Goal: Task Accomplishment & Management: Manage account settings

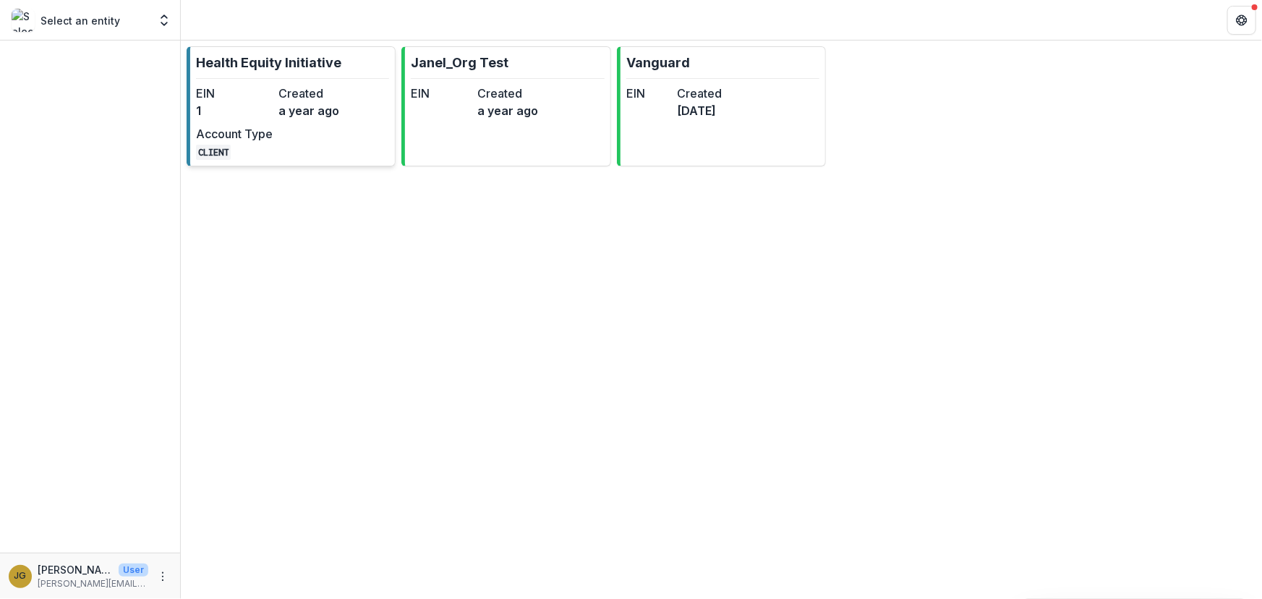
click at [239, 67] on p "Health Equity Initiative" at bounding box center [268, 63] width 145 height 20
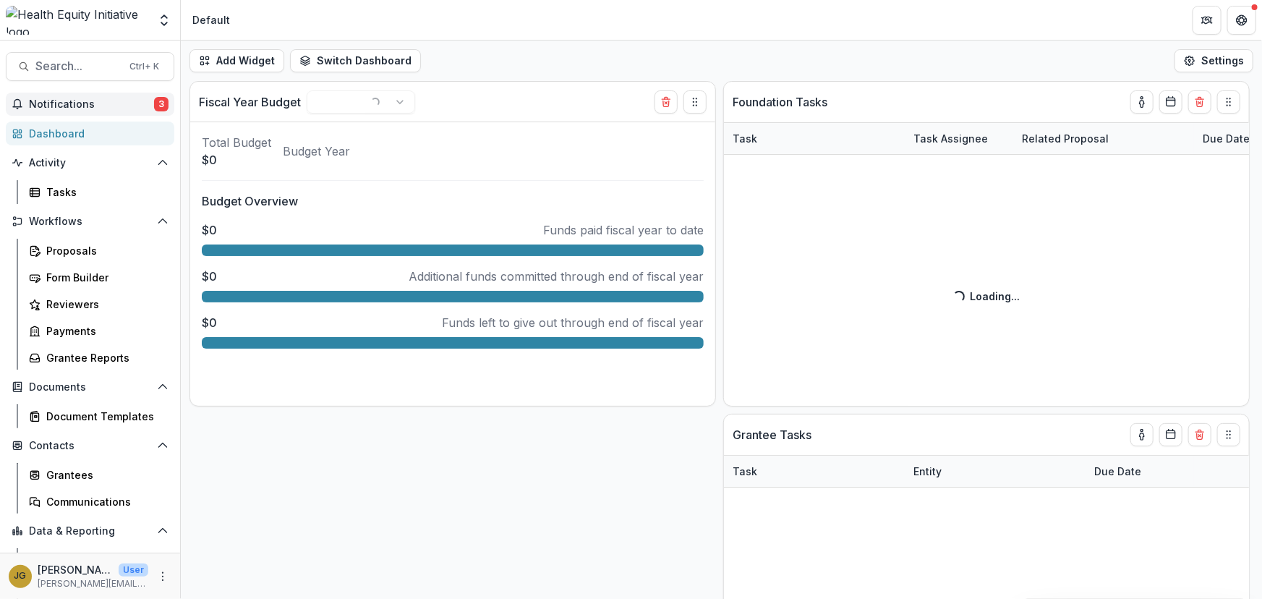
click at [105, 101] on span "Notifications" at bounding box center [91, 104] width 125 height 12
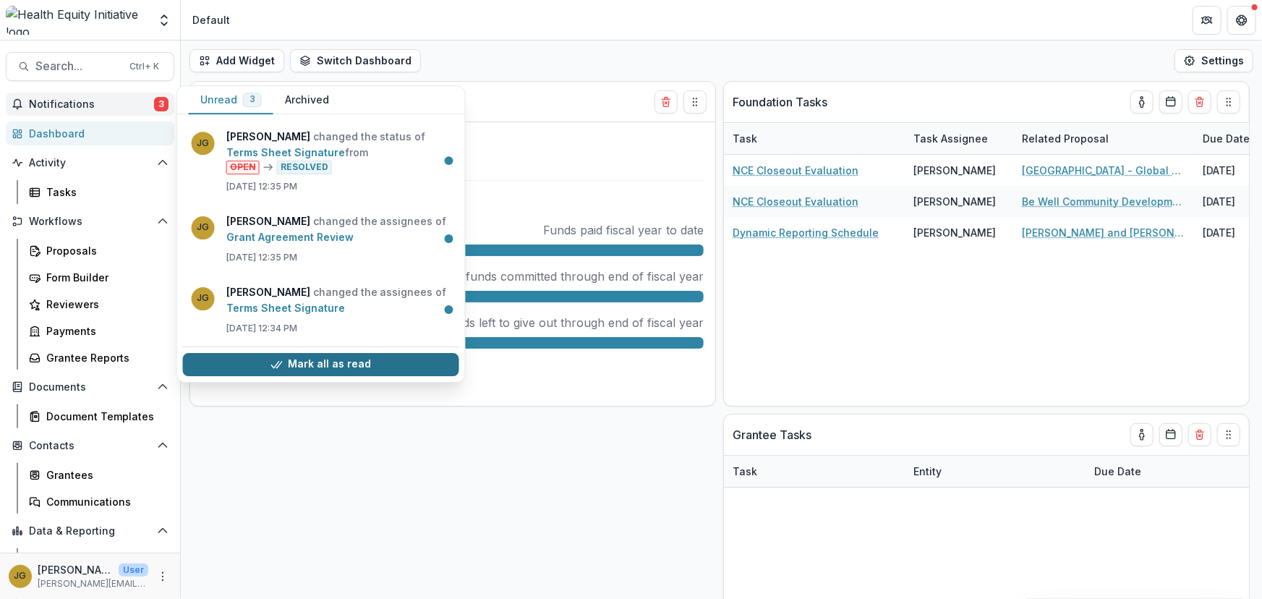
click at [294, 359] on button "Mark all as read" at bounding box center [321, 364] width 276 height 23
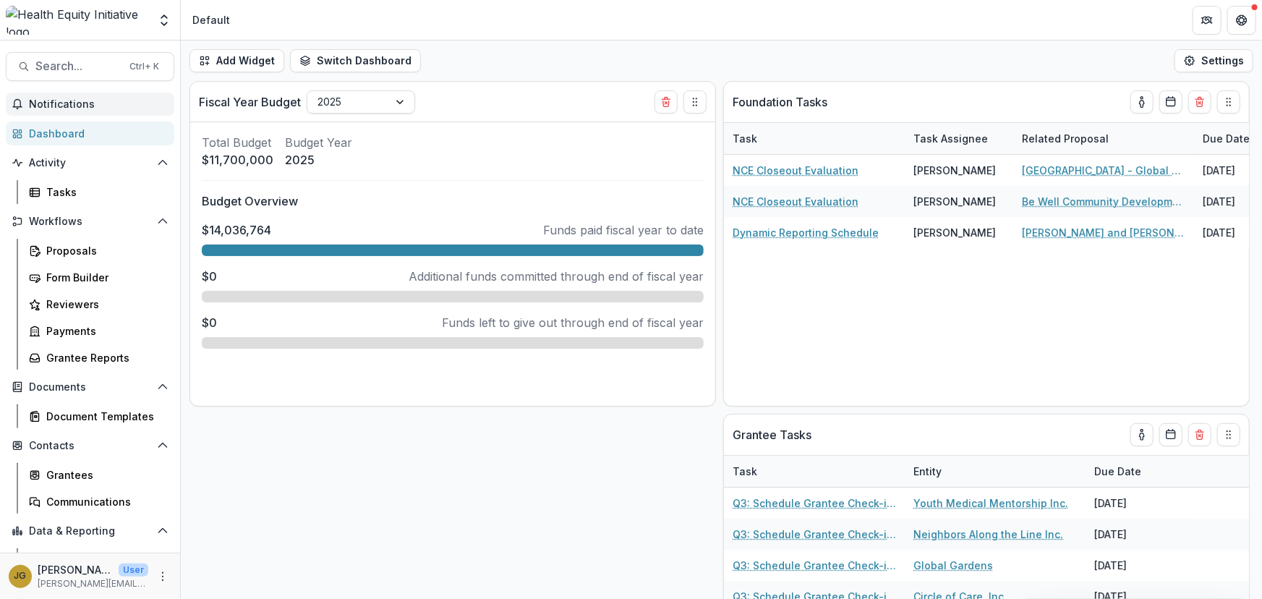
click at [466, 470] on div "Foundation Tasks Task Task Assignee Related Proposal Due Date NCE Closeout Eval…" at bounding box center [721, 340] width 1081 height 518
click at [75, 250] on div "Proposals" at bounding box center [104, 250] width 116 height 15
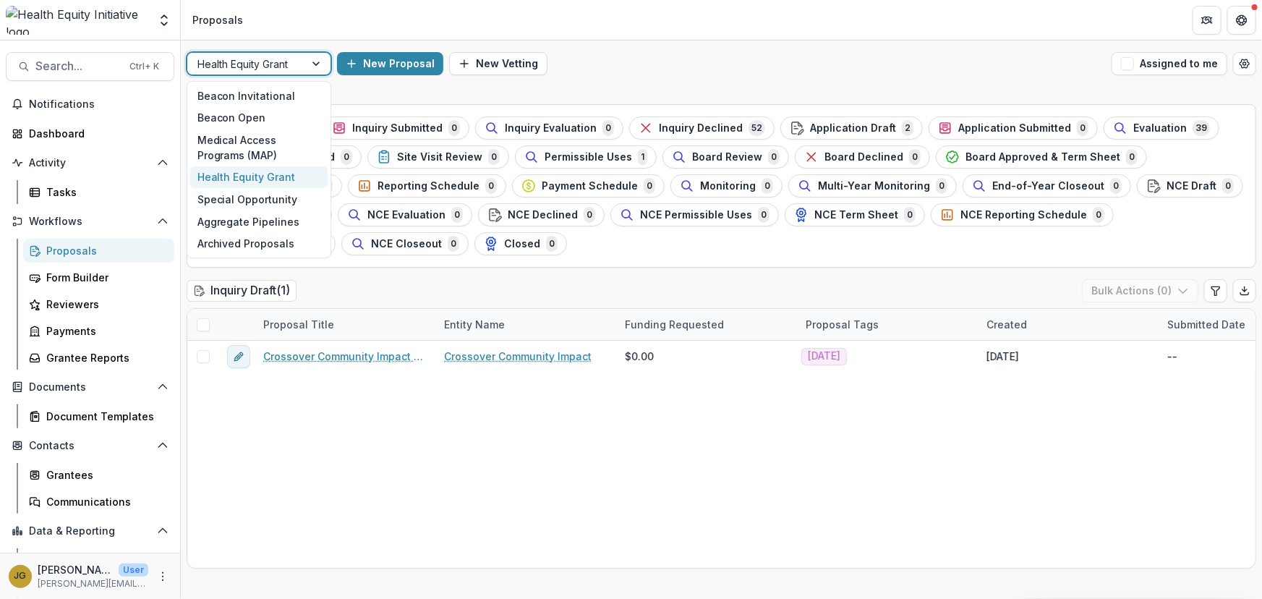
click at [312, 61] on div at bounding box center [318, 64] width 26 height 22
click at [238, 93] on div "Beacon Invitational" at bounding box center [258, 96] width 137 height 22
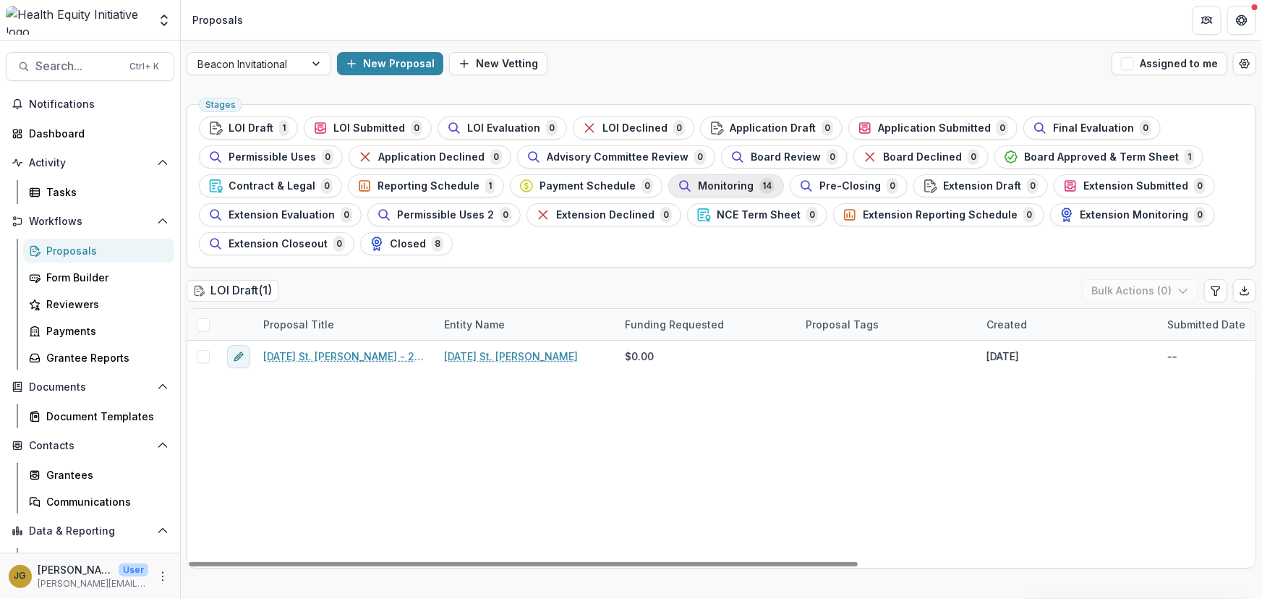
click at [698, 184] on span "Monitoring" at bounding box center [726, 186] width 56 height 12
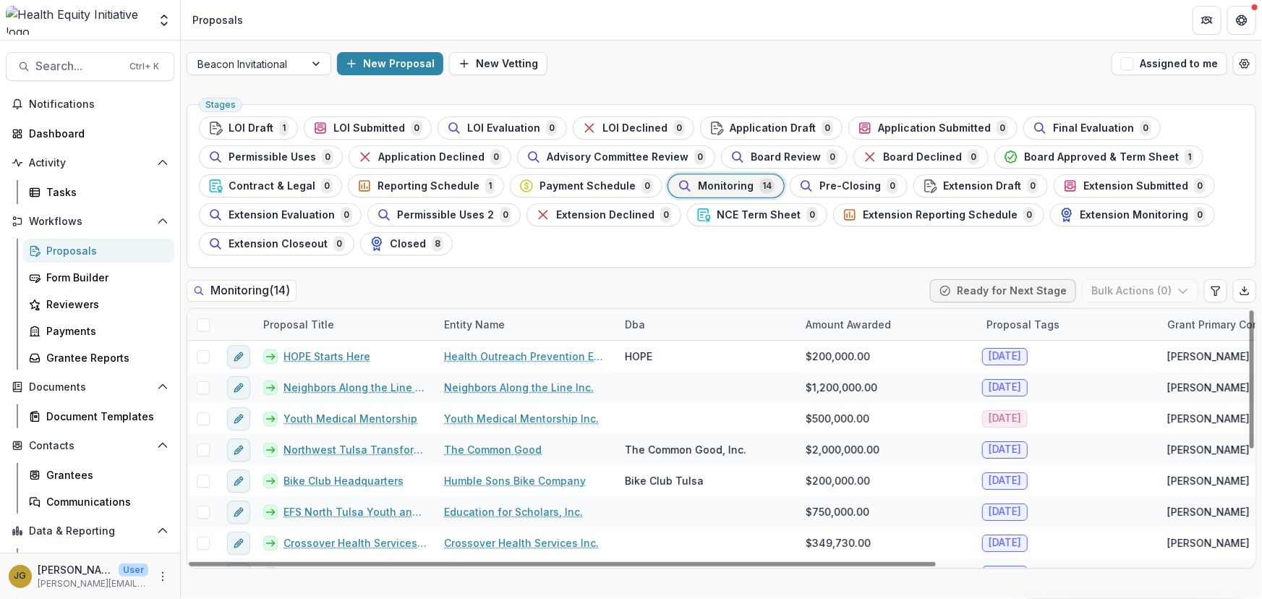
click at [469, 324] on div "Entity Name" at bounding box center [474, 324] width 78 height 15
click at [476, 391] on span "Sort Ascending" at bounding box center [502, 386] width 77 height 12
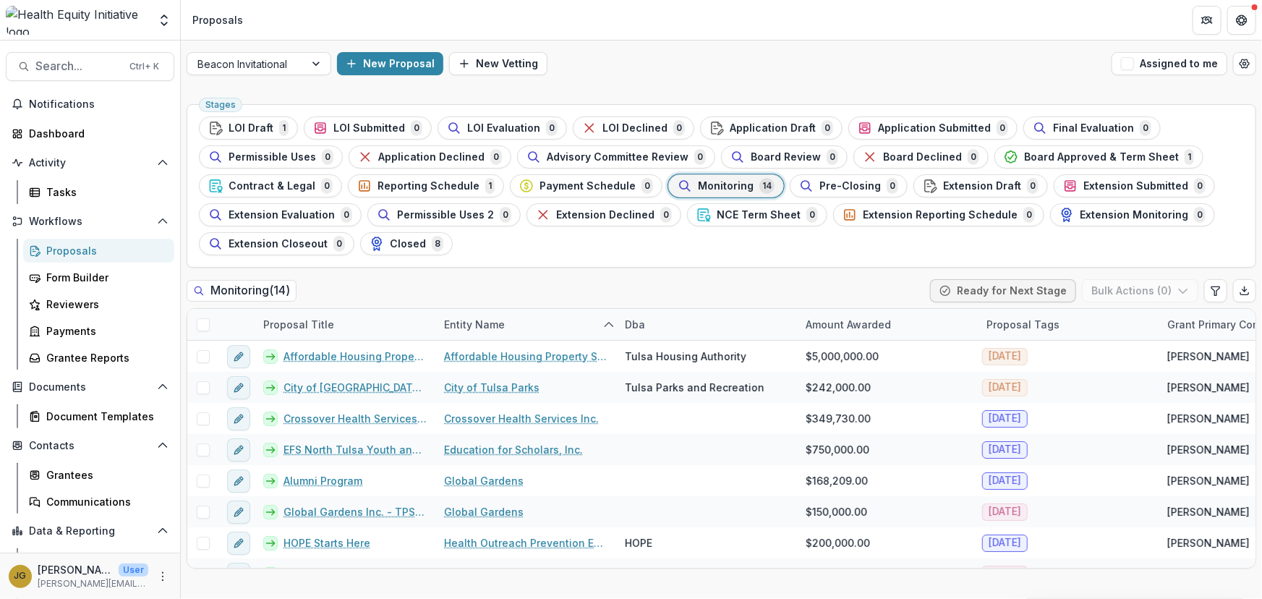
click at [519, 279] on div "Monitoring ( 14 ) Ready for Next Stage Bulk Actions ( 0 )" at bounding box center [722, 293] width 1070 height 29
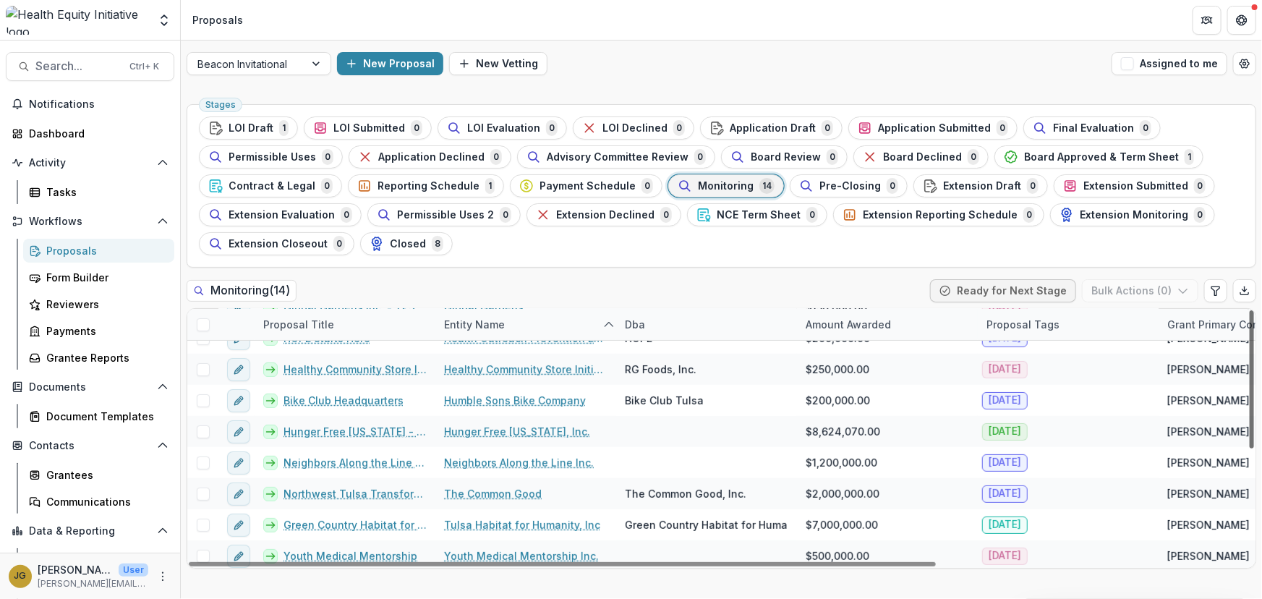
scroll to position [208, 0]
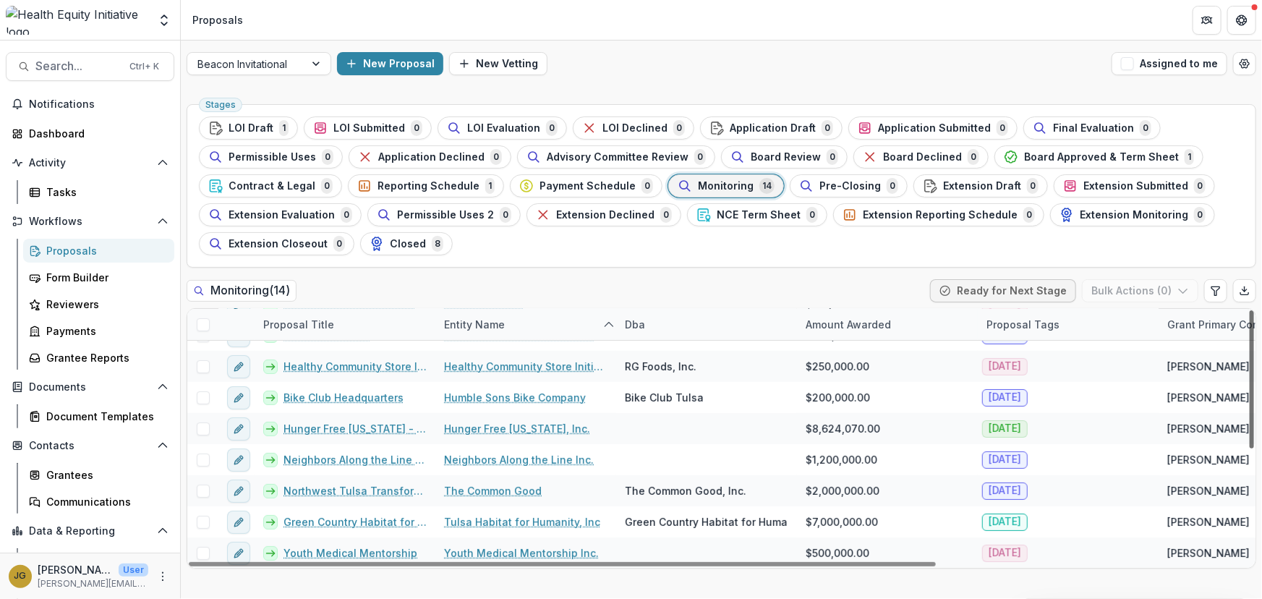
drag, startPoint x: 1252, startPoint y: 320, endPoint x: 1239, endPoint y: 433, distance: 112.9
click at [1250, 433] on div at bounding box center [1252, 379] width 4 height 138
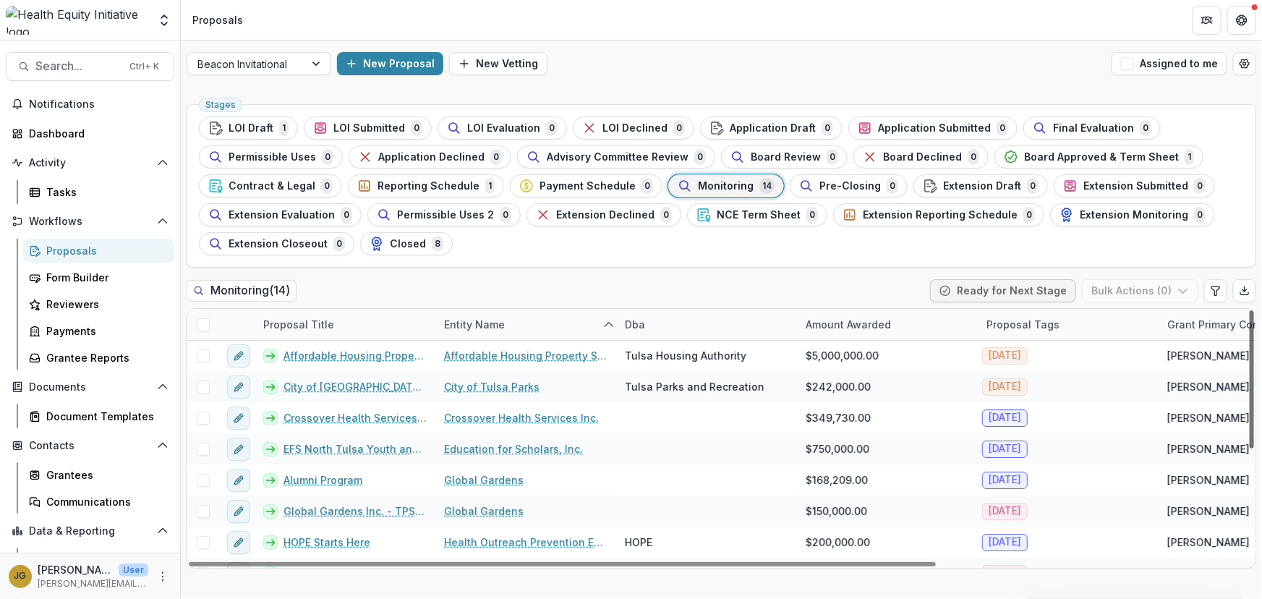
scroll to position [0, 0]
drag, startPoint x: 1251, startPoint y: 514, endPoint x: 1236, endPoint y: 373, distance: 141.9
click at [1250, 373] on div at bounding box center [1252, 379] width 4 height 138
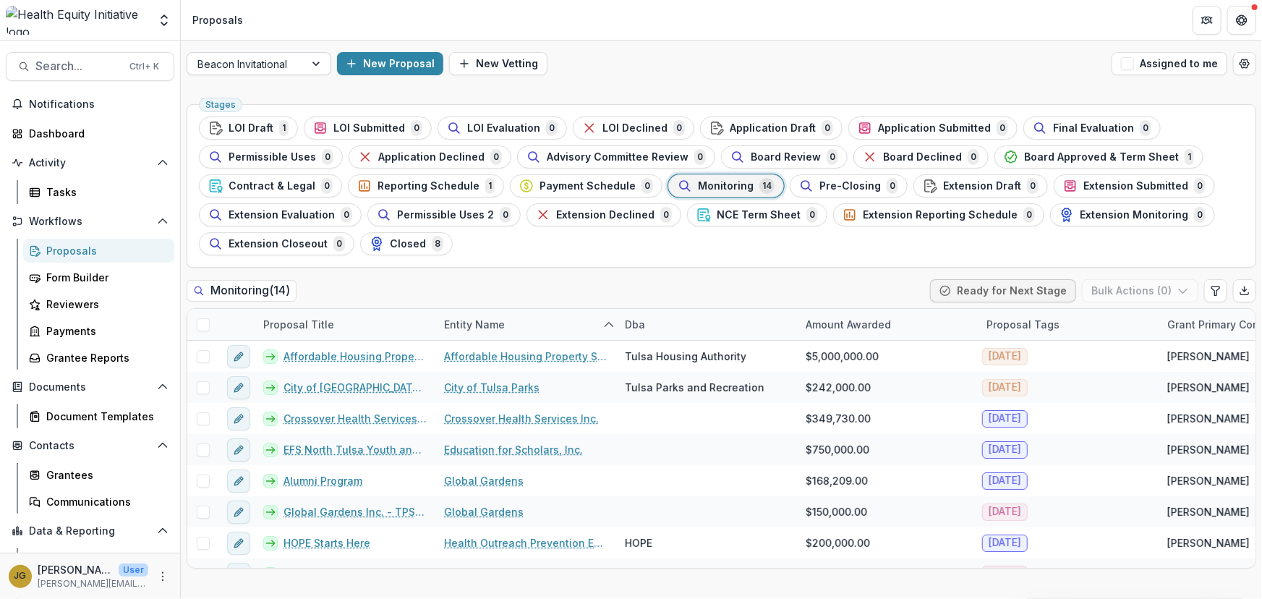
click at [318, 67] on div at bounding box center [318, 64] width 26 height 22
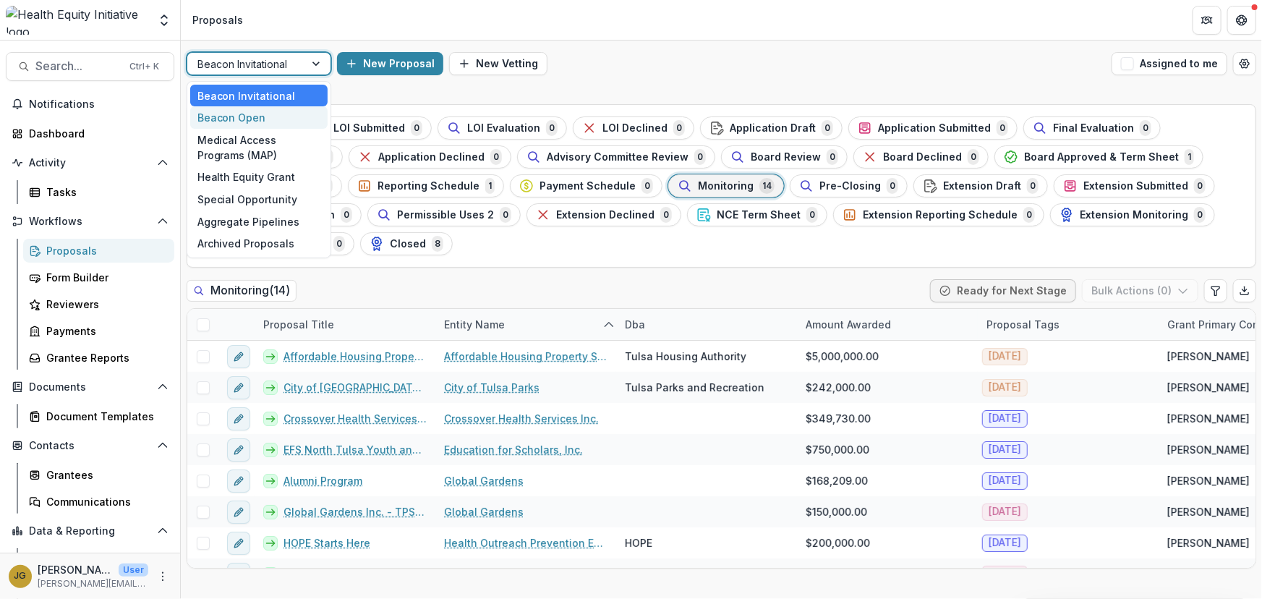
click at [252, 114] on div "Beacon Open" at bounding box center [258, 117] width 137 height 22
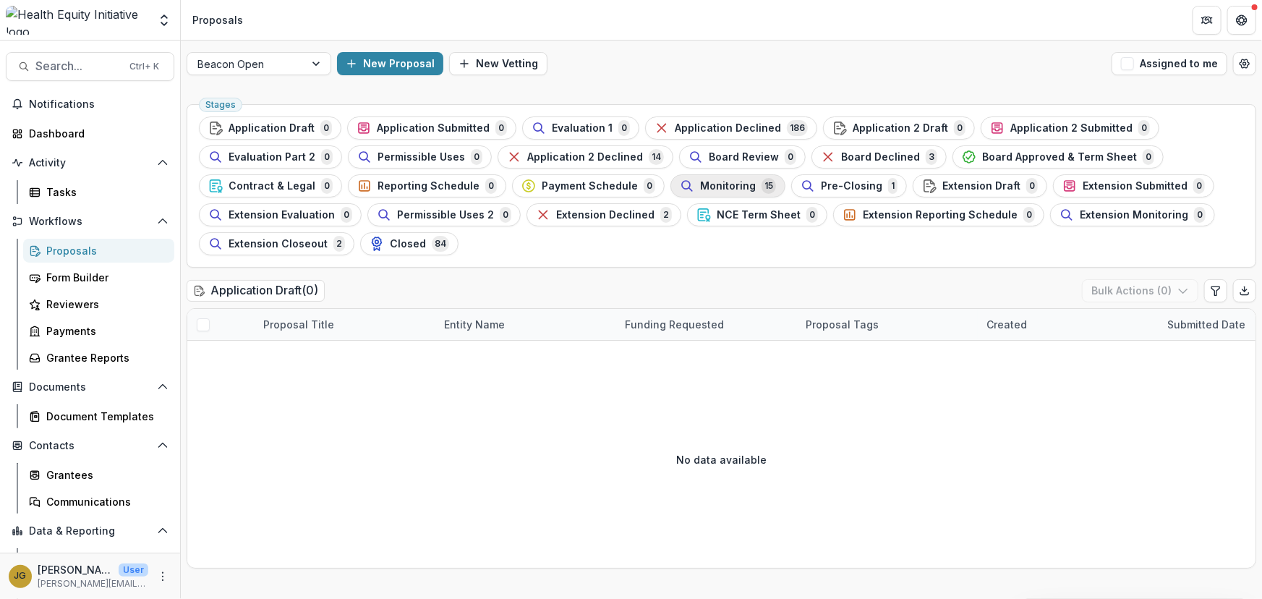
click at [701, 184] on span "Monitoring" at bounding box center [728, 186] width 56 height 12
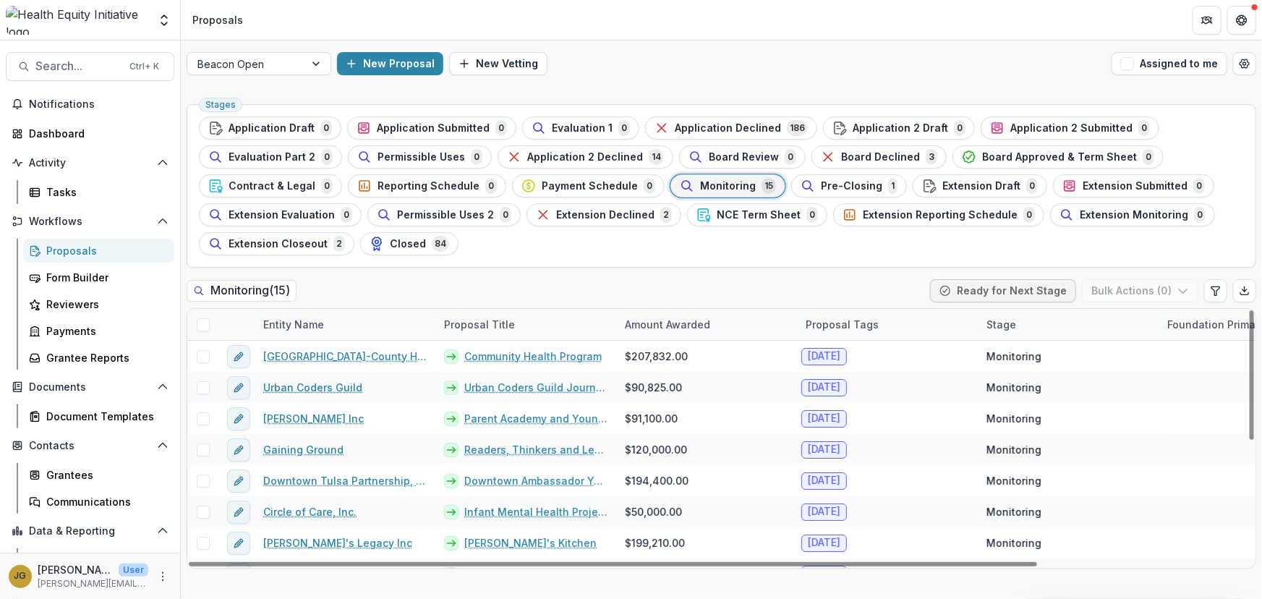
click at [272, 322] on div "Entity Name" at bounding box center [294, 324] width 78 height 15
click at [294, 388] on span "Sort Ascending" at bounding box center [322, 386] width 77 height 12
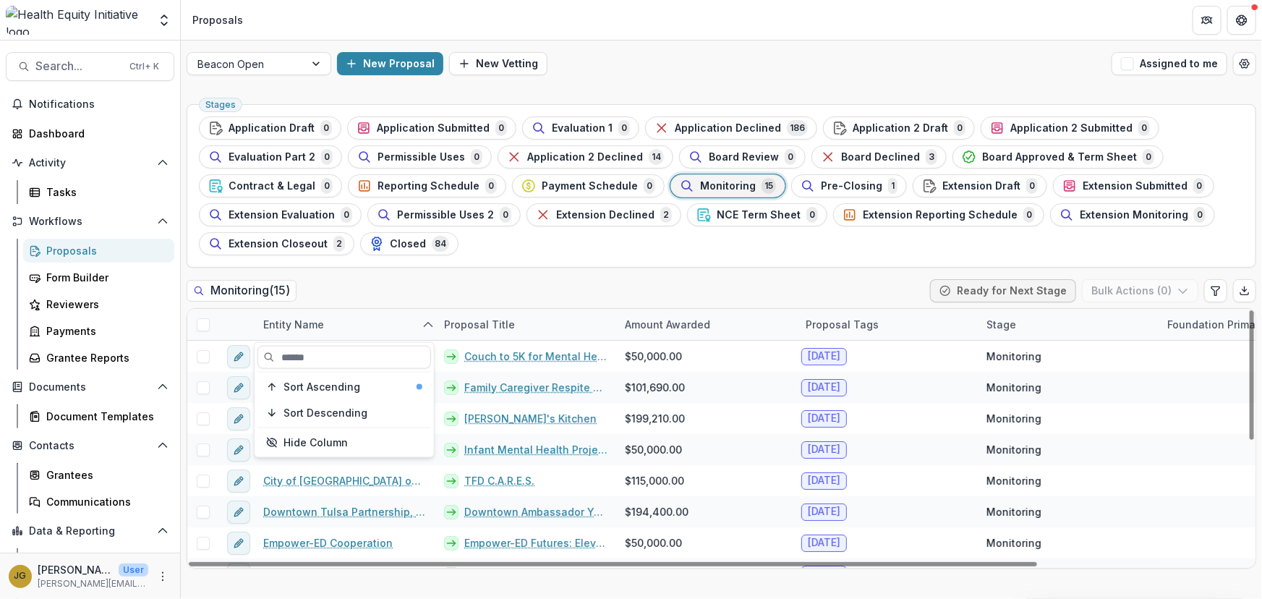
click at [403, 299] on div "Monitoring ( 15 ) Ready for Next Stage Bulk Actions ( 0 )" at bounding box center [722, 293] width 1070 height 29
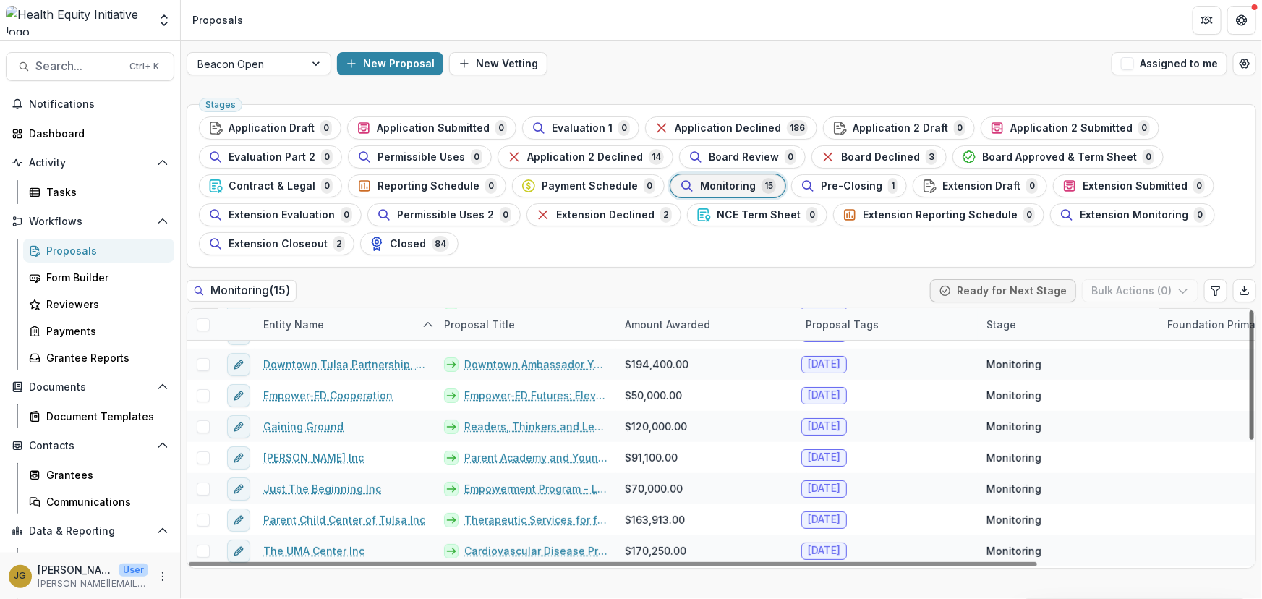
scroll to position [149, 0]
drag, startPoint x: 1252, startPoint y: 396, endPoint x: 1244, endPoint y: 470, distance: 74.9
click at [1250, 440] on div at bounding box center [1252, 374] width 4 height 129
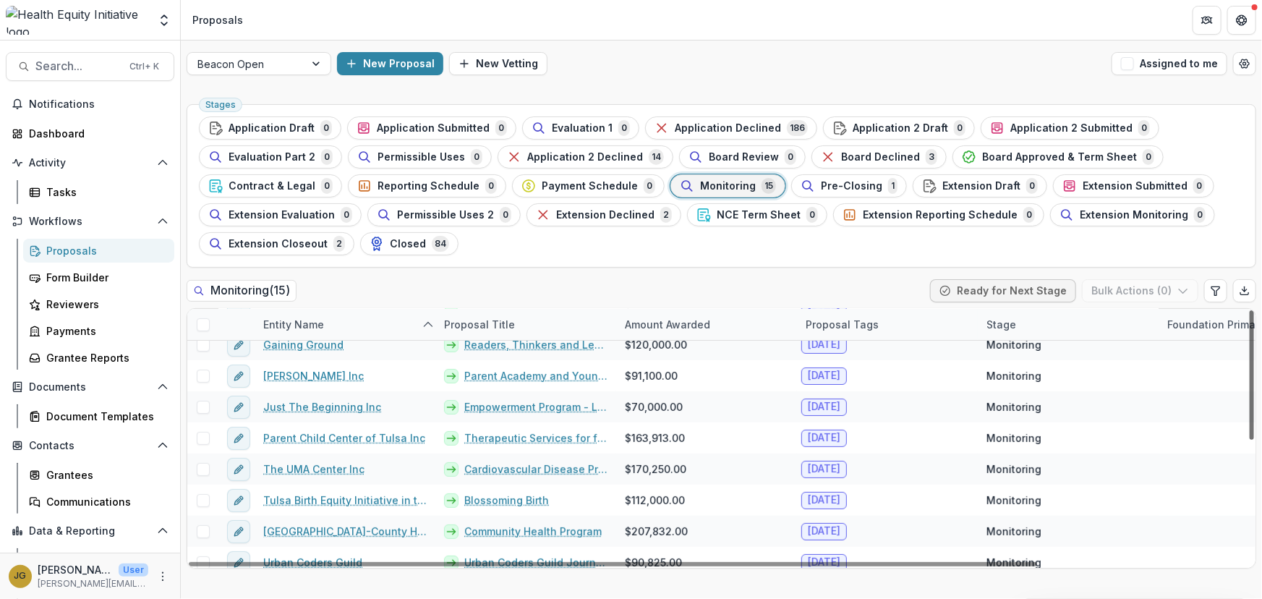
scroll to position [239, 0]
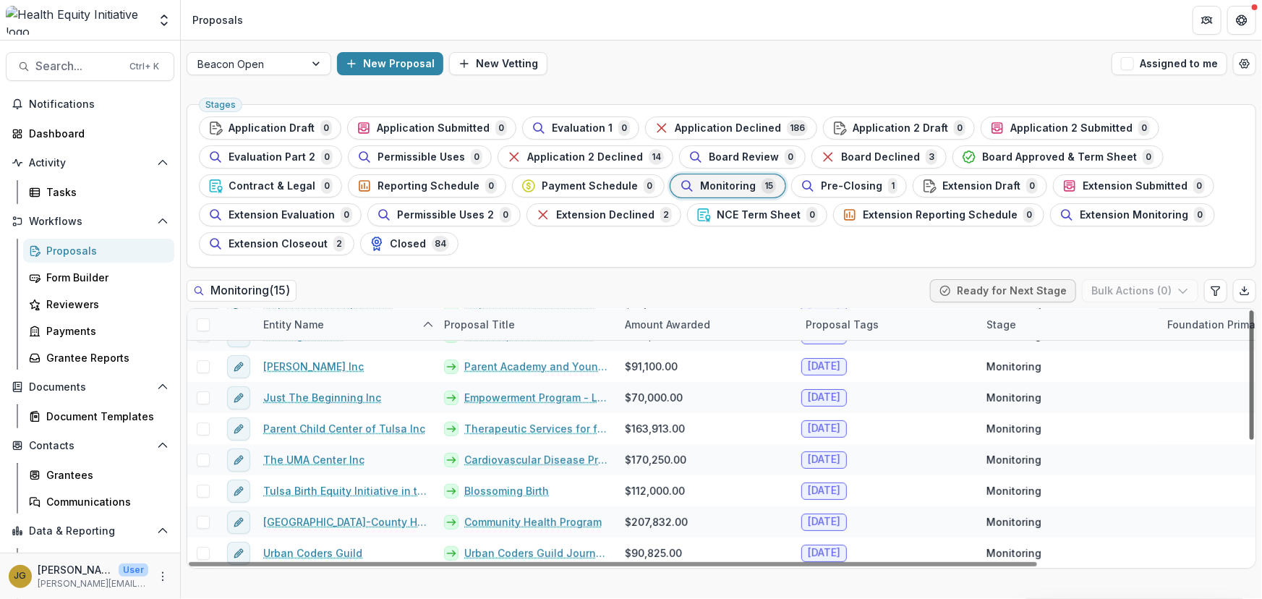
drag, startPoint x: 1253, startPoint y: 456, endPoint x: 1257, endPoint y: 524, distance: 68.1
click at [1254, 440] on div at bounding box center [1252, 374] width 4 height 129
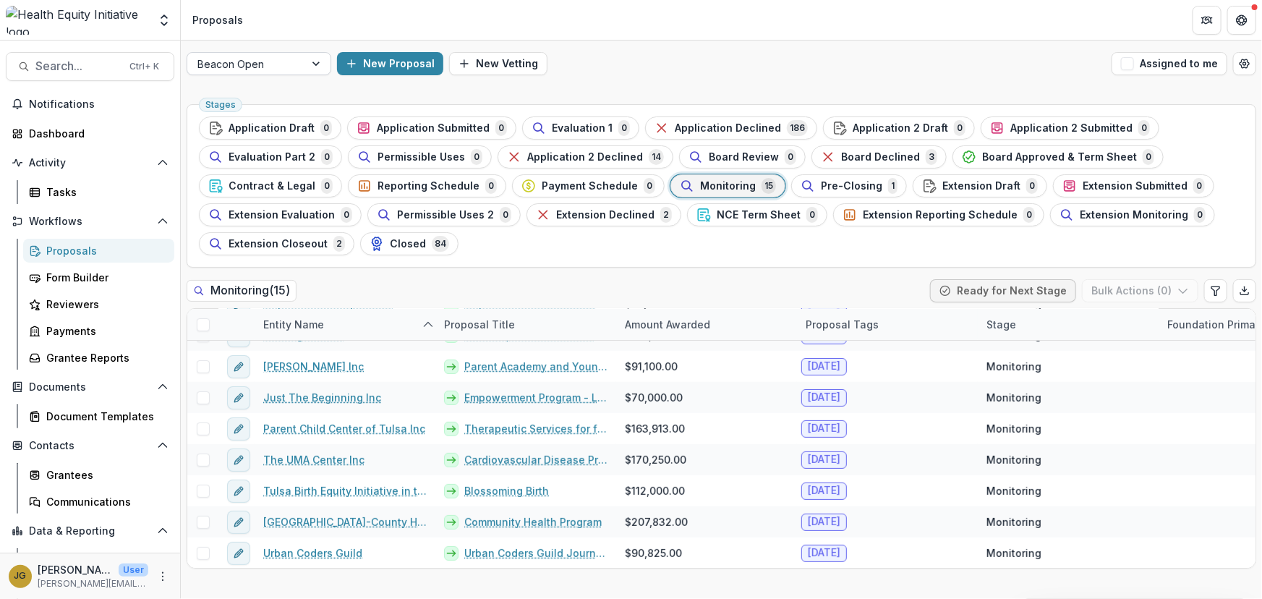
click at [317, 65] on div at bounding box center [318, 64] width 26 height 22
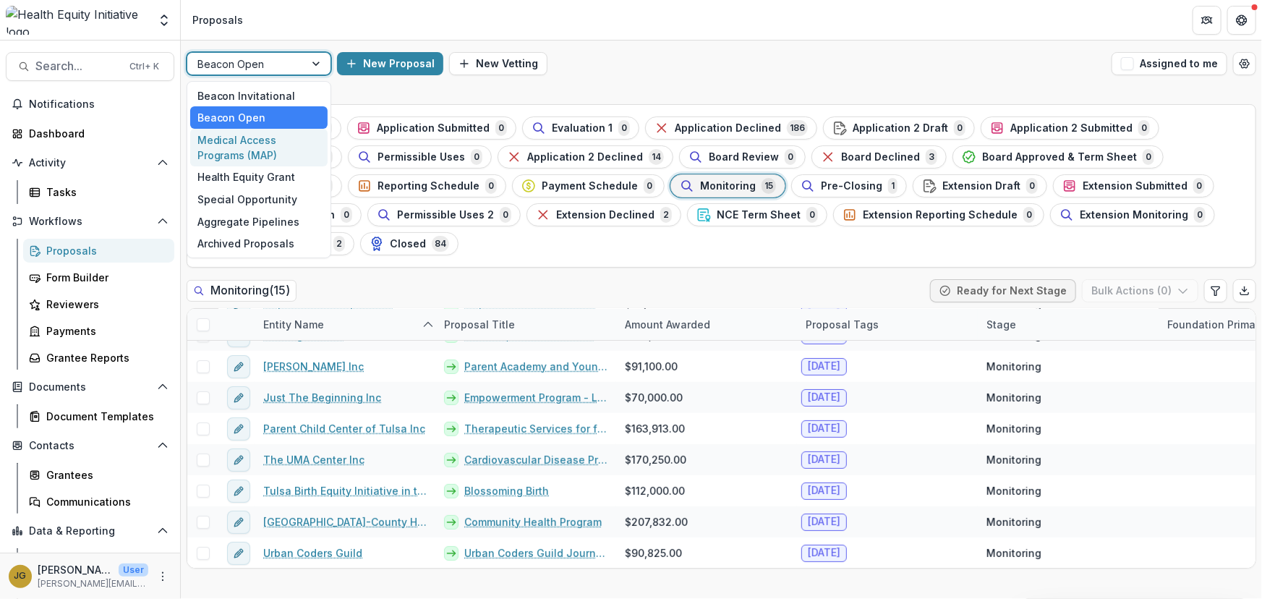
click at [251, 152] on div "Medical Access Programs (MAP)" at bounding box center [258, 148] width 137 height 38
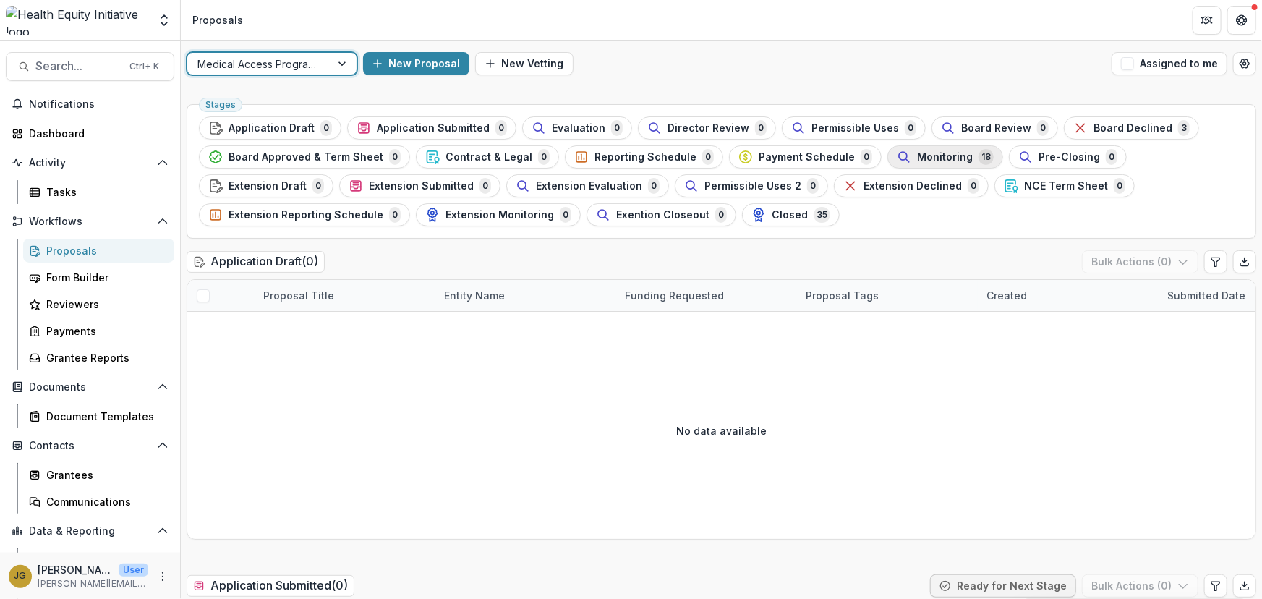
click at [917, 158] on span "Monitoring" at bounding box center [945, 157] width 56 height 12
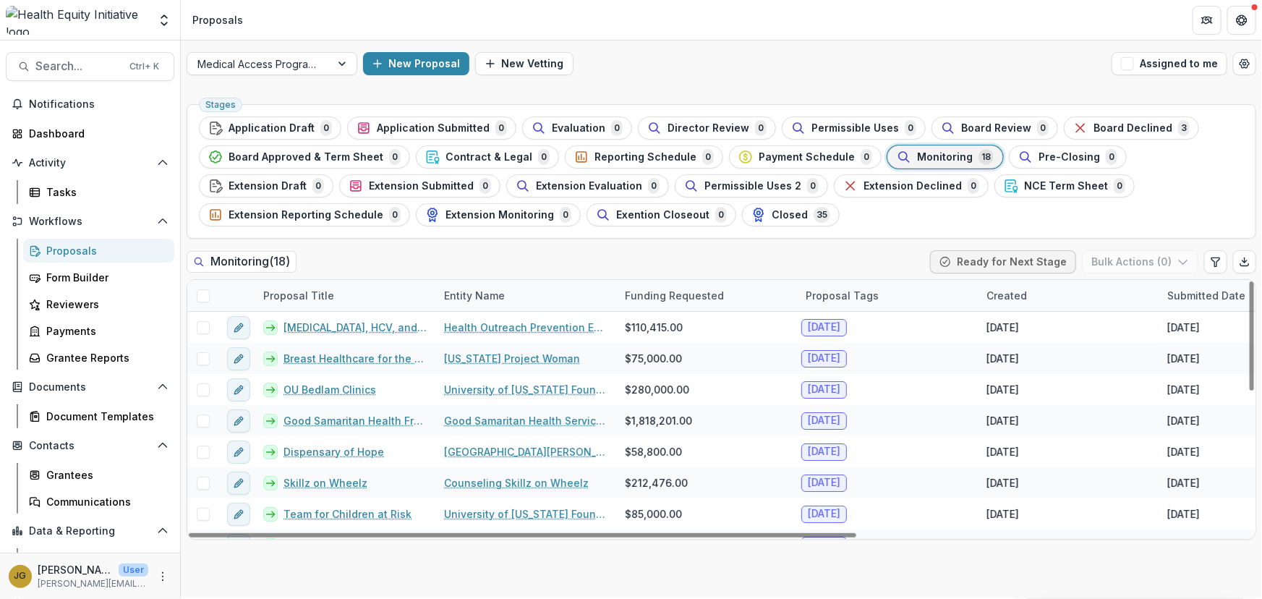
click at [464, 288] on div "Entity Name" at bounding box center [474, 295] width 78 height 15
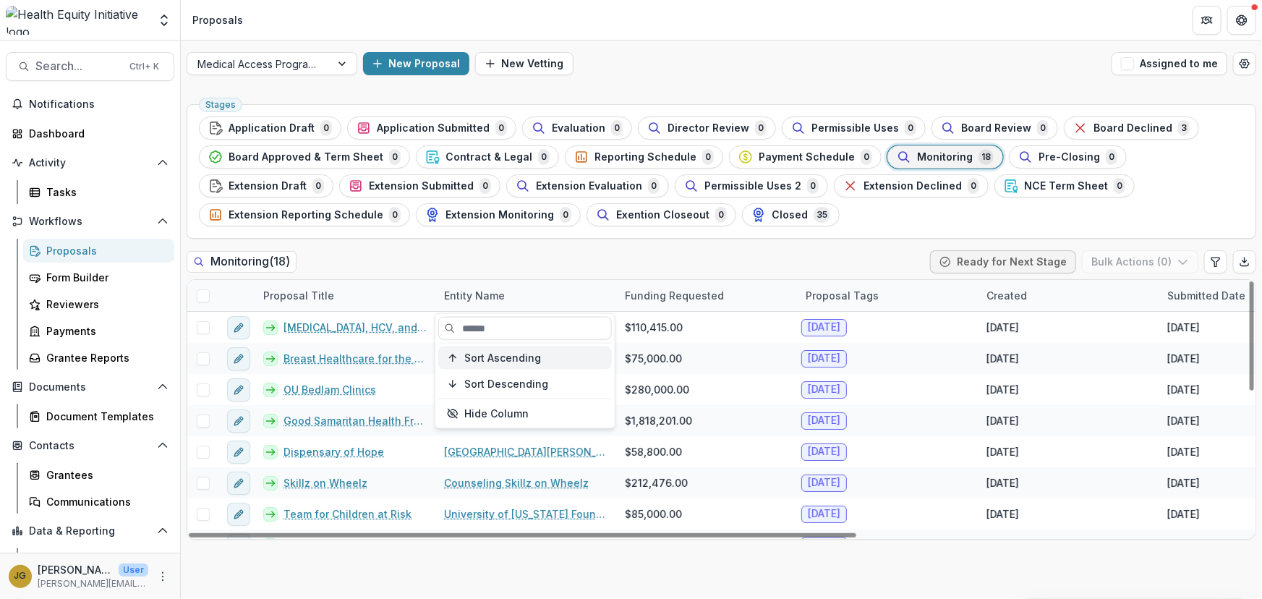
click at [470, 352] on span "Sort Ascending" at bounding box center [502, 358] width 77 height 12
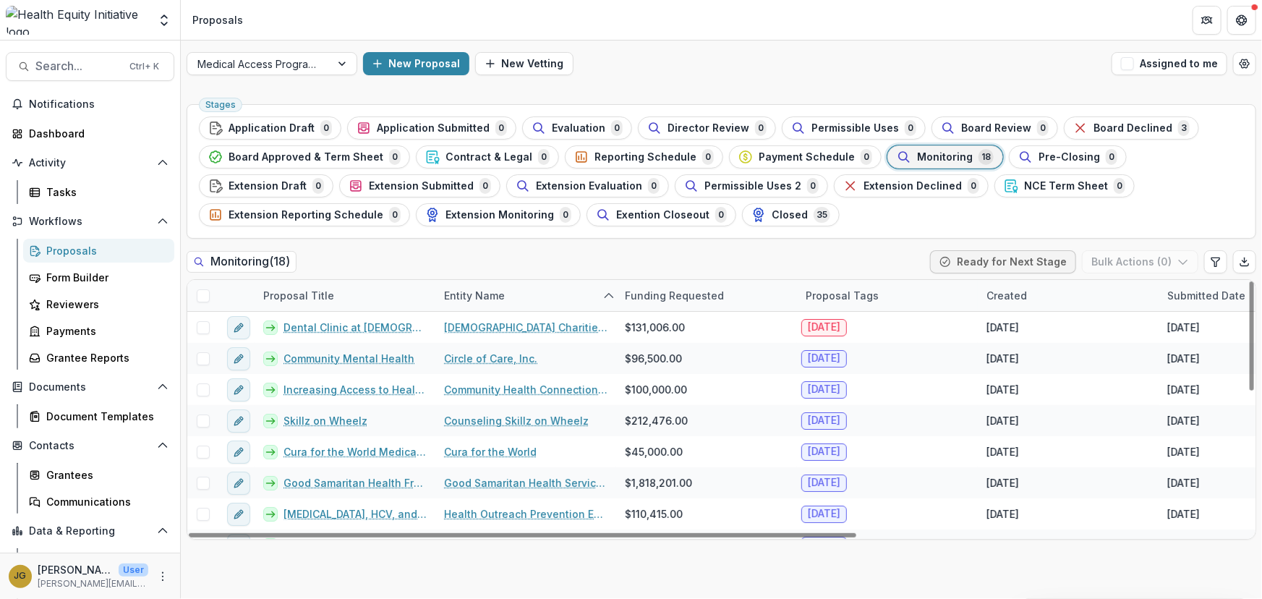
click at [631, 81] on div "Medical Access Programs (MAP) New Proposal New Vetting Assigned to me" at bounding box center [721, 64] width 1081 height 46
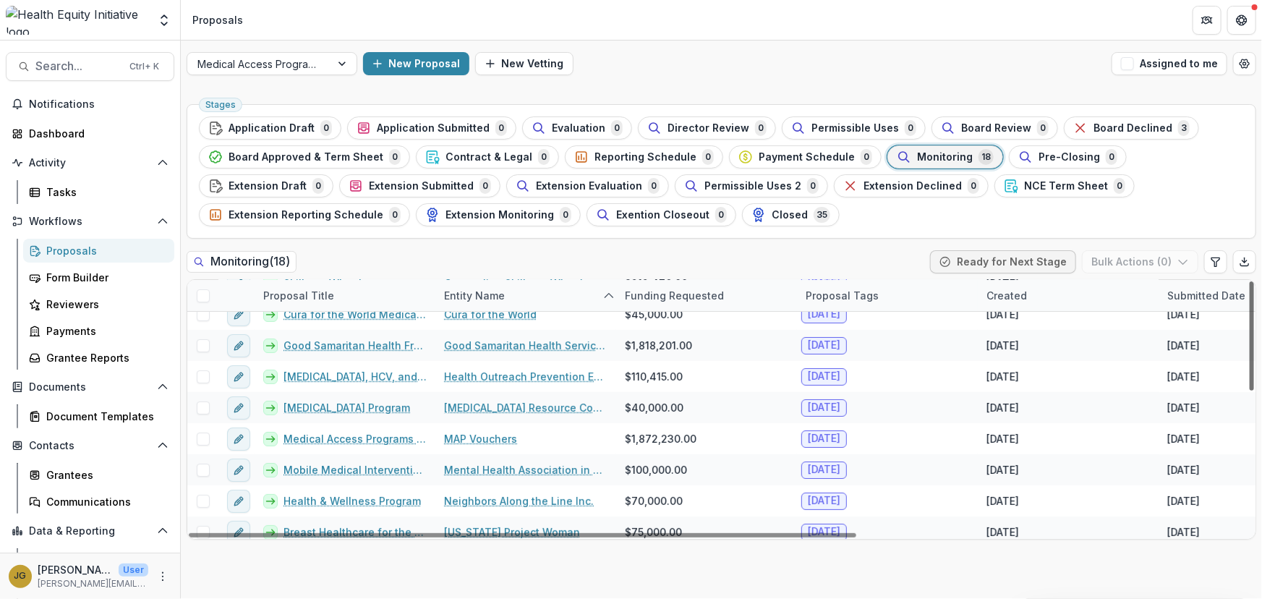
scroll to position [142, 0]
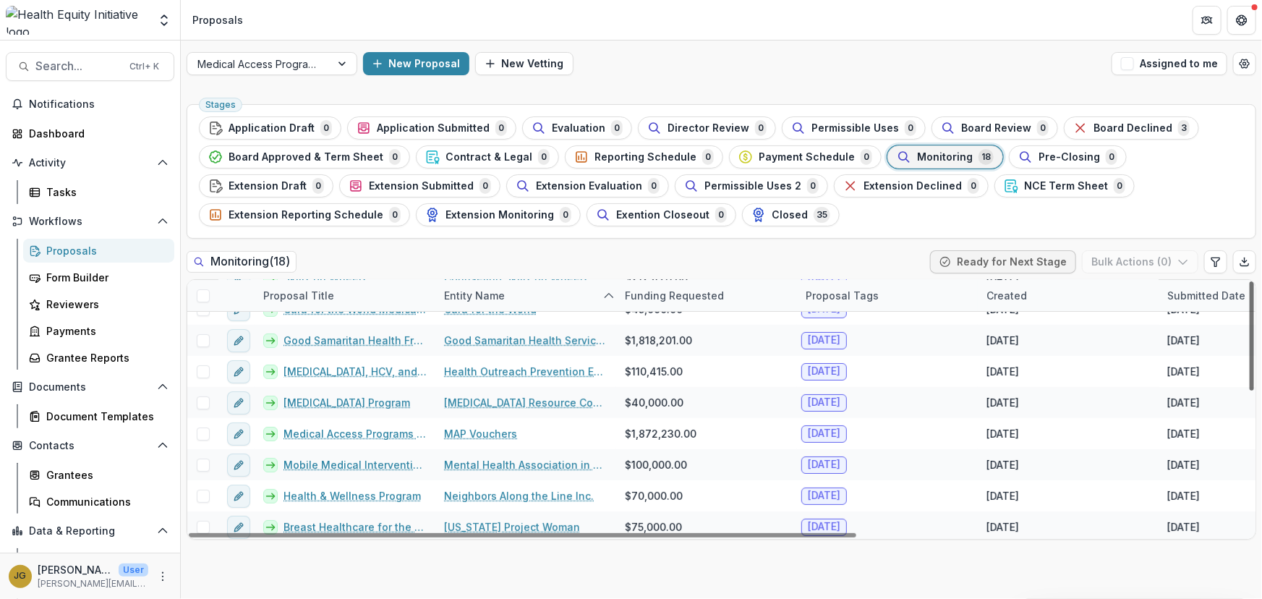
drag, startPoint x: 1251, startPoint y: 318, endPoint x: 1238, endPoint y: 377, distance: 60.6
click at [1250, 377] on div at bounding box center [1252, 335] width 4 height 109
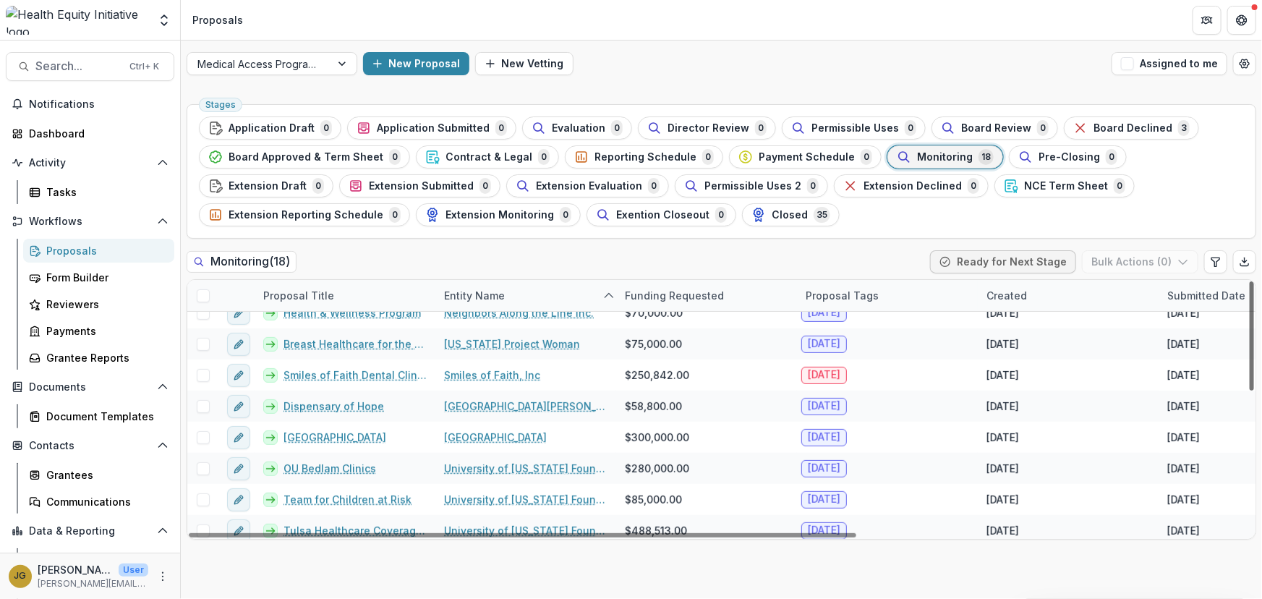
scroll to position [333, 0]
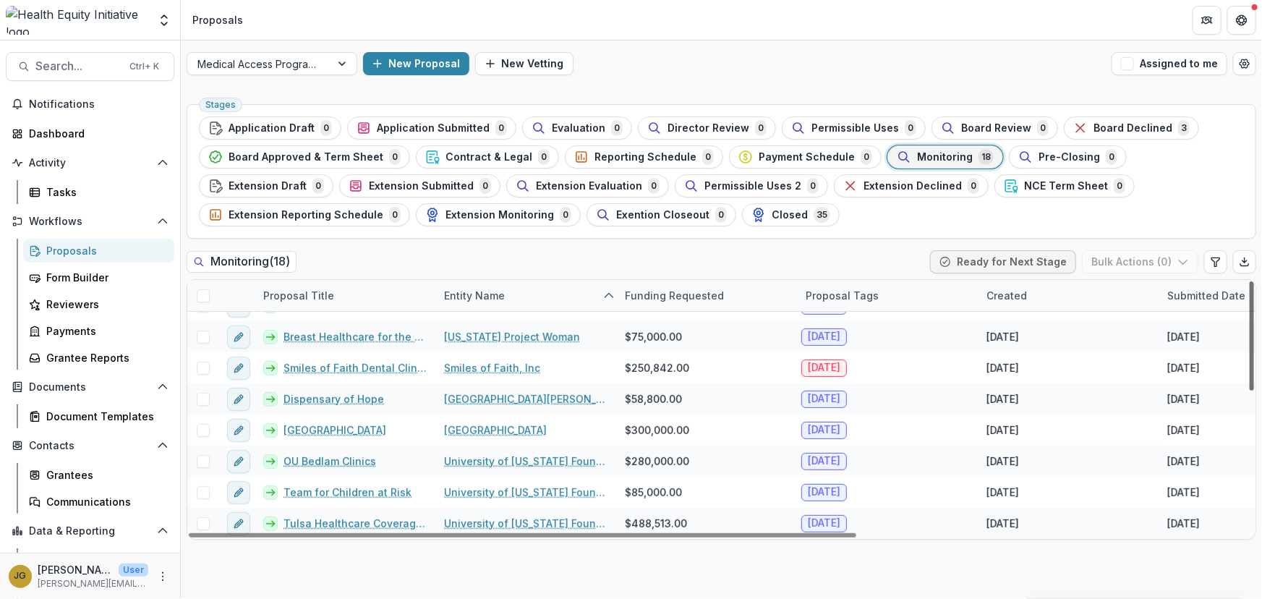
drag, startPoint x: 1251, startPoint y: 371, endPoint x: 1243, endPoint y: 467, distance: 96.6
click at [1250, 391] on div at bounding box center [1252, 335] width 4 height 109
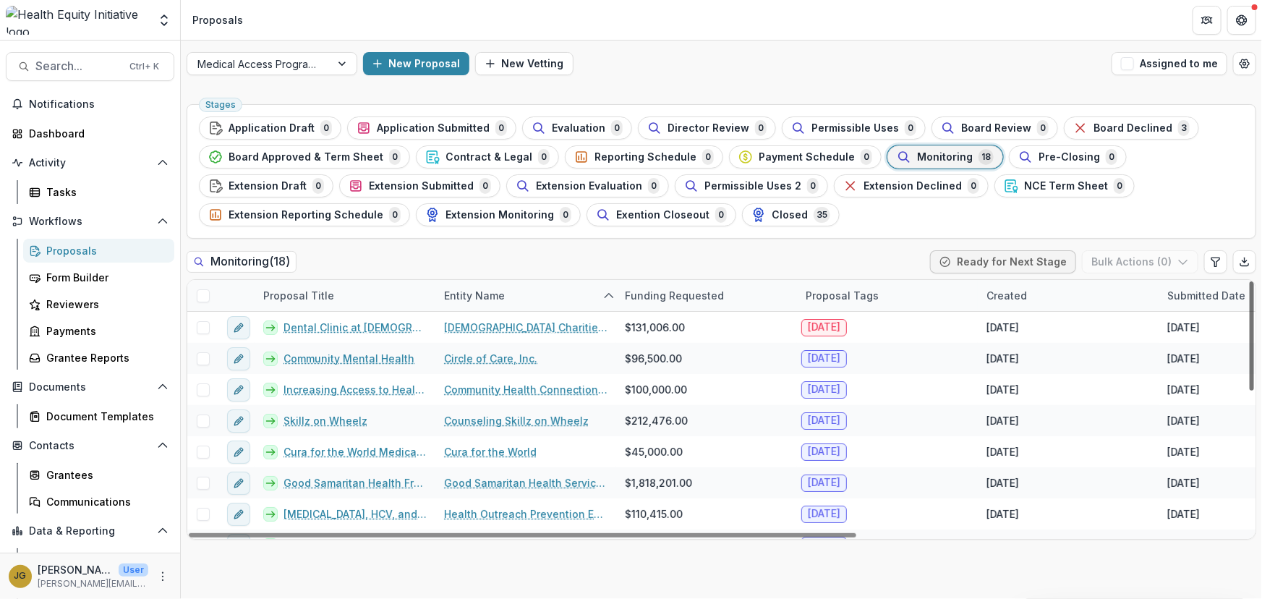
drag, startPoint x: 1254, startPoint y: 465, endPoint x: 1260, endPoint y: 299, distance: 166.5
click at [1254, 299] on div at bounding box center [1252, 335] width 4 height 109
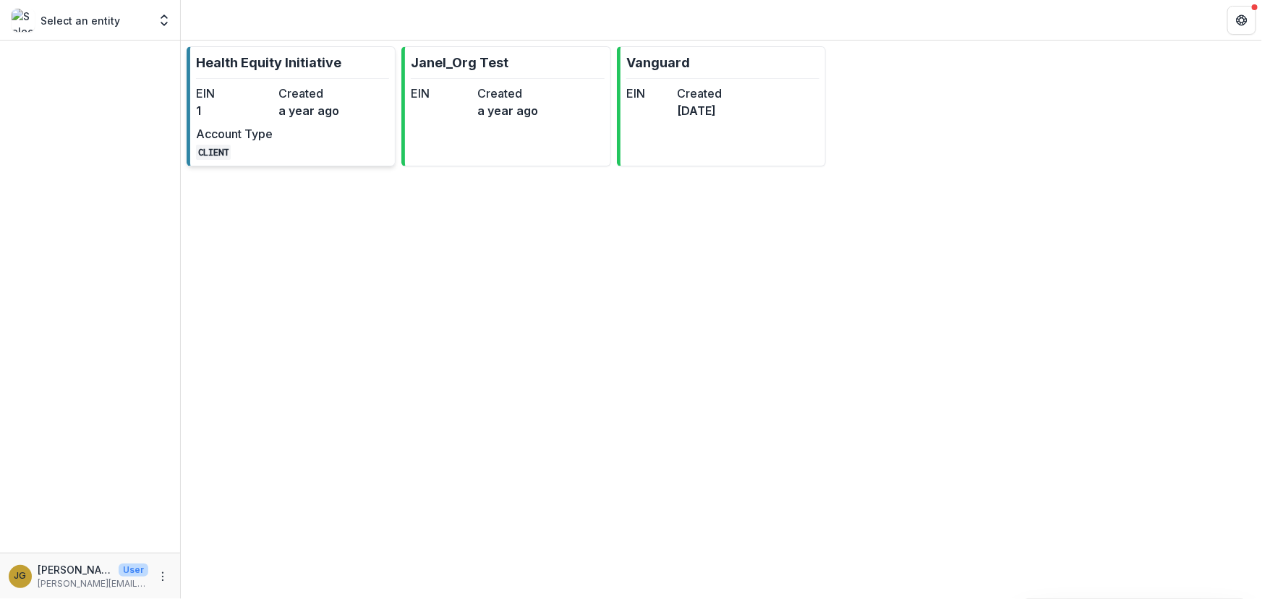
click at [268, 64] on p "Health Equity Initiative" at bounding box center [268, 63] width 145 height 20
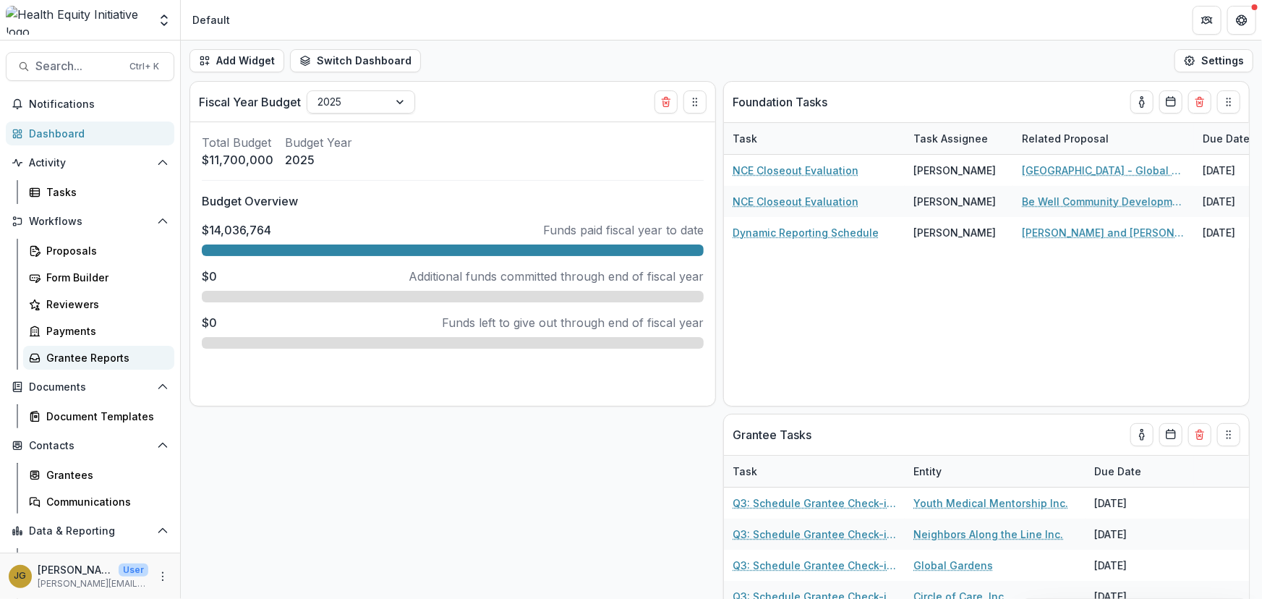
click at [123, 359] on div "Grantee Reports" at bounding box center [104, 357] width 116 height 15
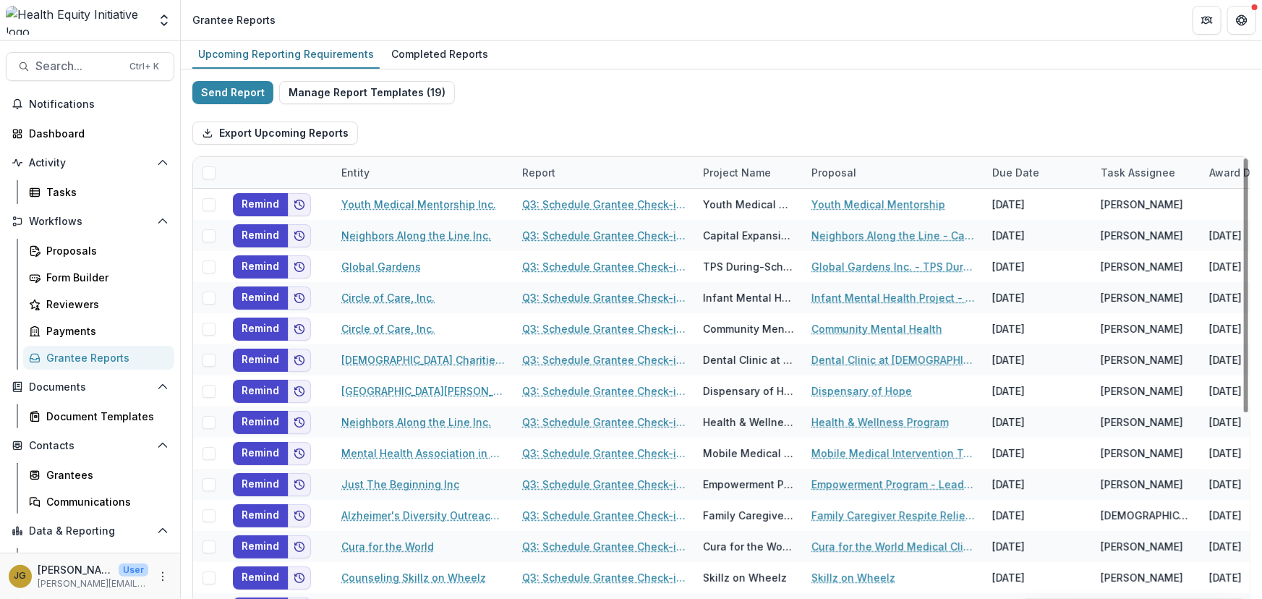
click at [363, 173] on div "Entity" at bounding box center [356, 172] width 46 height 15
click at [365, 235] on span "Sort Ascending" at bounding box center [400, 235] width 77 height 12
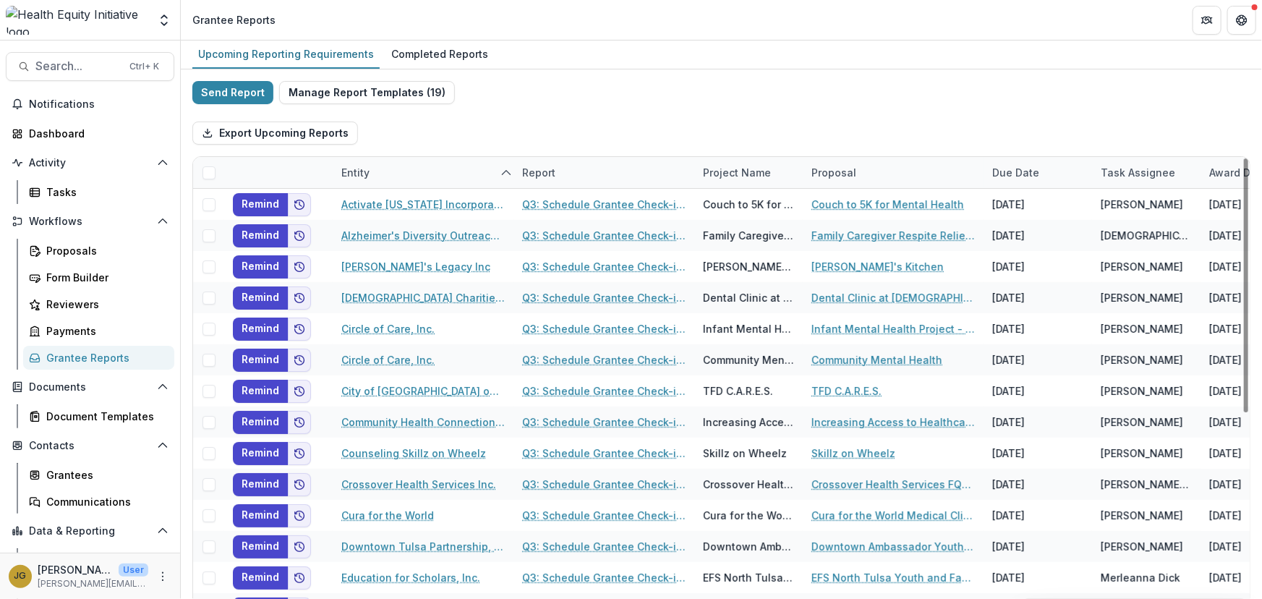
click at [428, 140] on div "Export Upcoming Reports" at bounding box center [721, 133] width 1058 height 46
click at [422, 51] on div "Completed Reports" at bounding box center [440, 53] width 109 height 21
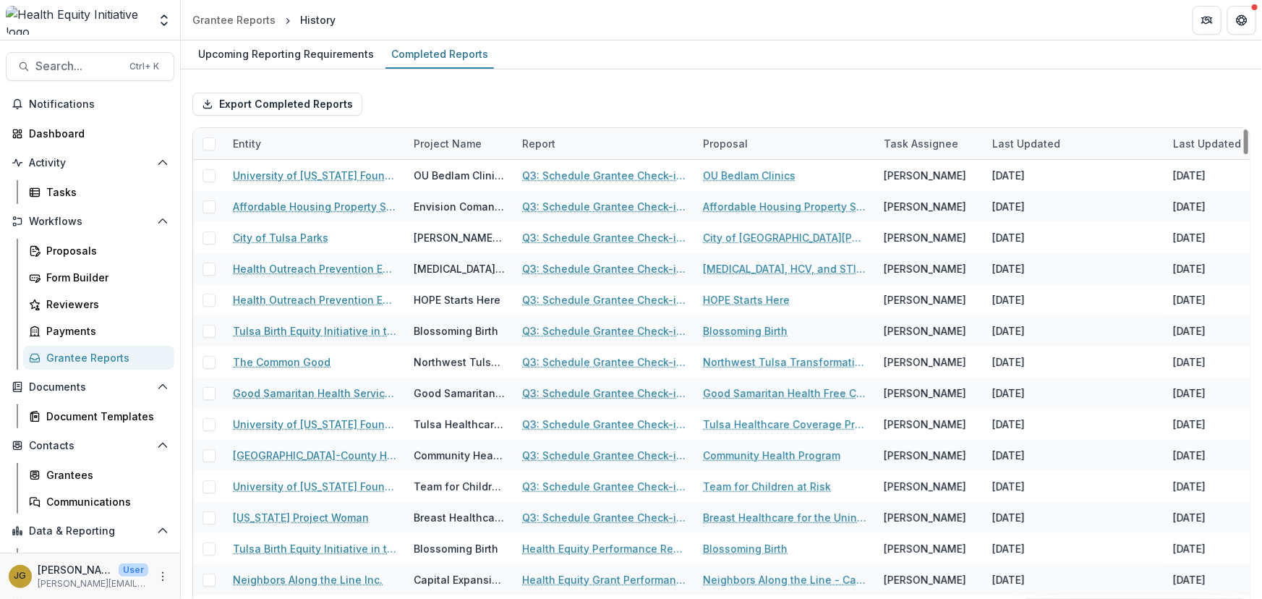
click at [252, 143] on div "Entity" at bounding box center [247, 143] width 46 height 15
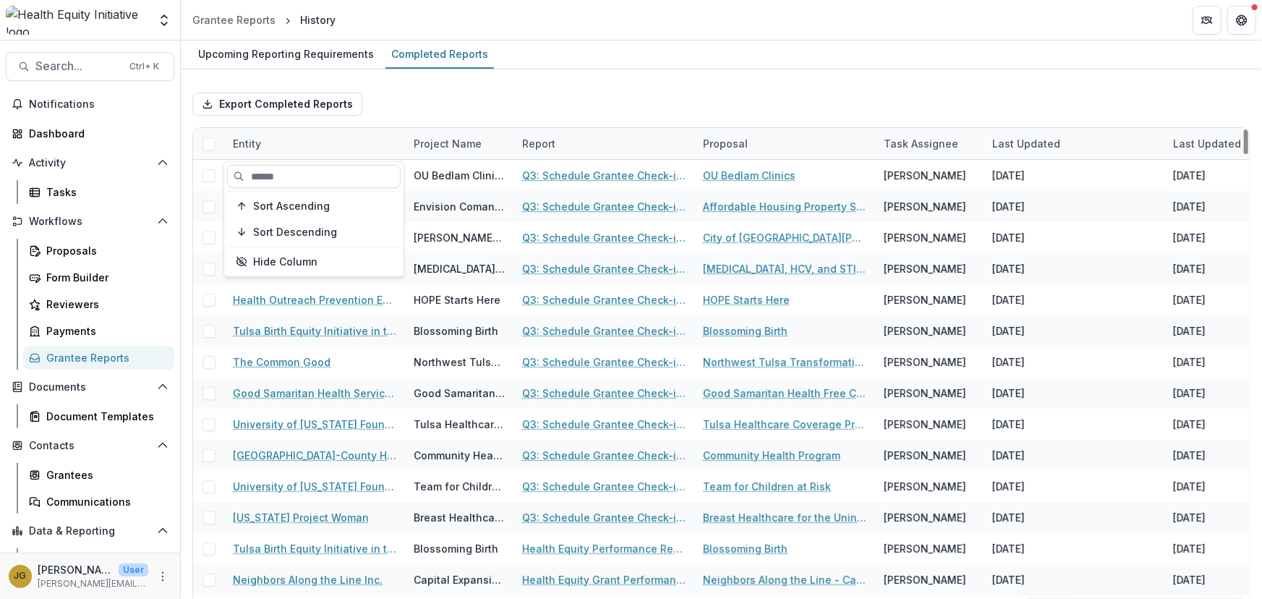
click at [296, 137] on div "Entity" at bounding box center [314, 143] width 181 height 31
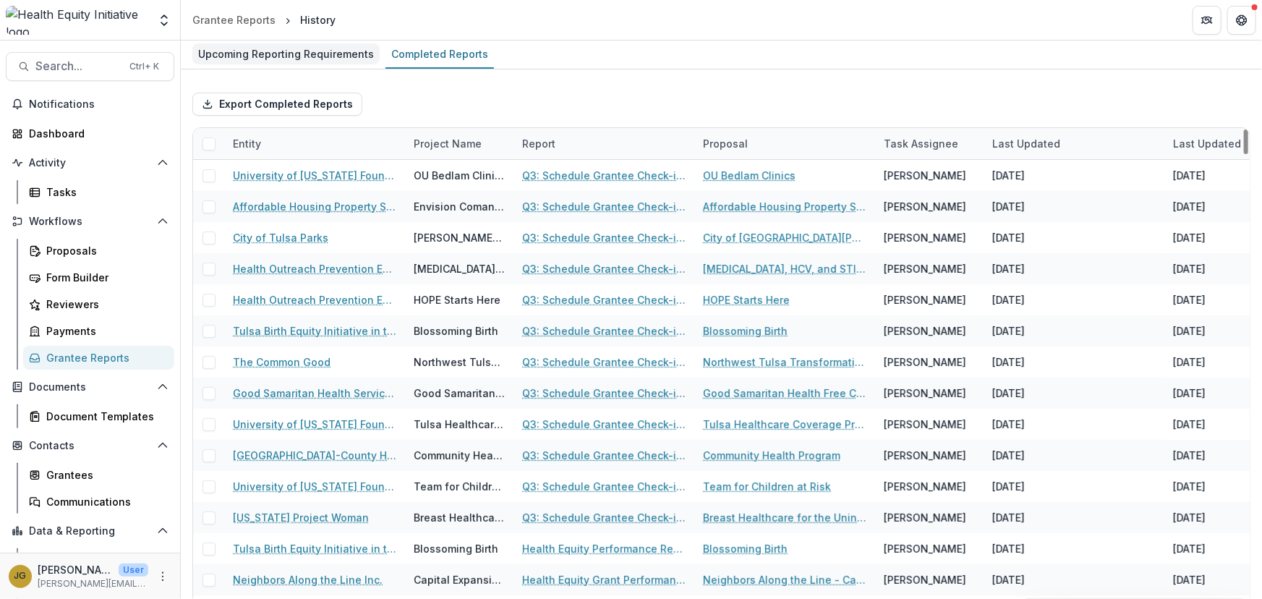
click at [255, 56] on div "Upcoming Reporting Requirements" at bounding box center [285, 53] width 187 height 21
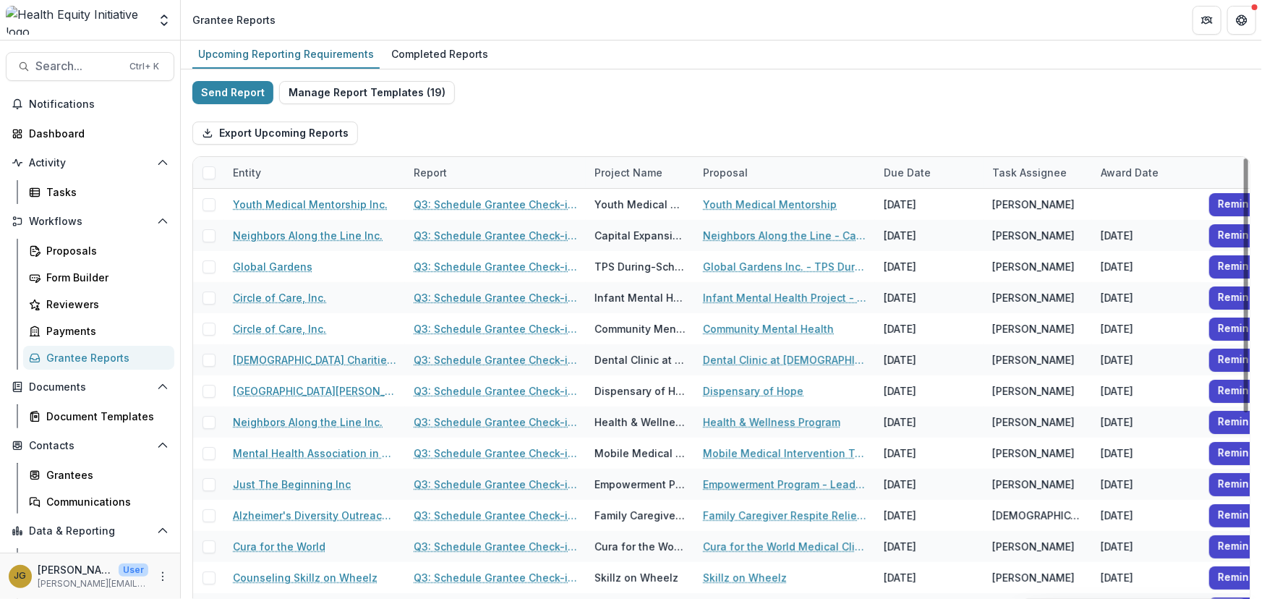
click at [258, 171] on div "Entity" at bounding box center [247, 172] width 46 height 15
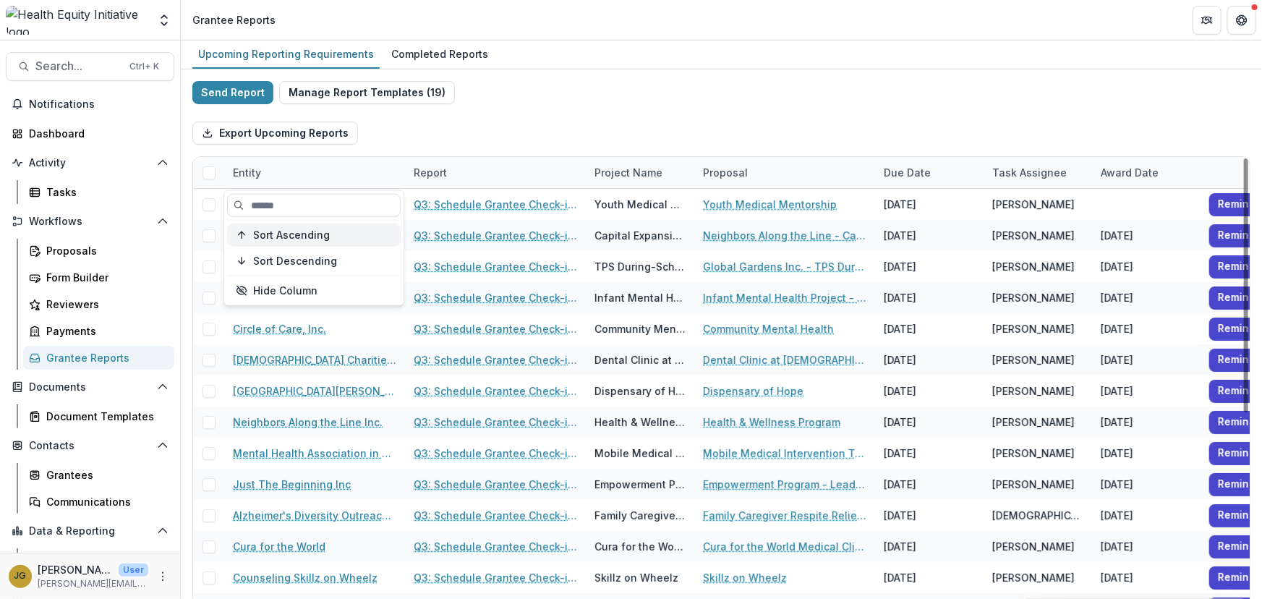
click at [260, 231] on span "Sort Ascending" at bounding box center [291, 235] width 77 height 12
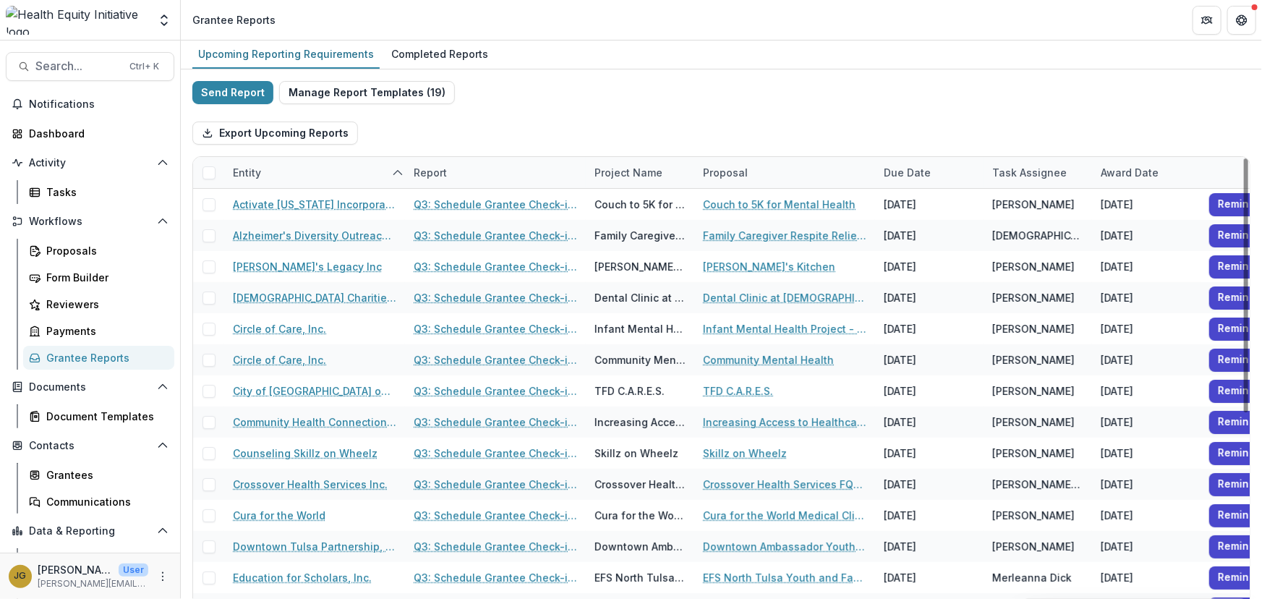
click at [548, 98] on div "Send Report Manage Report Templates ( 19 ) Export Upcoming Reports Entity Repor…" at bounding box center [721, 385] width 1058 height 608
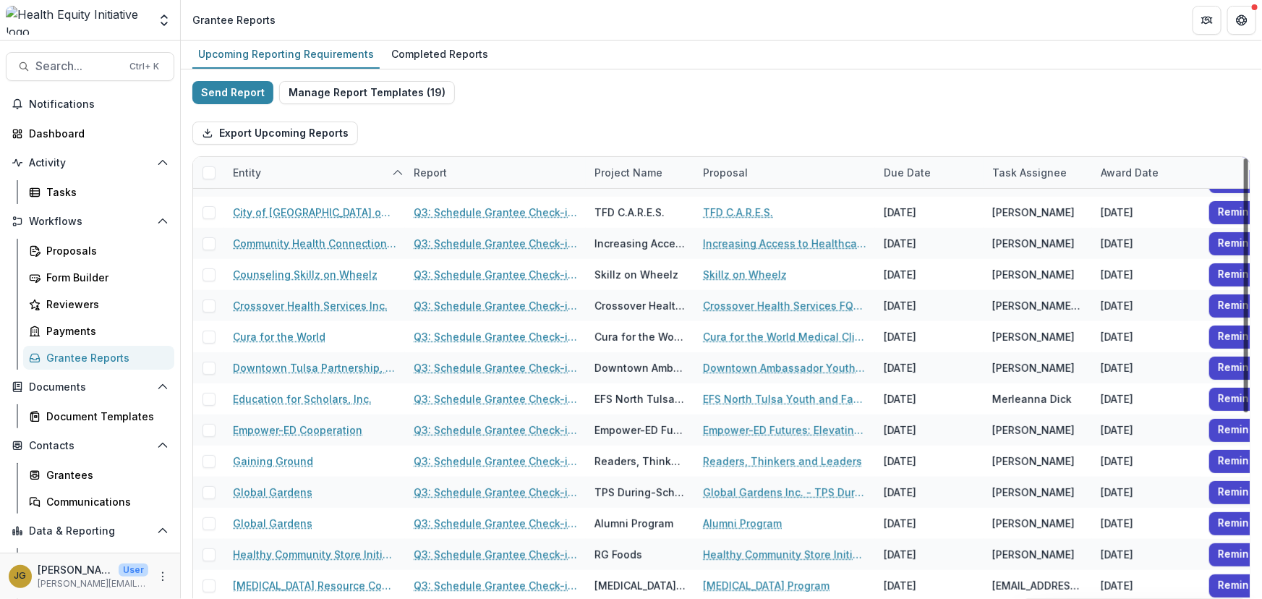
scroll to position [180, 0]
drag, startPoint x: 1242, startPoint y: 210, endPoint x: 1239, endPoint y: 297, distance: 86.8
click at [1244, 297] on div at bounding box center [1246, 285] width 4 height 254
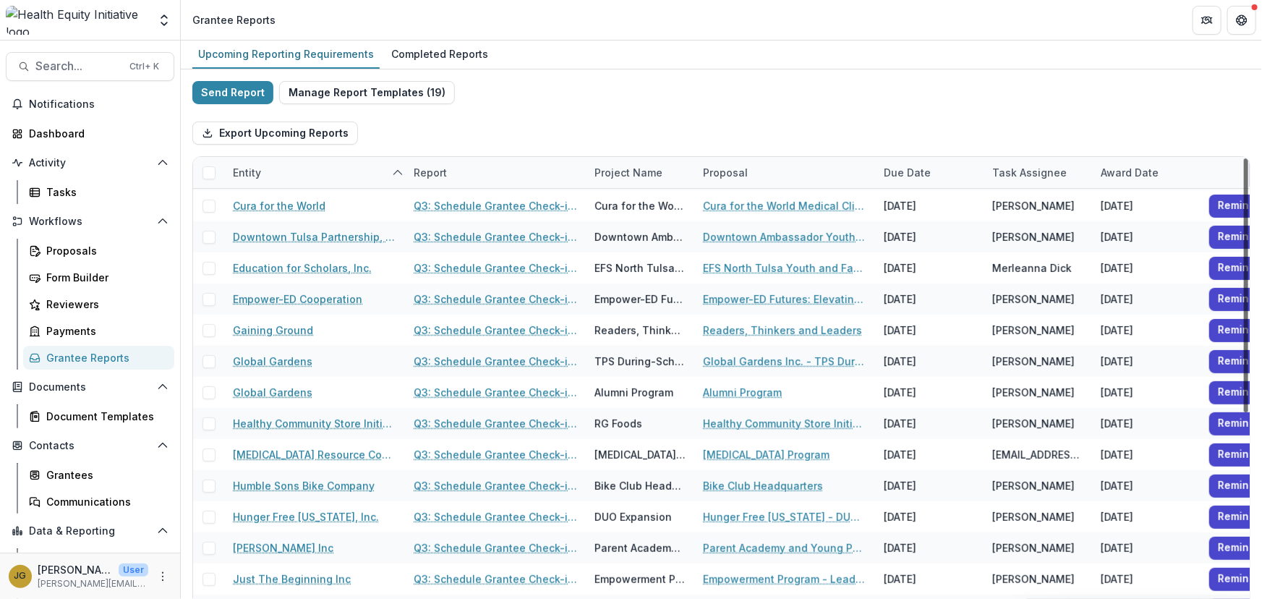
scroll to position [311, 0]
drag, startPoint x: 1243, startPoint y: 284, endPoint x: 1248, endPoint y: 346, distance: 62.4
click at [1248, 346] on div at bounding box center [1246, 285] width 4 height 254
click at [400, 54] on div "Completed Reports" at bounding box center [440, 53] width 109 height 21
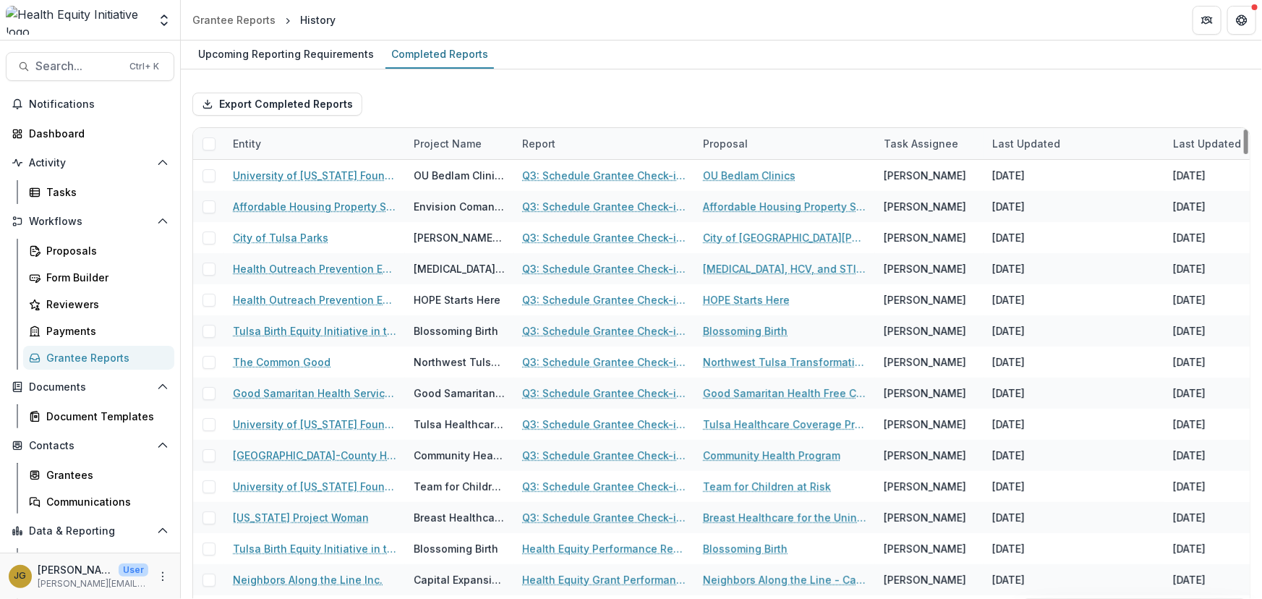
click at [262, 143] on div "Entity" at bounding box center [247, 143] width 46 height 15
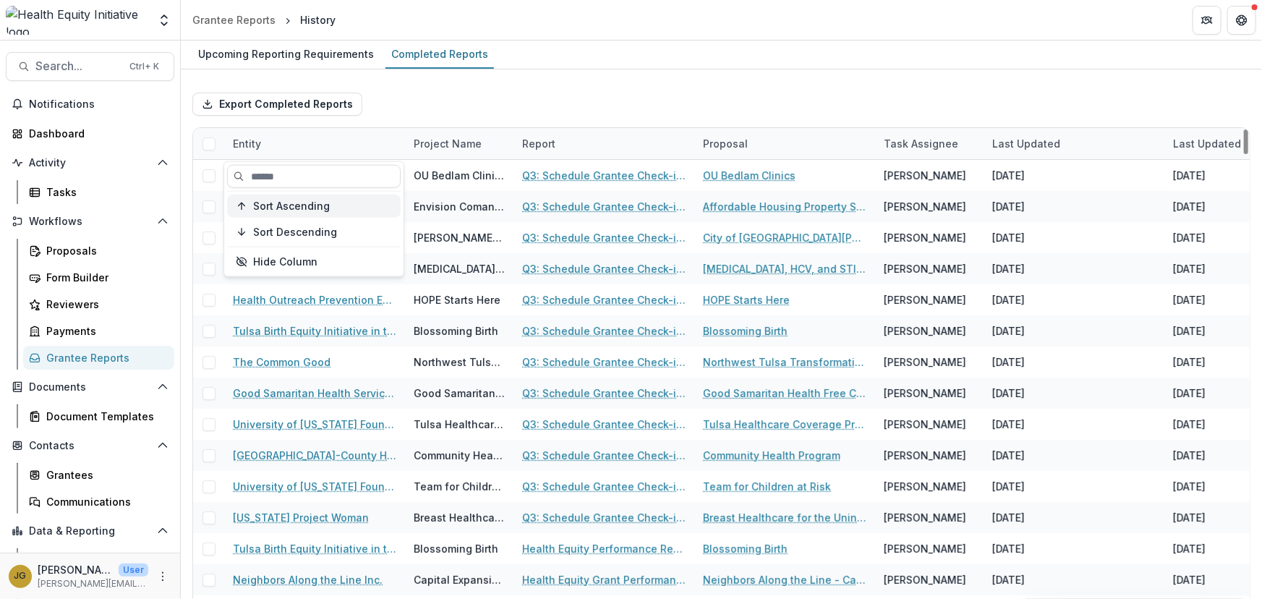
click at [264, 200] on span "Sort Ascending" at bounding box center [291, 206] width 77 height 12
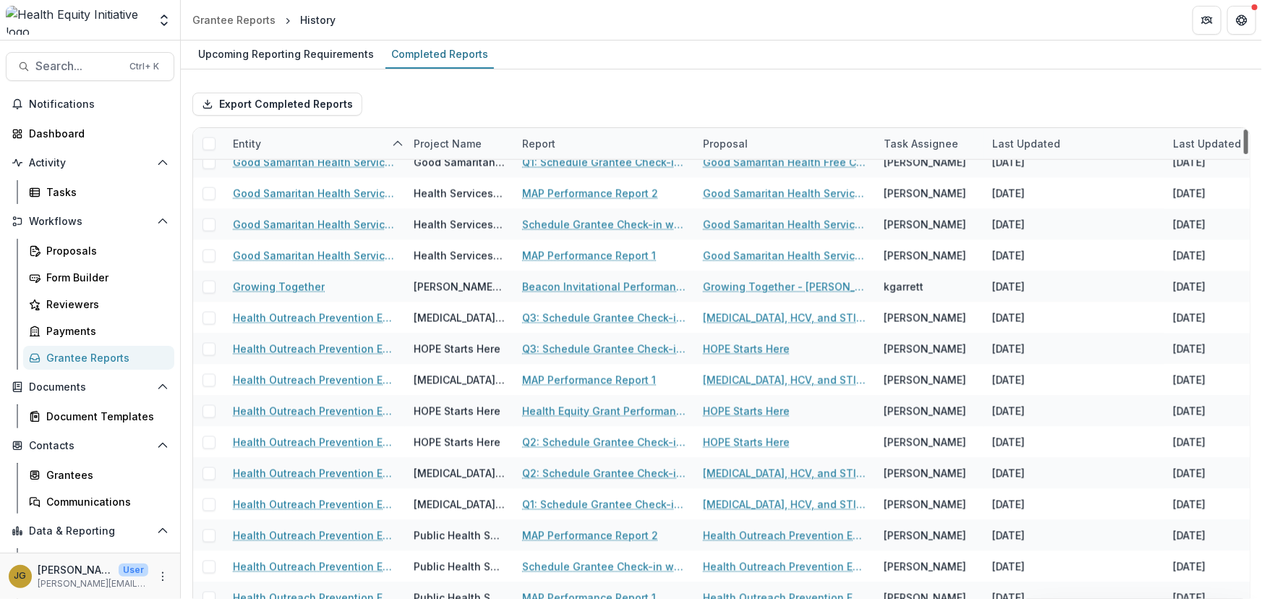
scroll to position [3991, 0]
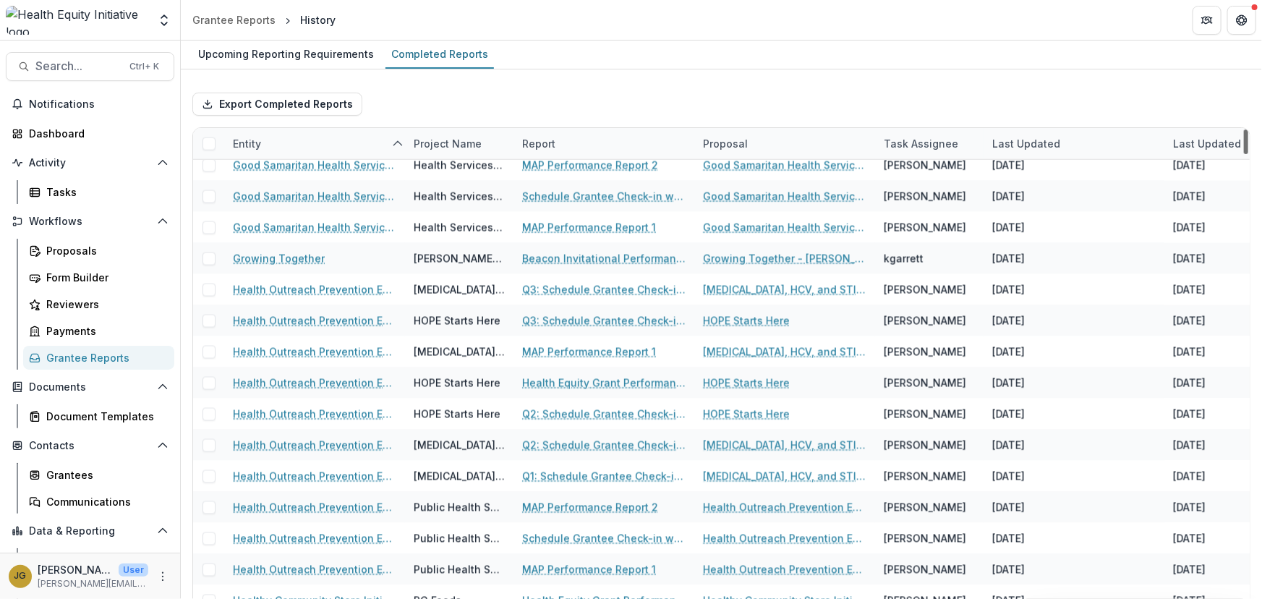
drag, startPoint x: 1242, startPoint y: 142, endPoint x: 1197, endPoint y: 329, distance: 191.9
click at [1244, 154] on div at bounding box center [1246, 141] width 4 height 25
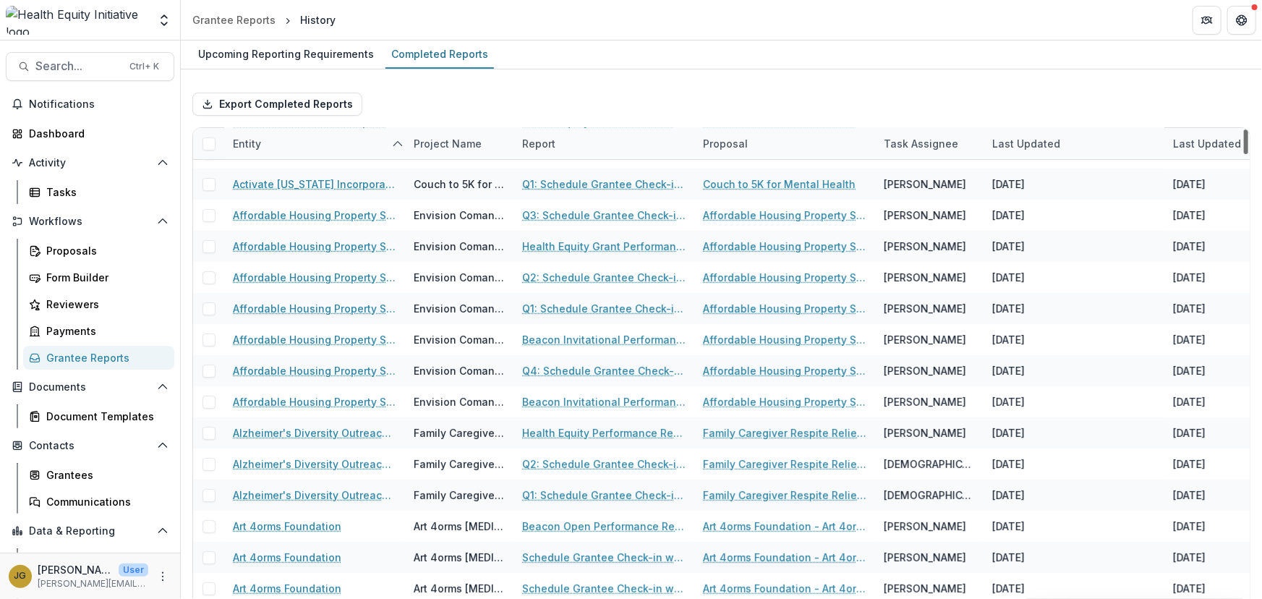
scroll to position [0, 0]
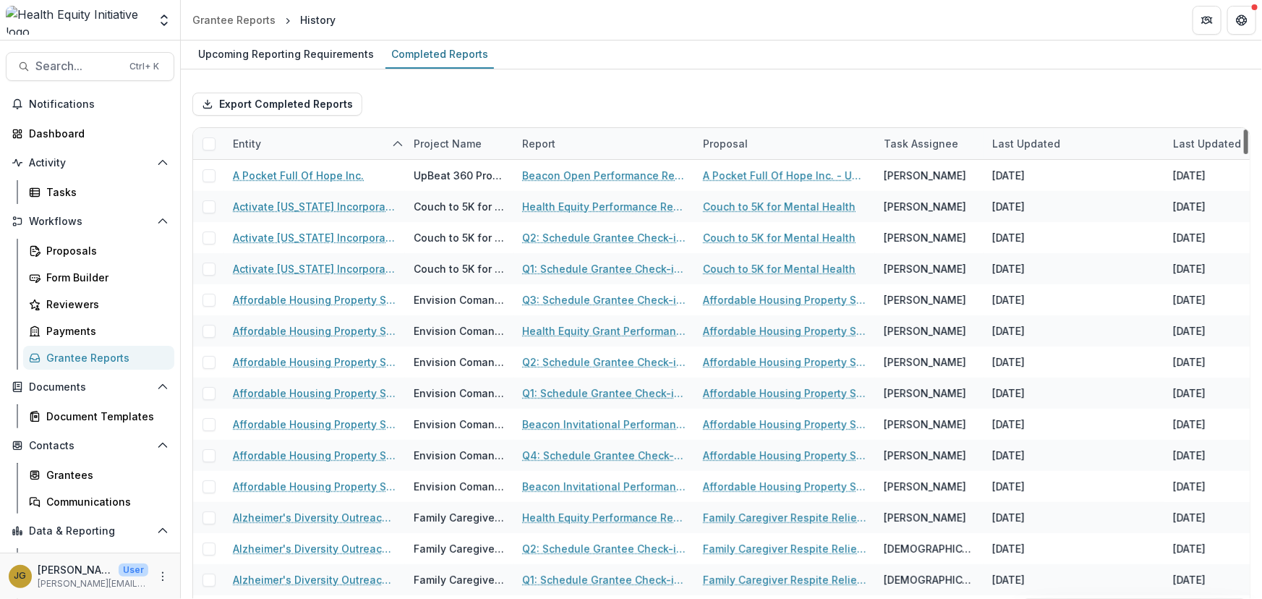
drag, startPoint x: 1241, startPoint y: 333, endPoint x: 1252, endPoint y: 129, distance: 203.5
click at [1248, 129] on div at bounding box center [1246, 141] width 4 height 25
click at [1005, 142] on div "Last Updated" at bounding box center [1026, 143] width 85 height 15
click at [1024, 209] on span "Sort Ascending" at bounding box center [1051, 206] width 77 height 12
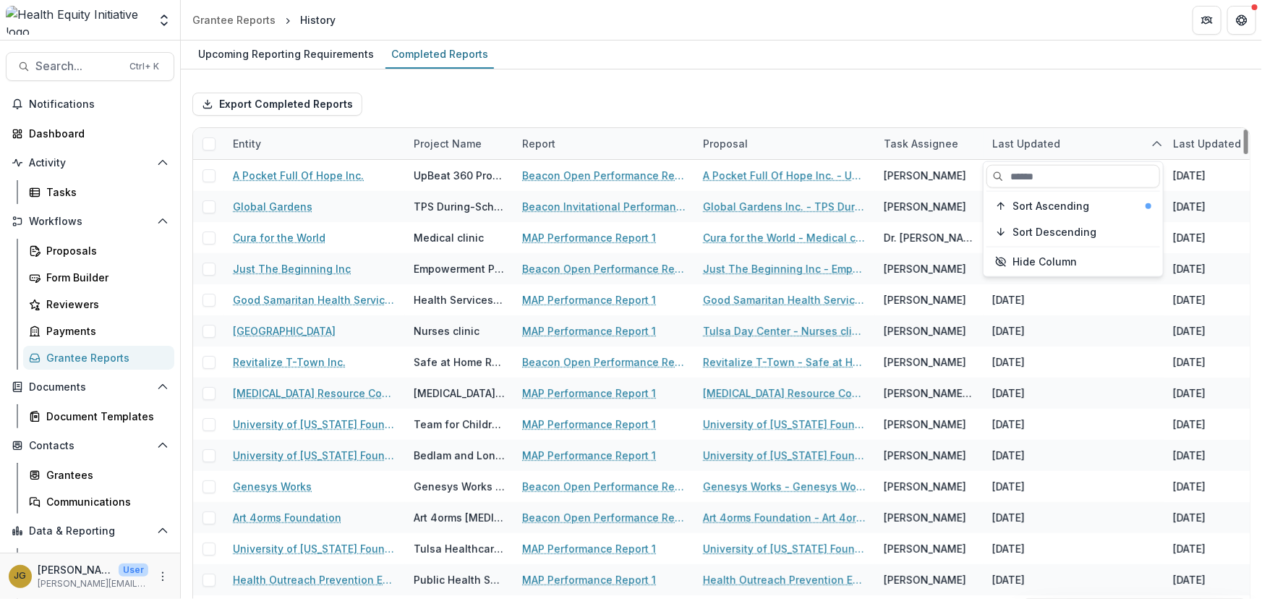
click at [831, 103] on div "Export Completed Reports" at bounding box center [721, 104] width 1058 height 46
click at [1035, 140] on div "Last Updated" at bounding box center [1026, 143] width 85 height 15
click at [1023, 233] on span "Sort Descending" at bounding box center [1055, 232] width 84 height 12
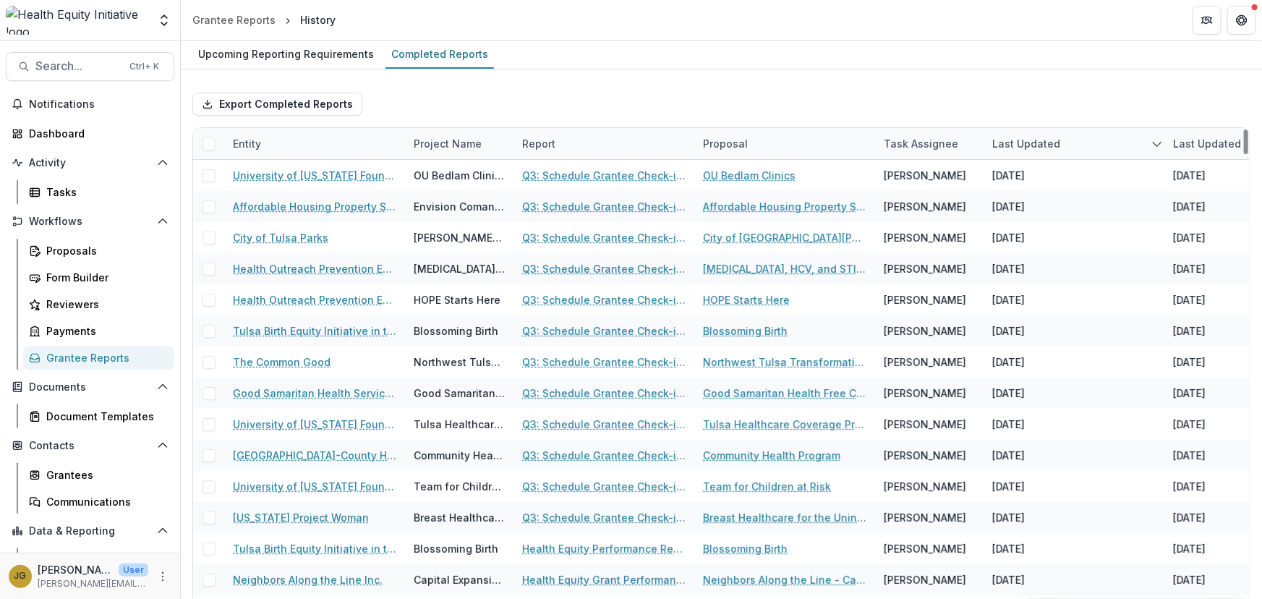
click at [893, 86] on div "Export Completed Reports" at bounding box center [721, 104] width 1058 height 46
click at [271, 53] on div "Upcoming Reporting Requirements" at bounding box center [285, 53] width 187 height 21
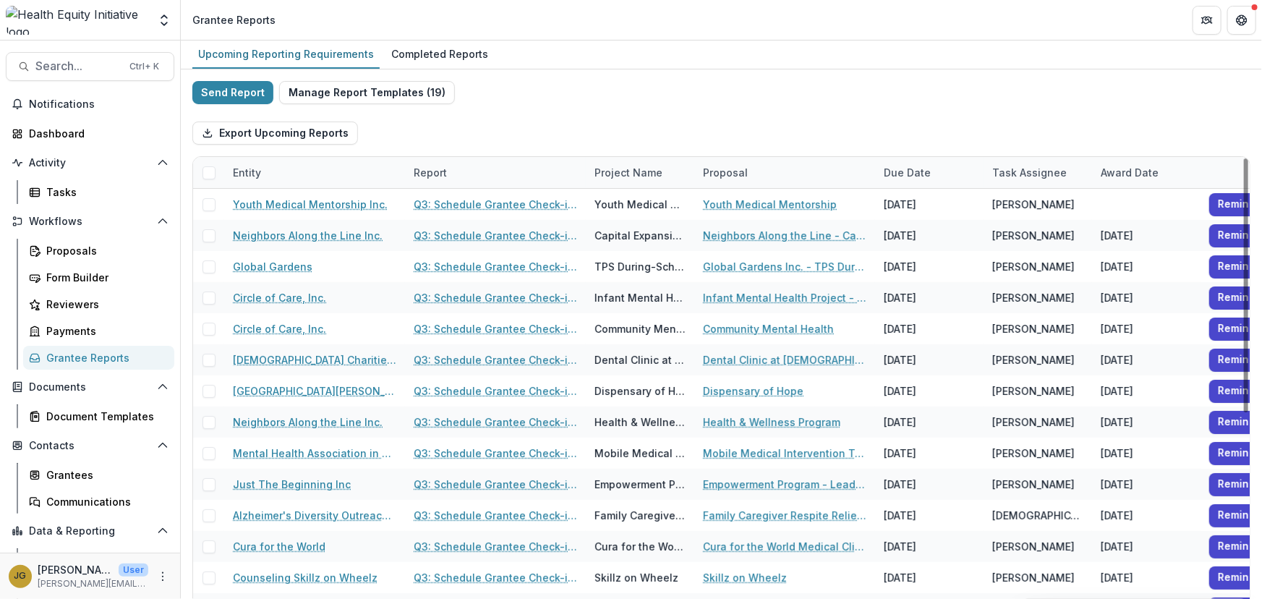
click at [258, 169] on div "Entity" at bounding box center [247, 172] width 46 height 15
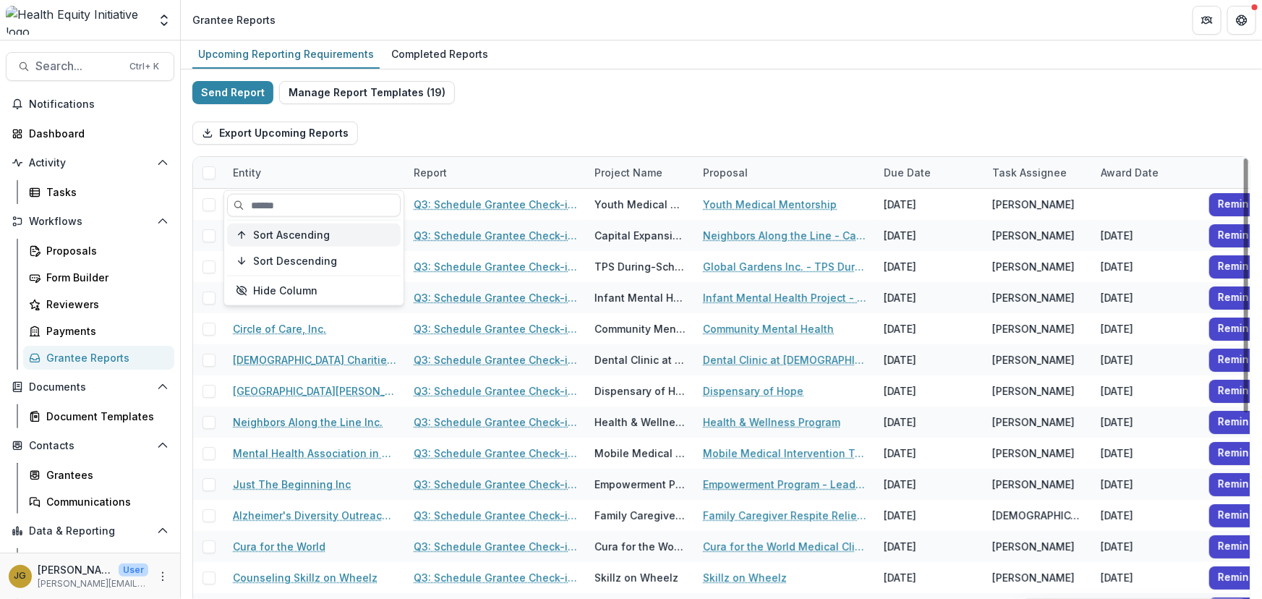
click at [255, 234] on span "Sort Ascending" at bounding box center [291, 235] width 77 height 12
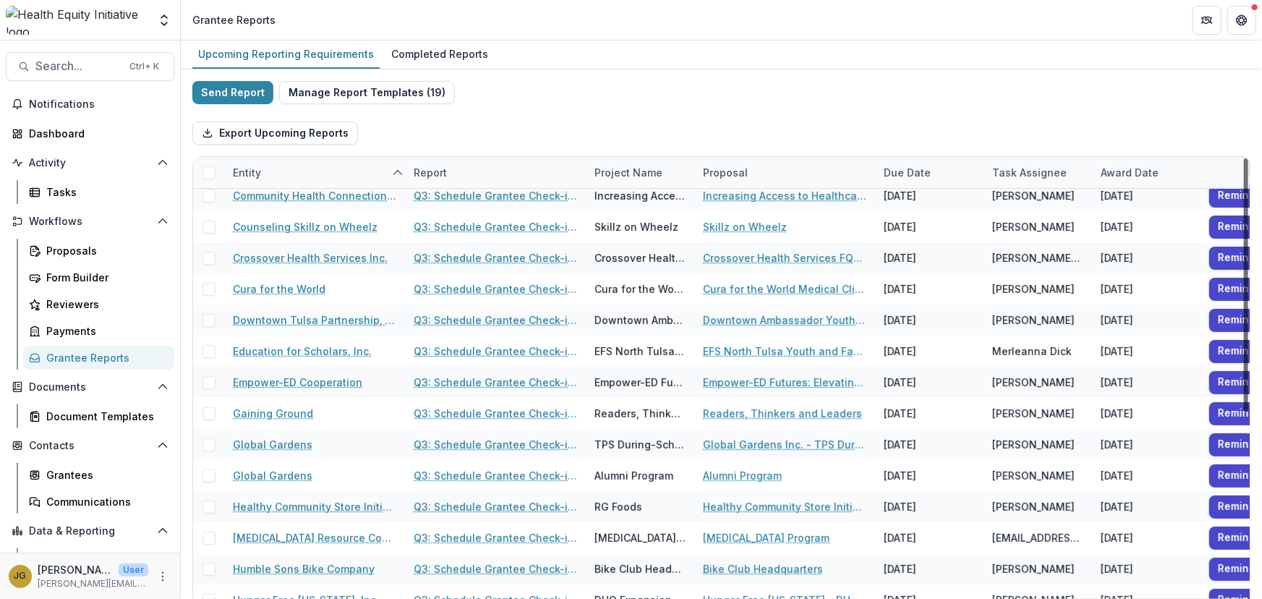
scroll to position [161, 0]
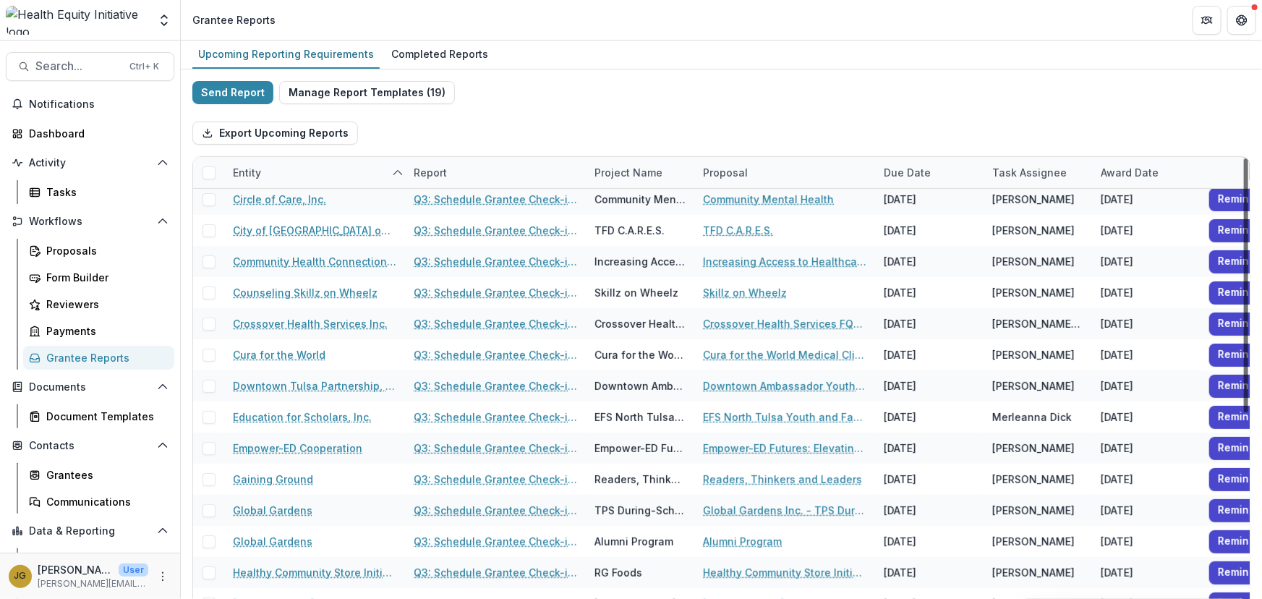
drag, startPoint x: 1242, startPoint y: 213, endPoint x: 1236, endPoint y: 290, distance: 76.9
click at [1244, 290] on div at bounding box center [1246, 285] width 4 height 254
click at [451, 56] on div "Completed Reports" at bounding box center [440, 53] width 109 height 21
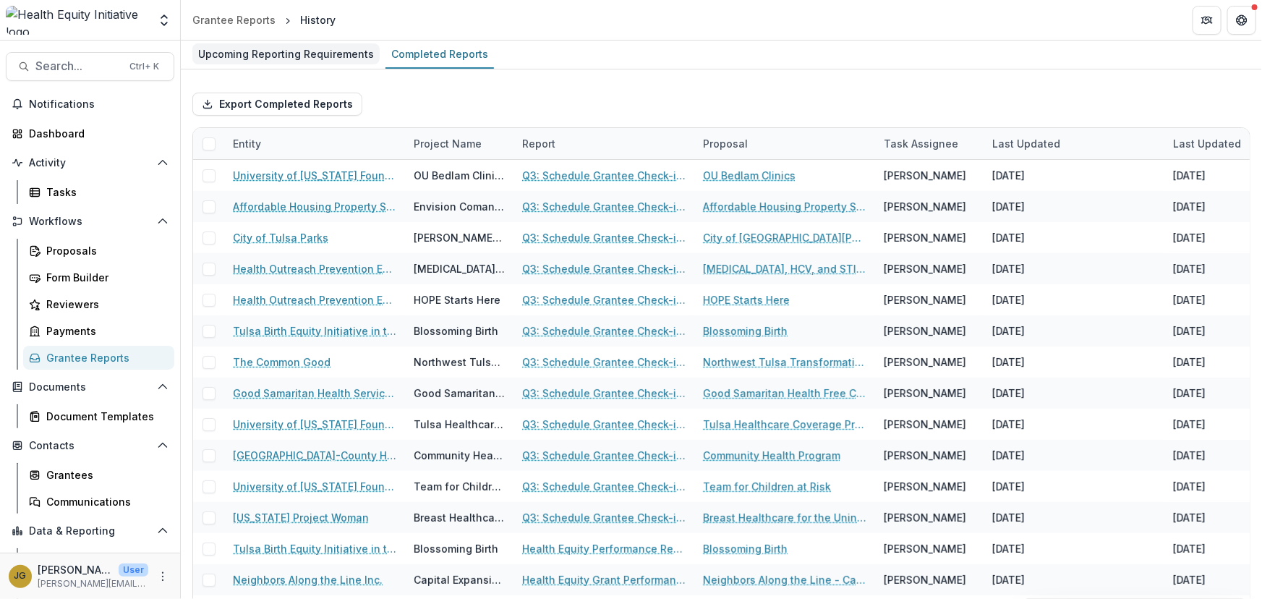
click at [276, 54] on div "Upcoming Reporting Requirements" at bounding box center [285, 53] width 187 height 21
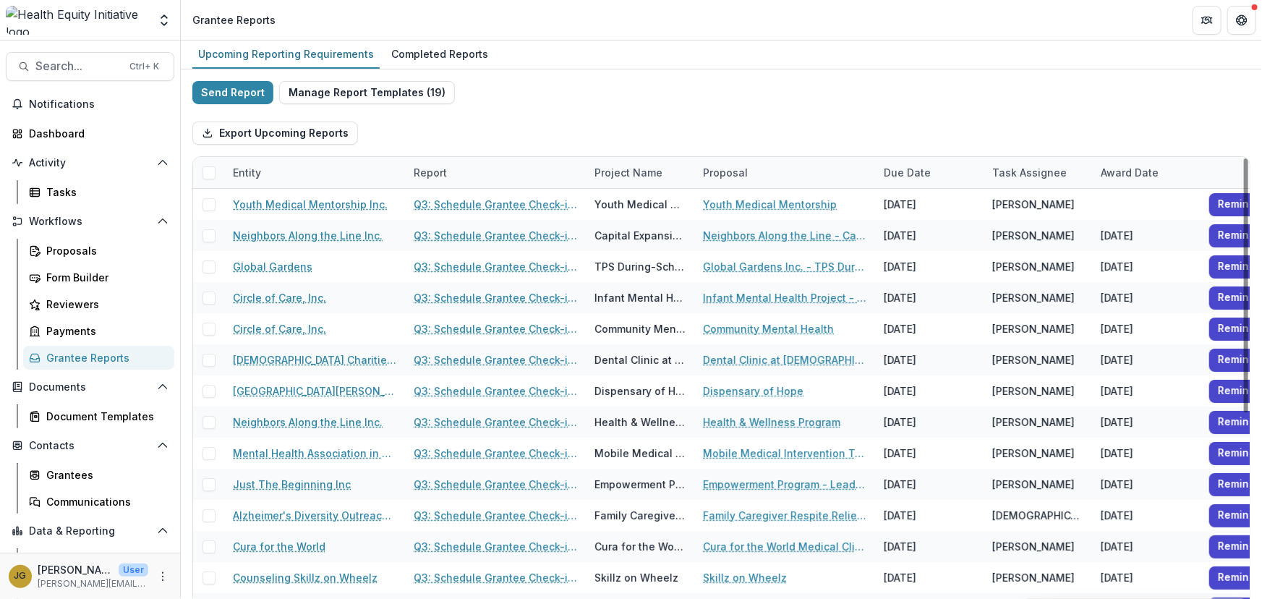
click at [257, 171] on div "Entity" at bounding box center [247, 172] width 46 height 15
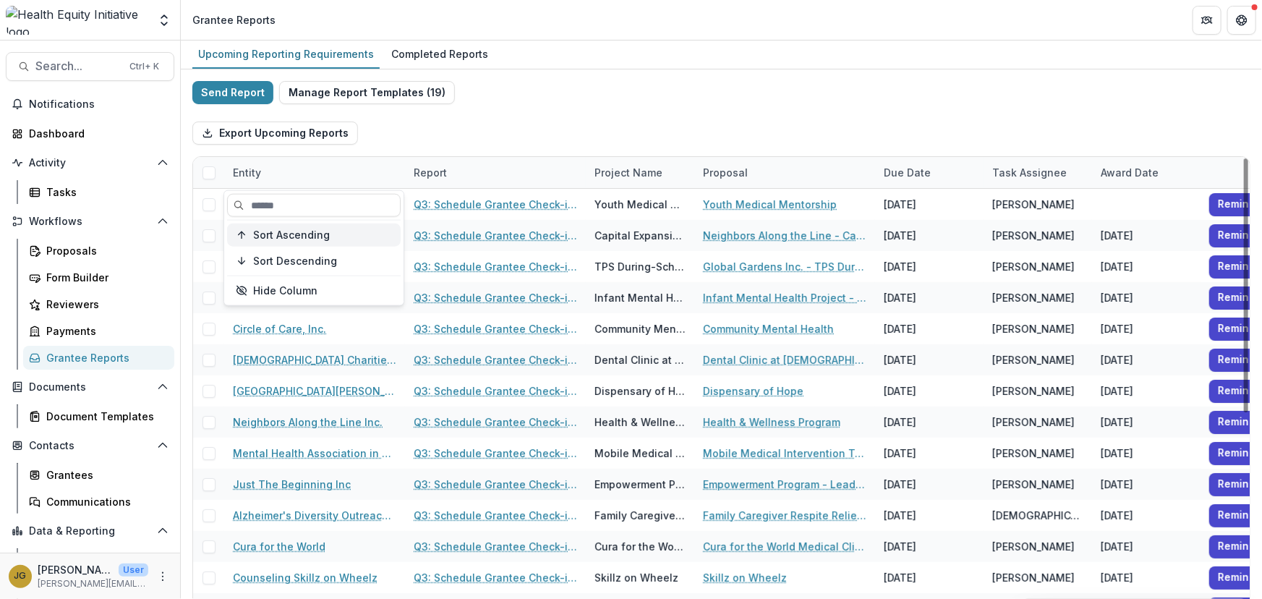
click at [264, 234] on span "Sort Ascending" at bounding box center [291, 235] width 77 height 12
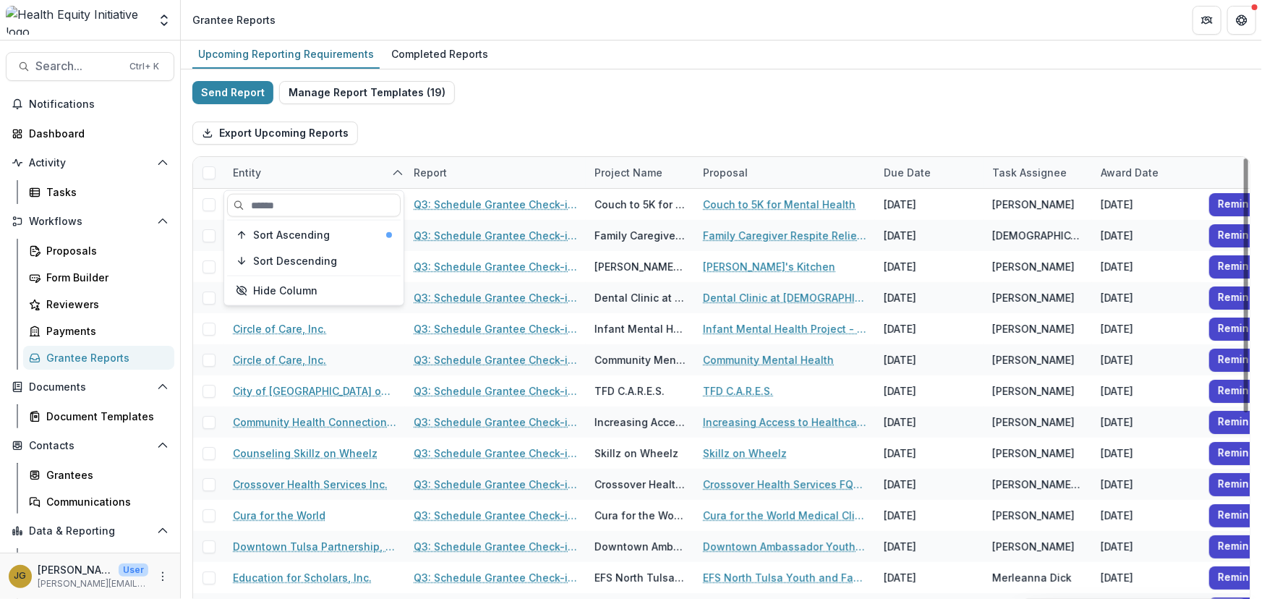
click at [490, 136] on div "Export Upcoming Reports" at bounding box center [721, 133] width 1058 height 46
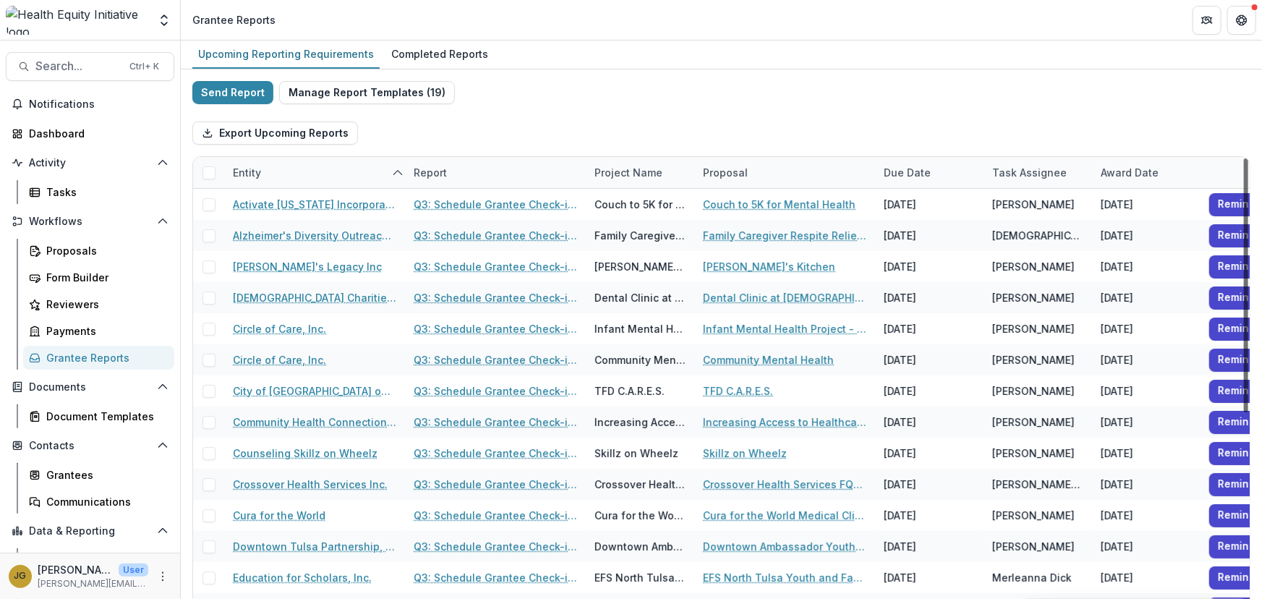
drag, startPoint x: 1243, startPoint y: 222, endPoint x: 1249, endPoint y: 217, distance: 8.2
click at [1248, 217] on div at bounding box center [1246, 285] width 4 height 254
click at [409, 52] on div "Completed Reports" at bounding box center [440, 53] width 109 height 21
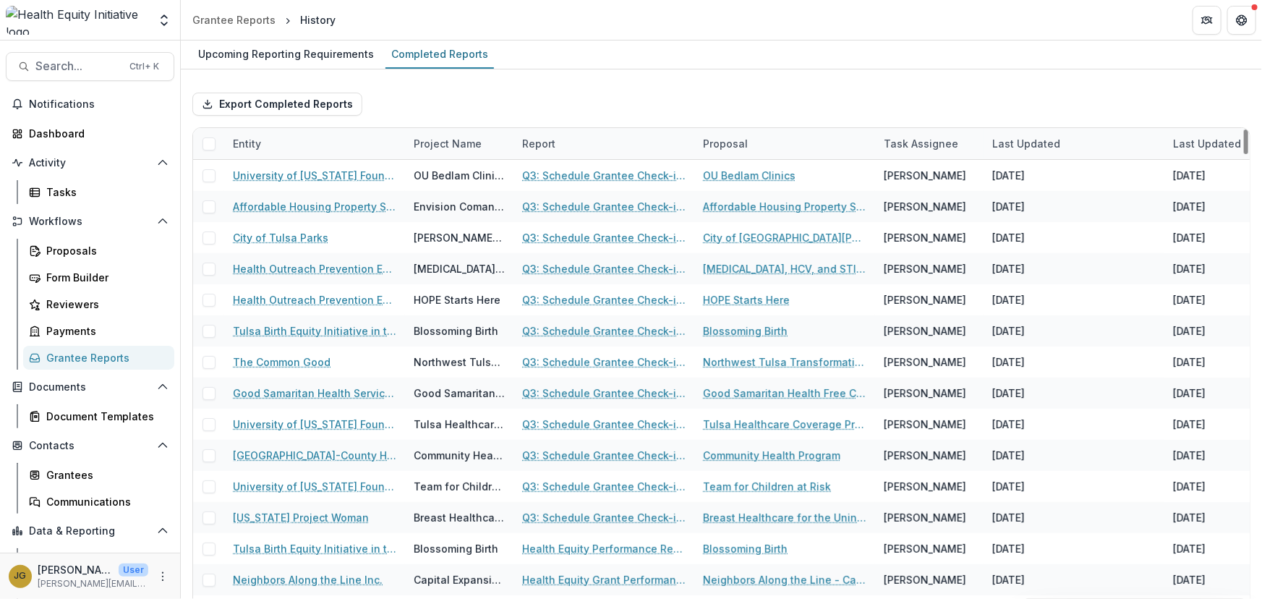
click at [252, 142] on div "Entity" at bounding box center [247, 143] width 46 height 15
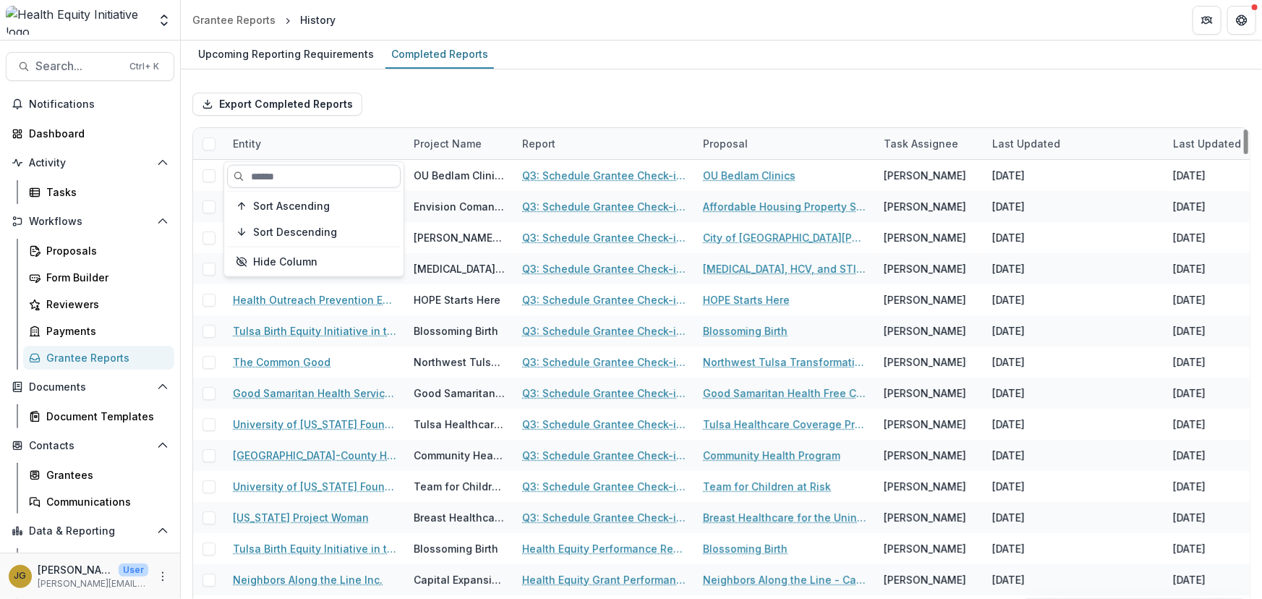
click at [270, 178] on input at bounding box center [314, 176] width 174 height 23
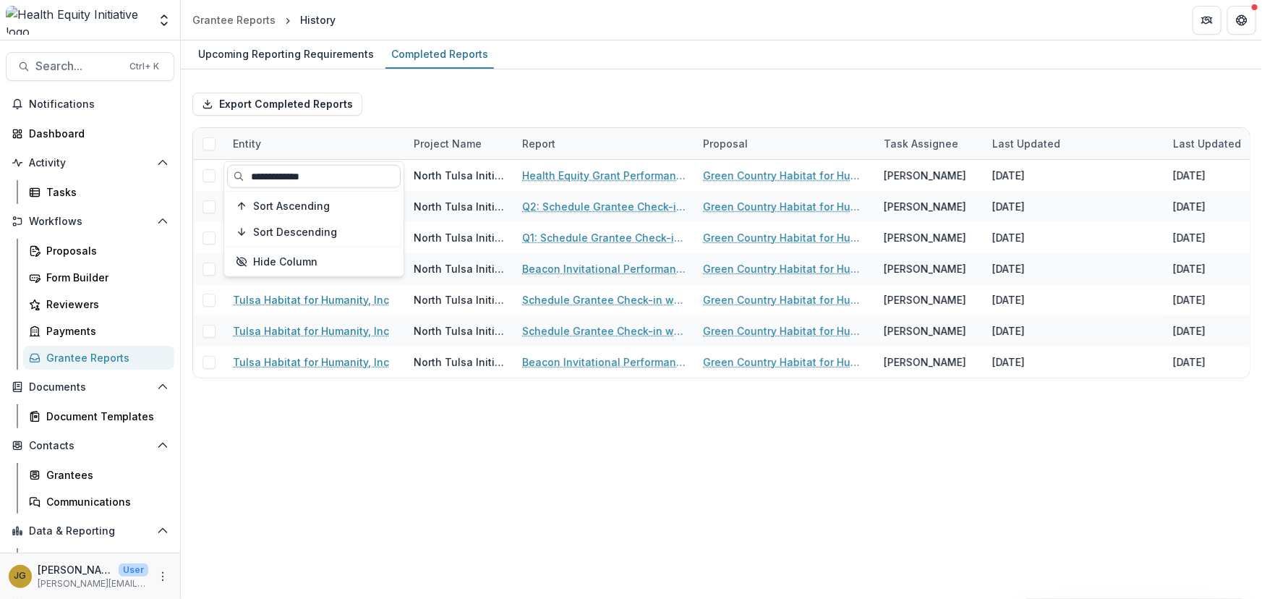
type input "**********"
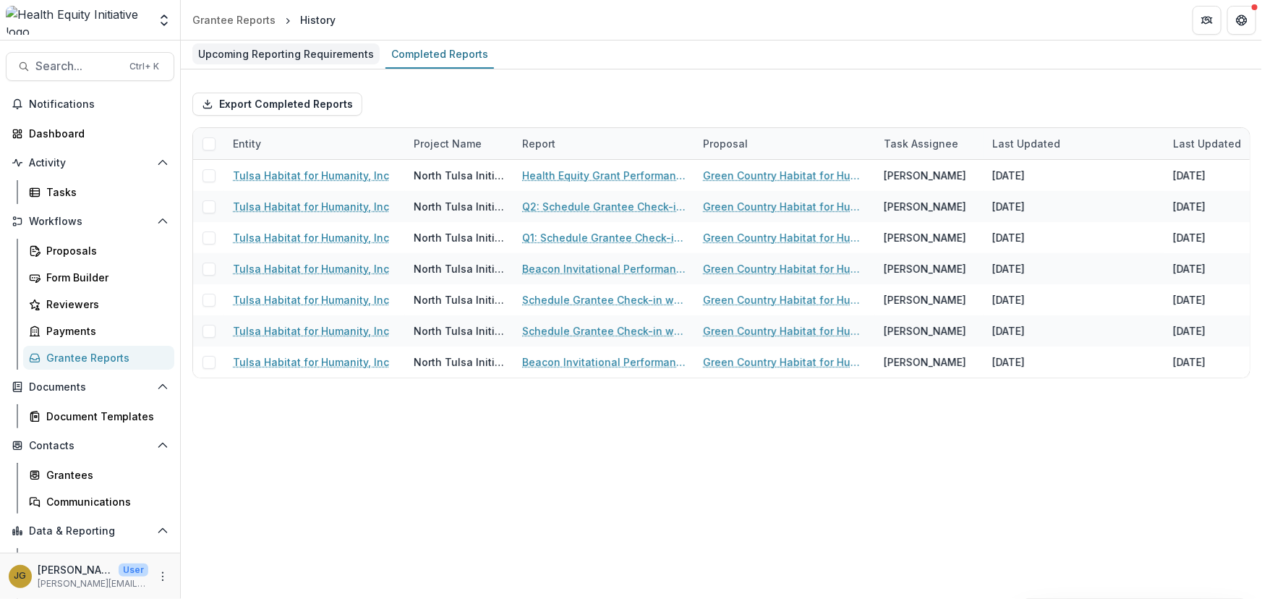
click at [257, 58] on div "Upcoming Reporting Requirements" at bounding box center [285, 53] width 187 height 21
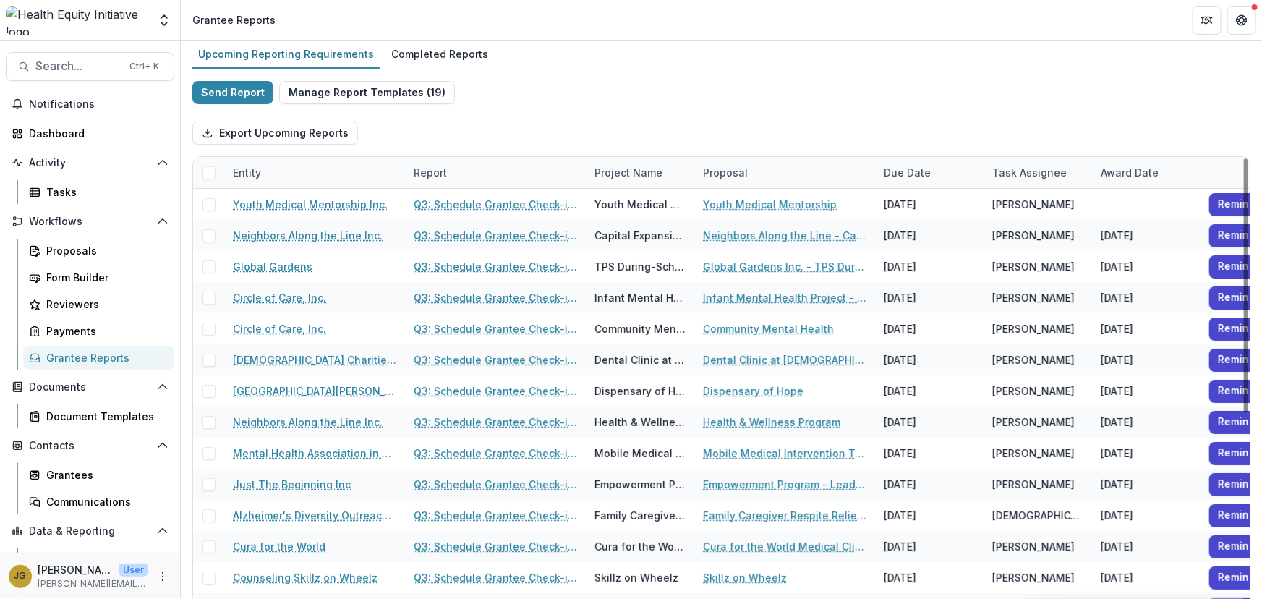
click at [246, 174] on div "Entity" at bounding box center [247, 172] width 46 height 15
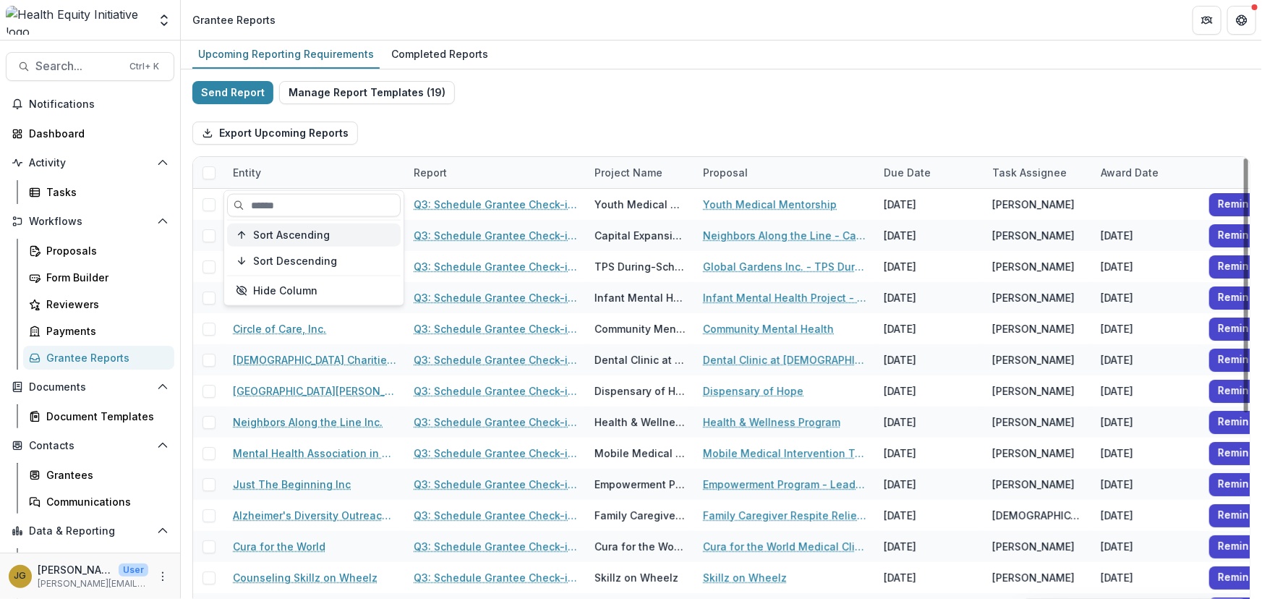
click at [255, 229] on span "Sort Ascending" at bounding box center [291, 235] width 77 height 12
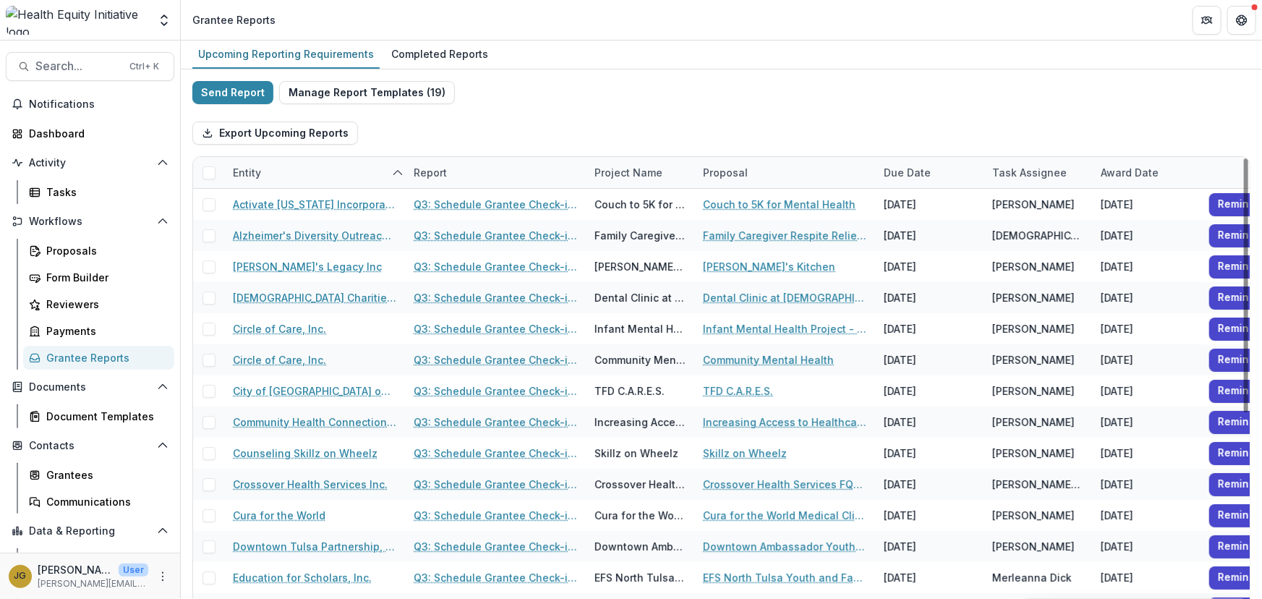
click at [686, 104] on div "Send Report Manage Report Templates ( 19 ) Export Upcoming Reports Entity Repor…" at bounding box center [721, 385] width 1058 height 608
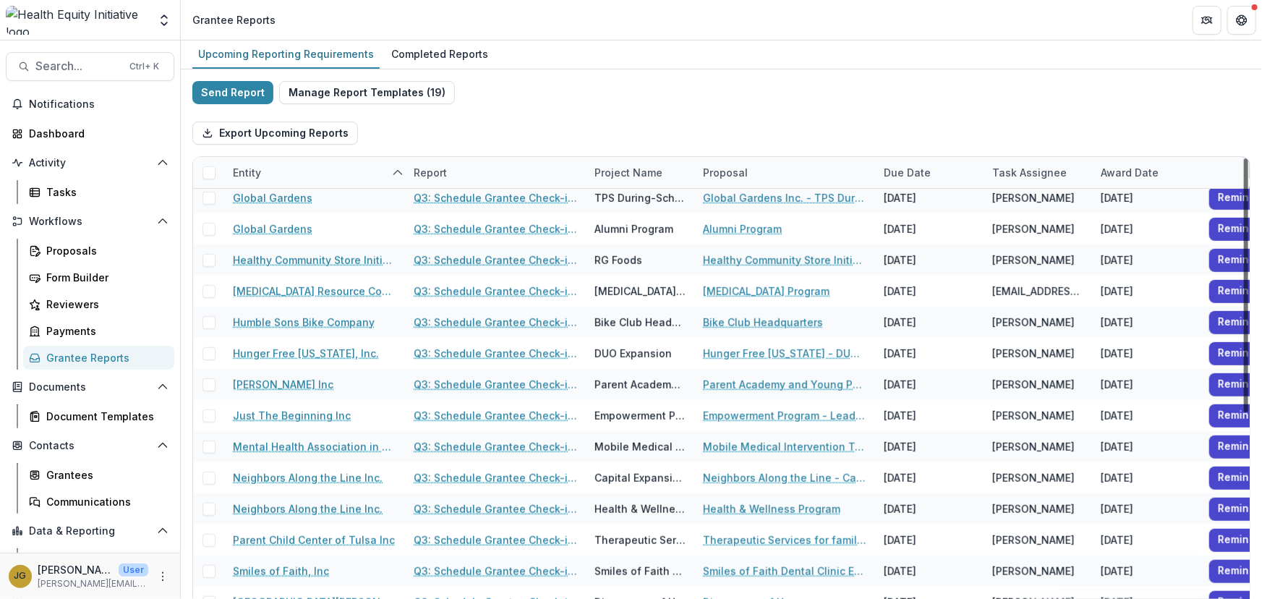
scroll to position [467, 0]
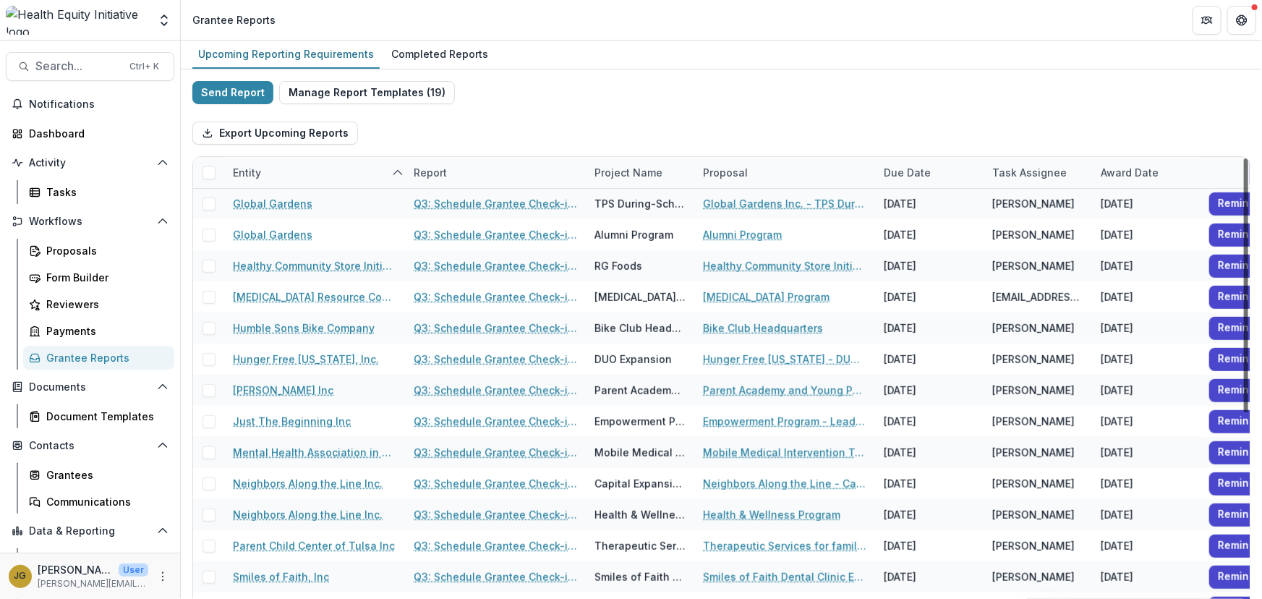
drag, startPoint x: 1243, startPoint y: 173, endPoint x: 1245, endPoint y: 397, distance: 224.2
click at [1245, 397] on div at bounding box center [1246, 285] width 4 height 254
click at [216, 93] on button "Send Report" at bounding box center [232, 92] width 81 height 23
select select "********"
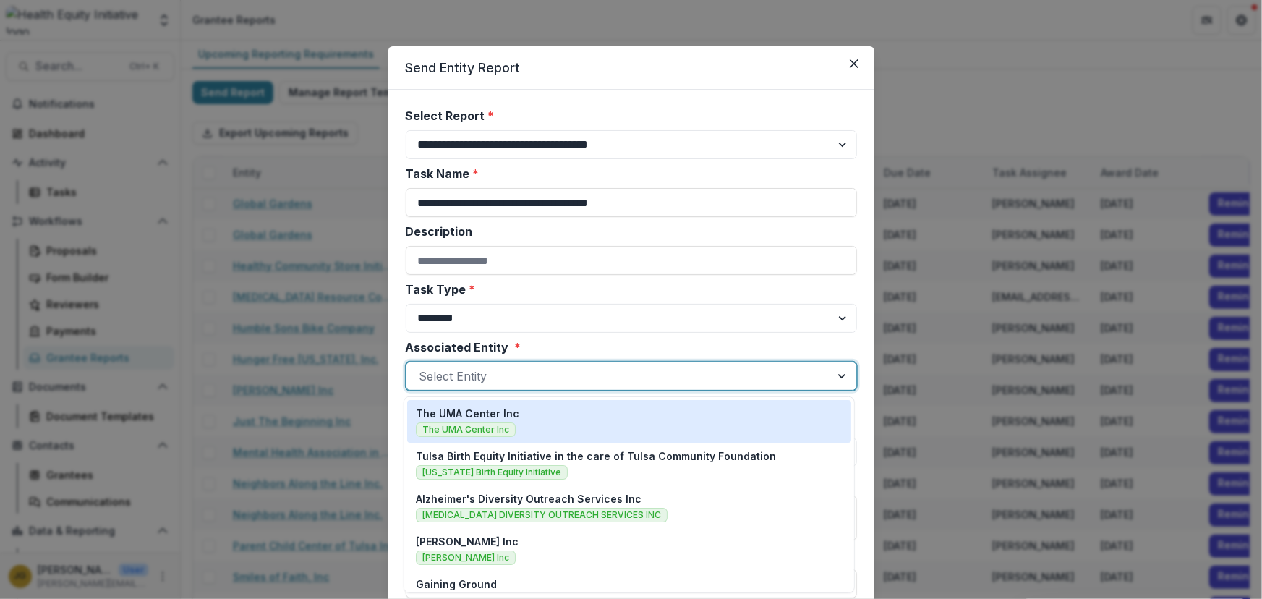
click at [830, 375] on div at bounding box center [843, 375] width 26 height 27
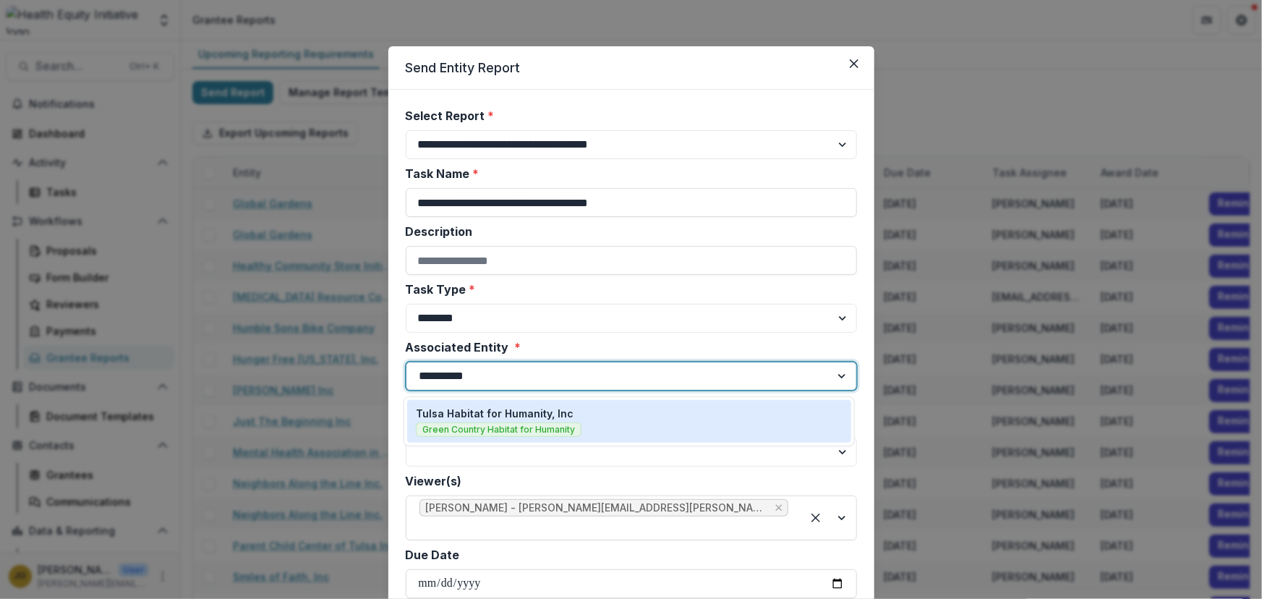
type input "**********"
click at [576, 422] on span "Green Country Habitat for Humanity" at bounding box center [499, 429] width 166 height 14
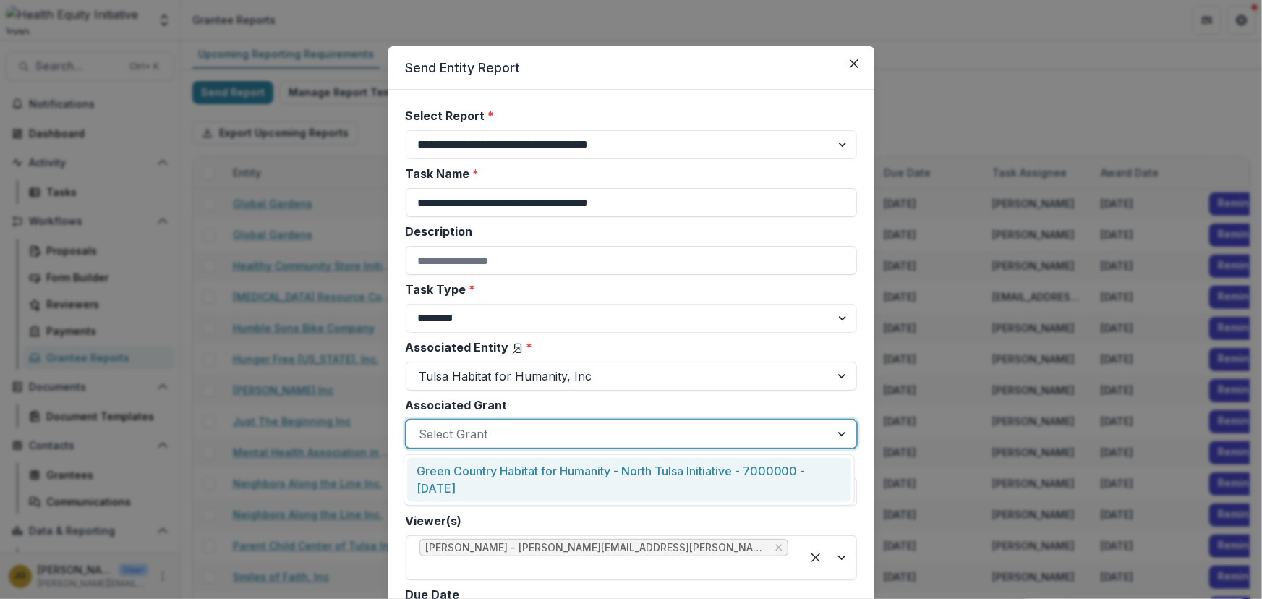
click at [514, 434] on div at bounding box center [619, 434] width 398 height 20
click at [503, 477] on div "Green Country Habitat for Humanity - North Tulsa Initiative - 7000000 - [DATE]" at bounding box center [629, 480] width 444 height 44
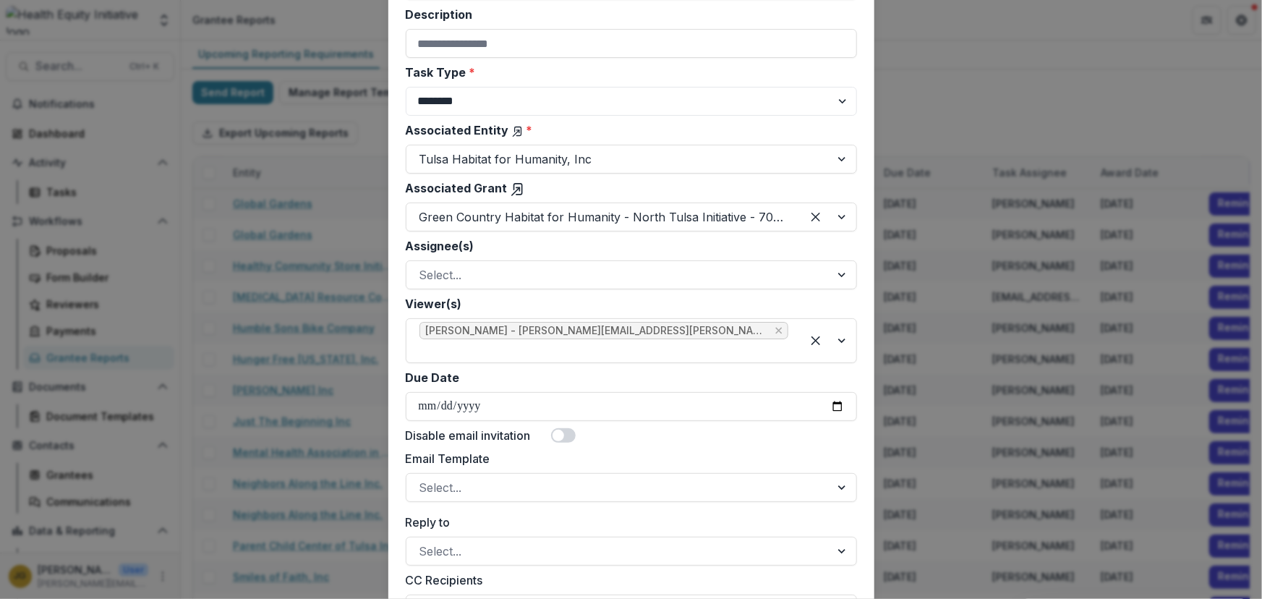
scroll to position [253, 0]
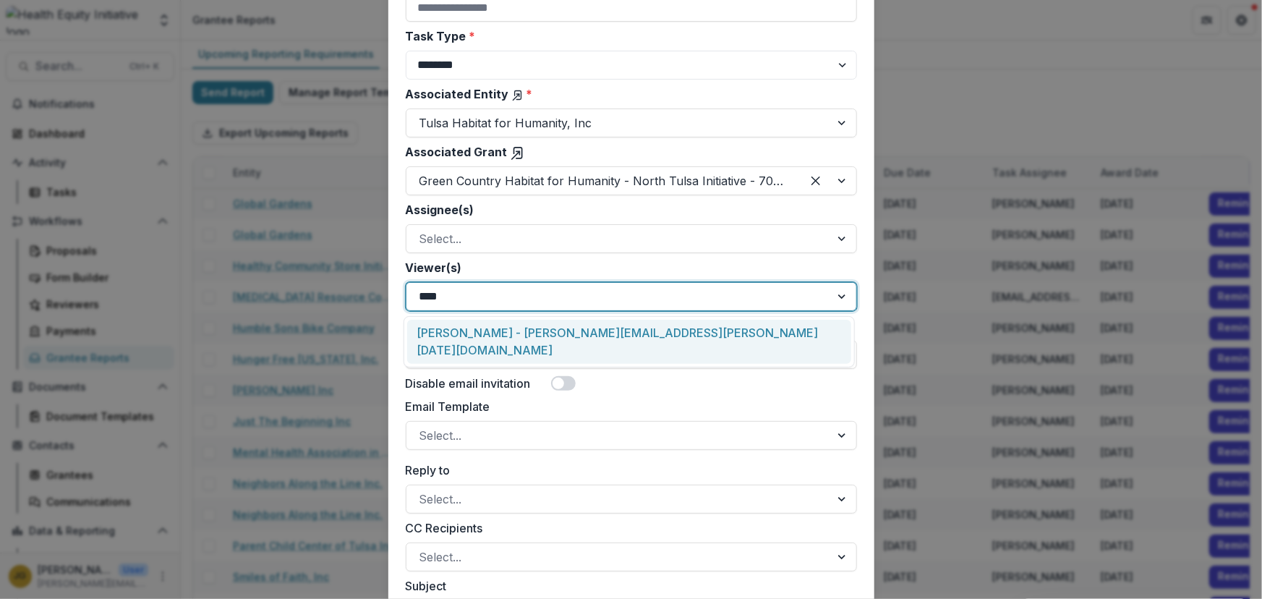
type input "*****"
click at [459, 332] on div "[PERSON_NAME] - [PERSON_NAME][EMAIL_ADDRESS][PERSON_NAME][DATE][DOMAIN_NAME]" at bounding box center [629, 342] width 444 height 44
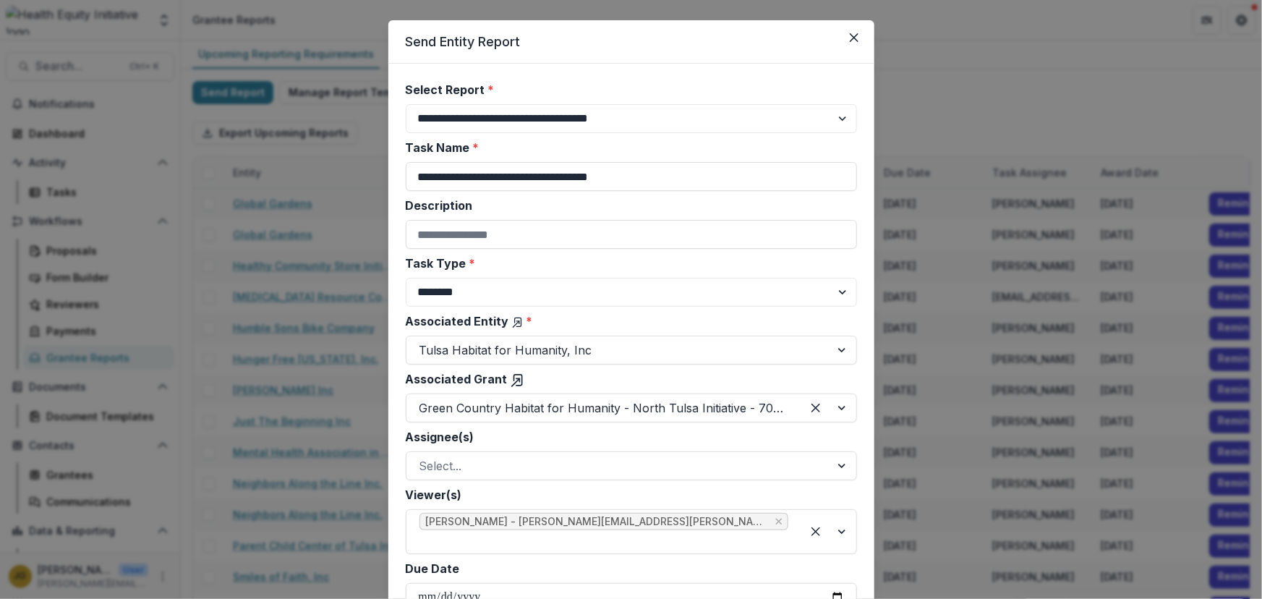
scroll to position [23, 0]
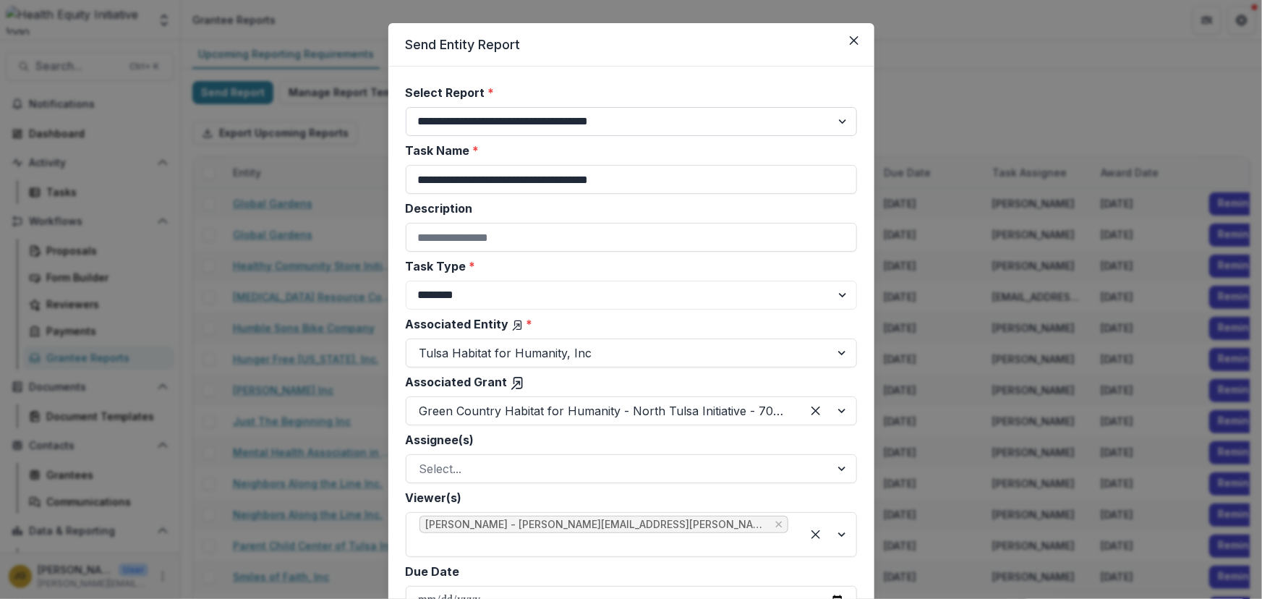
click at [837, 120] on select "**********" at bounding box center [631, 121] width 451 height 29
select select "**********"
click at [406, 107] on select "**********" at bounding box center [631, 121] width 451 height 29
type input "**********"
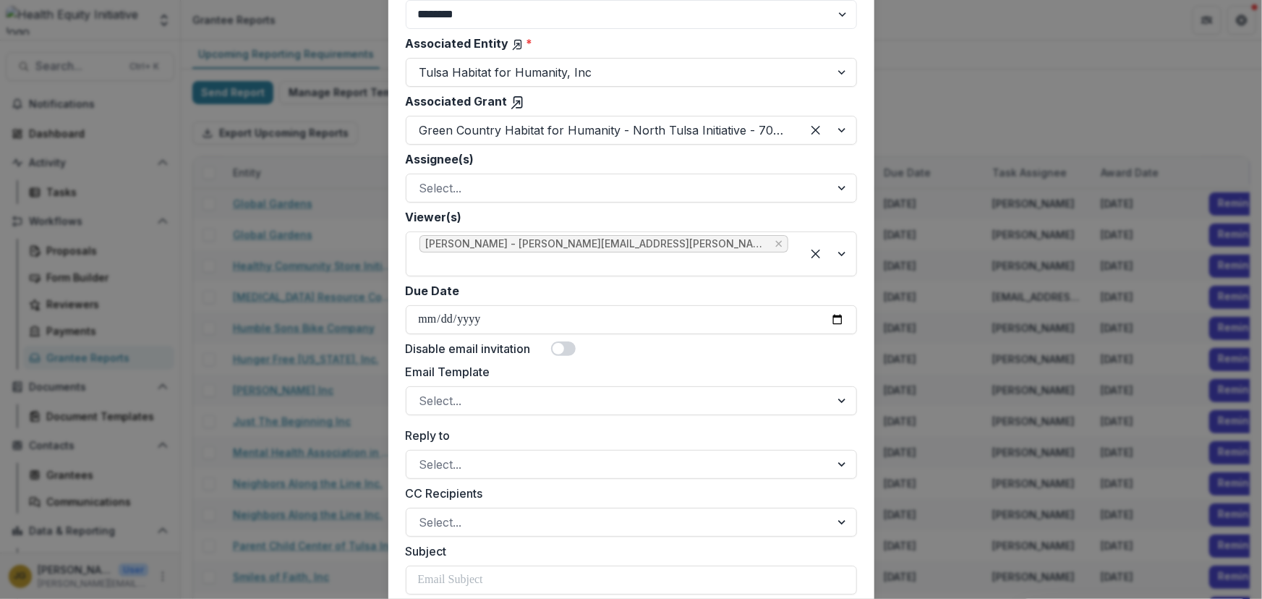
scroll to position [320, 0]
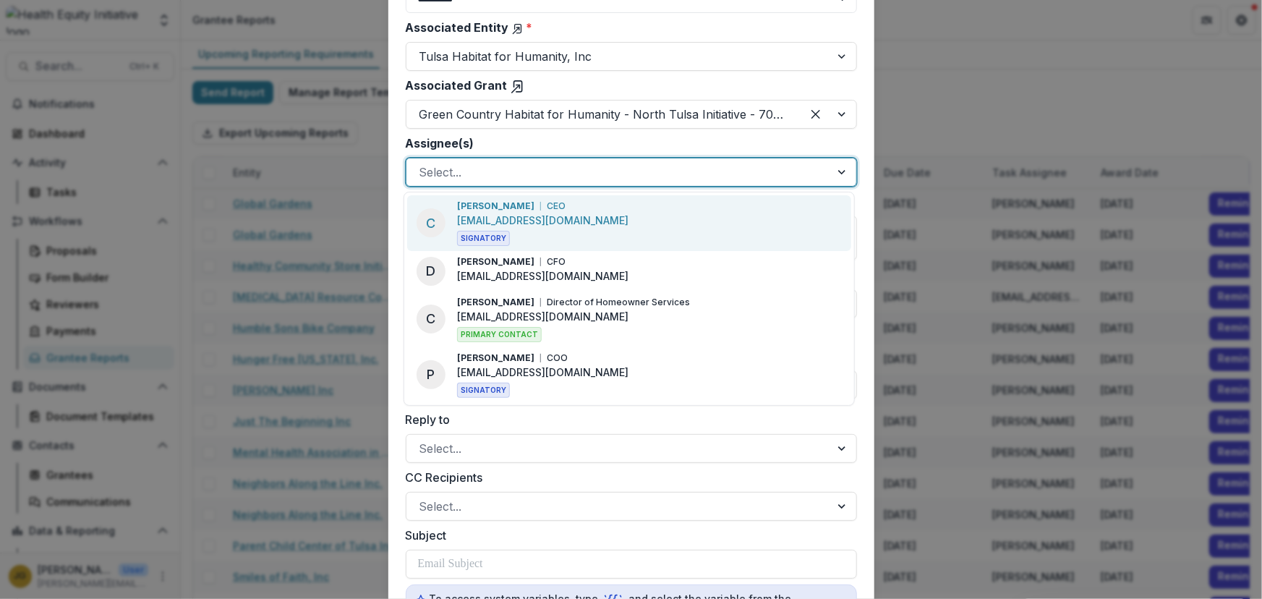
click at [466, 171] on div at bounding box center [619, 172] width 398 height 20
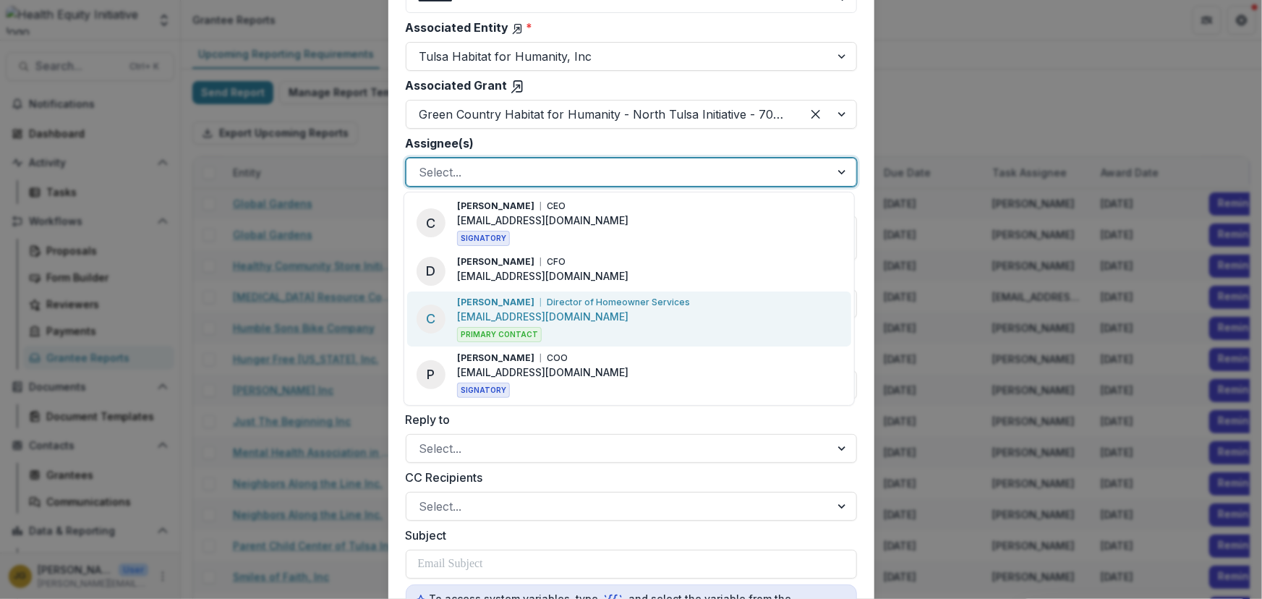
click at [527, 310] on p "clove@greencountryhabitat.org" at bounding box center [542, 316] width 171 height 15
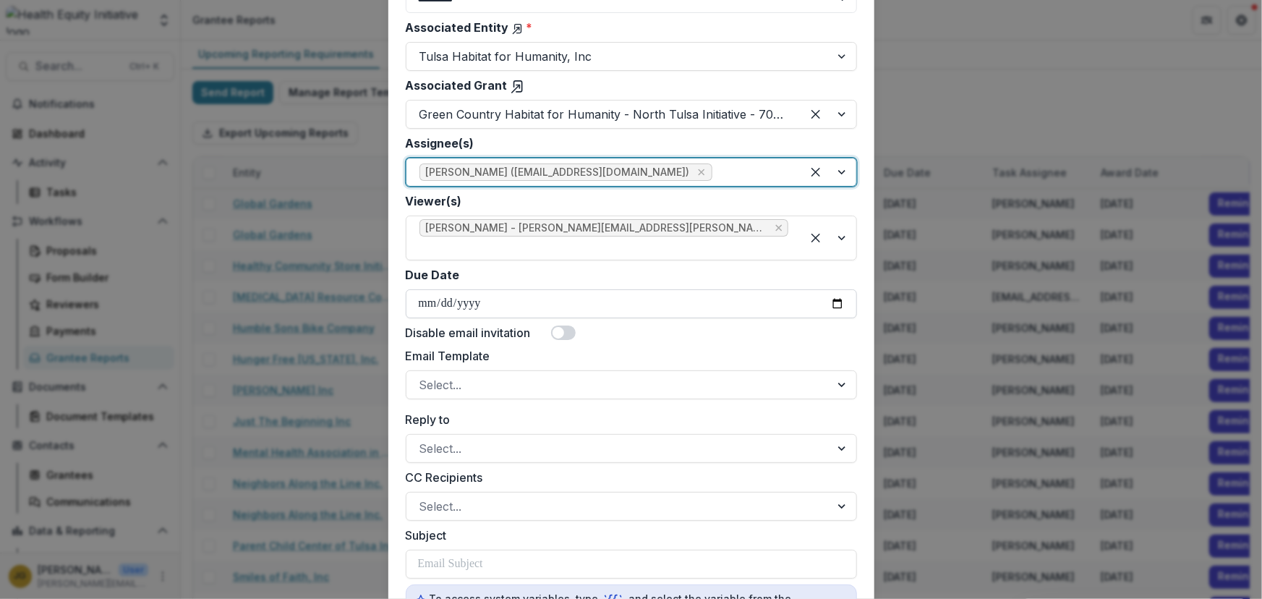
click at [420, 289] on input "Due Date" at bounding box center [631, 303] width 451 height 29
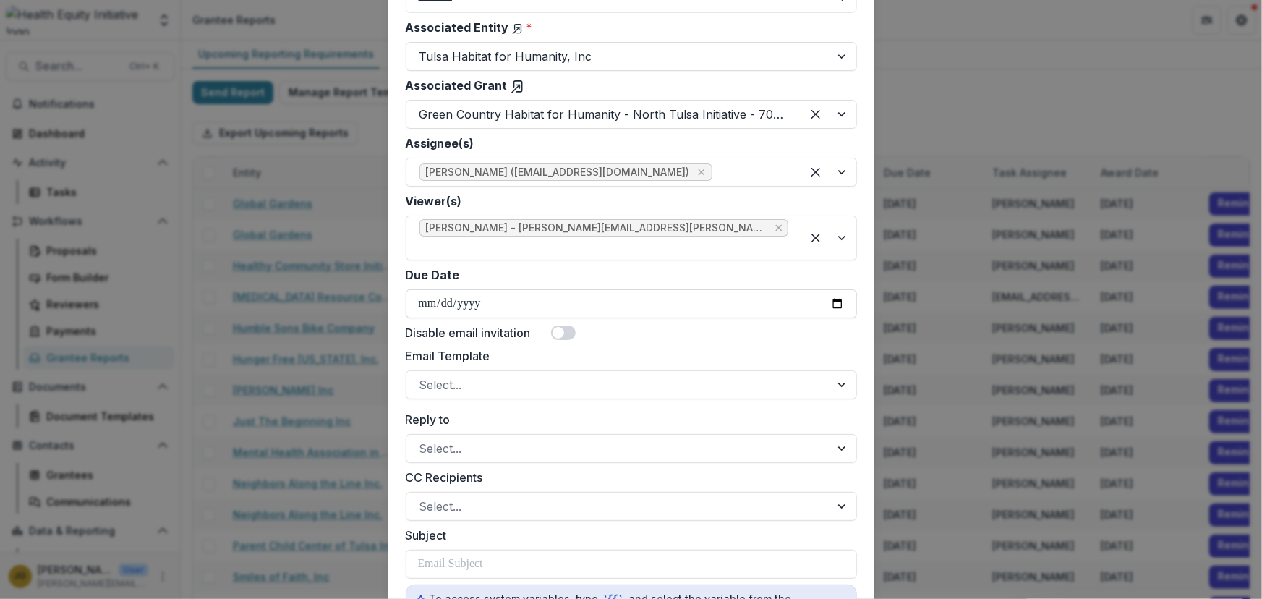
type input "**********"
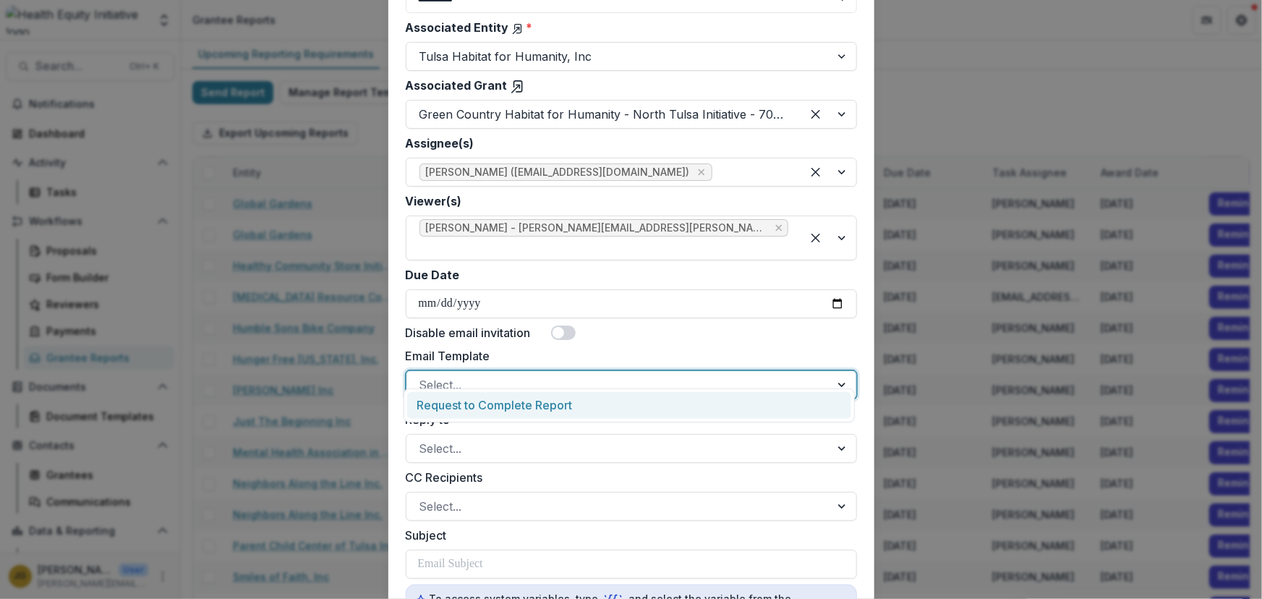
click at [842, 371] on div at bounding box center [843, 384] width 26 height 27
click at [466, 405] on div "Request to Complete Report" at bounding box center [629, 405] width 444 height 27
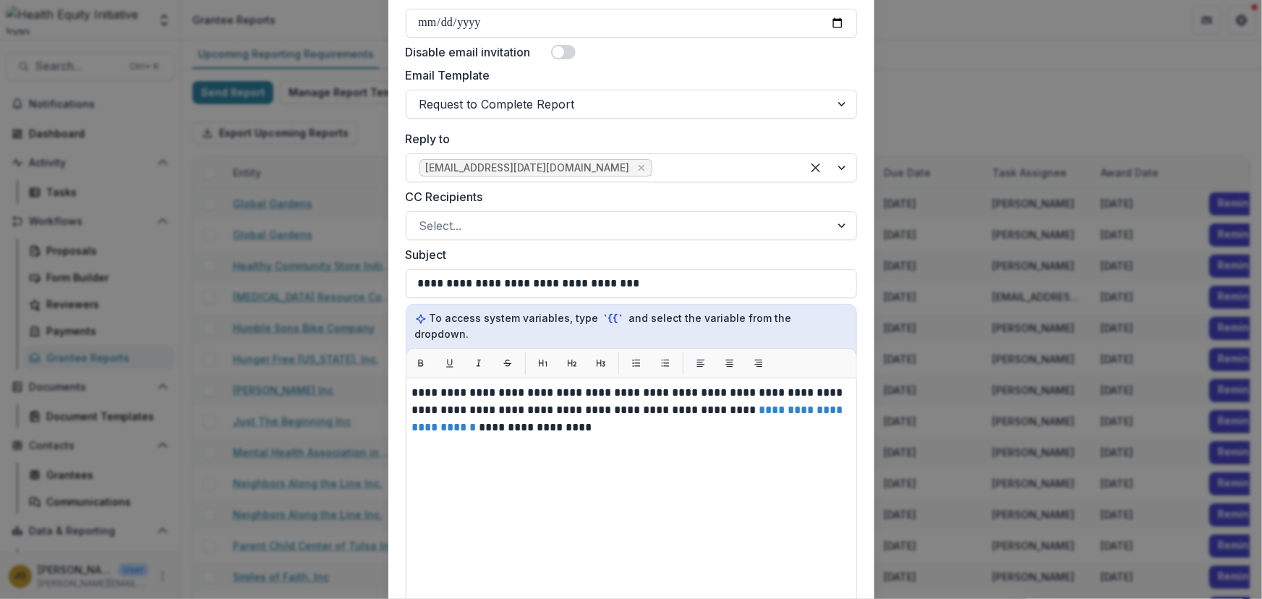
scroll to position [602, 0]
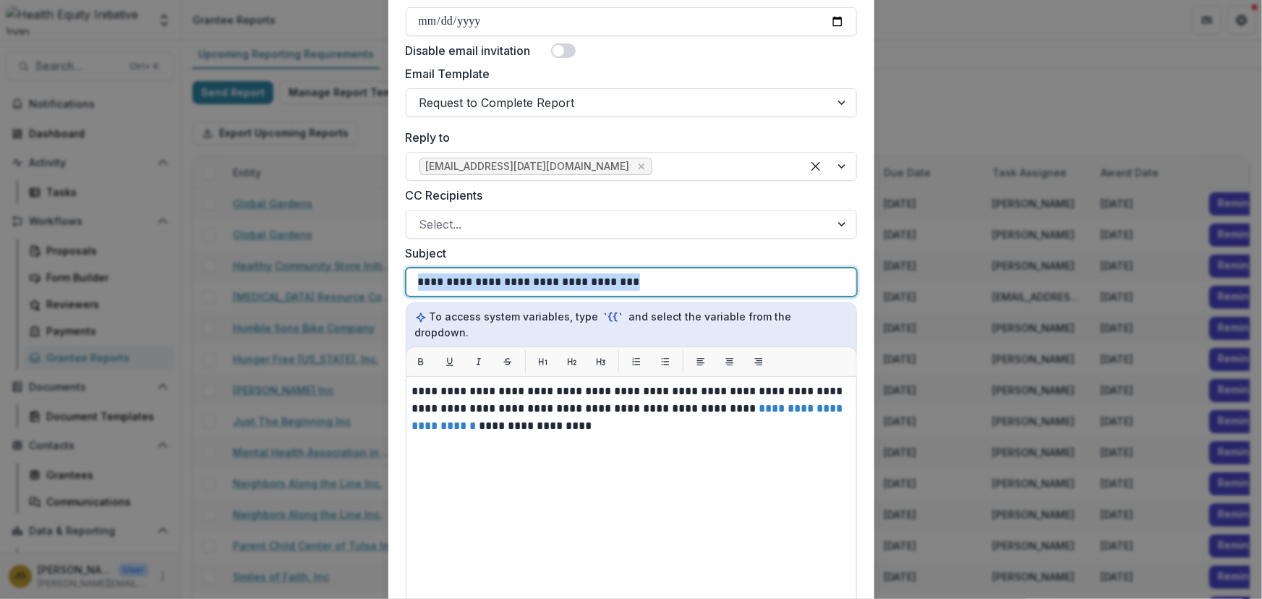
drag, startPoint x: 661, startPoint y: 269, endPoint x: 304, endPoint y: 268, distance: 357.3
click at [304, 268] on div "**********" at bounding box center [631, 299] width 1262 height 599
drag, startPoint x: 456, startPoint y: 267, endPoint x: 396, endPoint y: 263, distance: 60.1
click at [396, 263] on form "**********" at bounding box center [631, 168] width 486 height 1361
click at [477, 268] on div "********" at bounding box center [631, 281] width 427 height 27
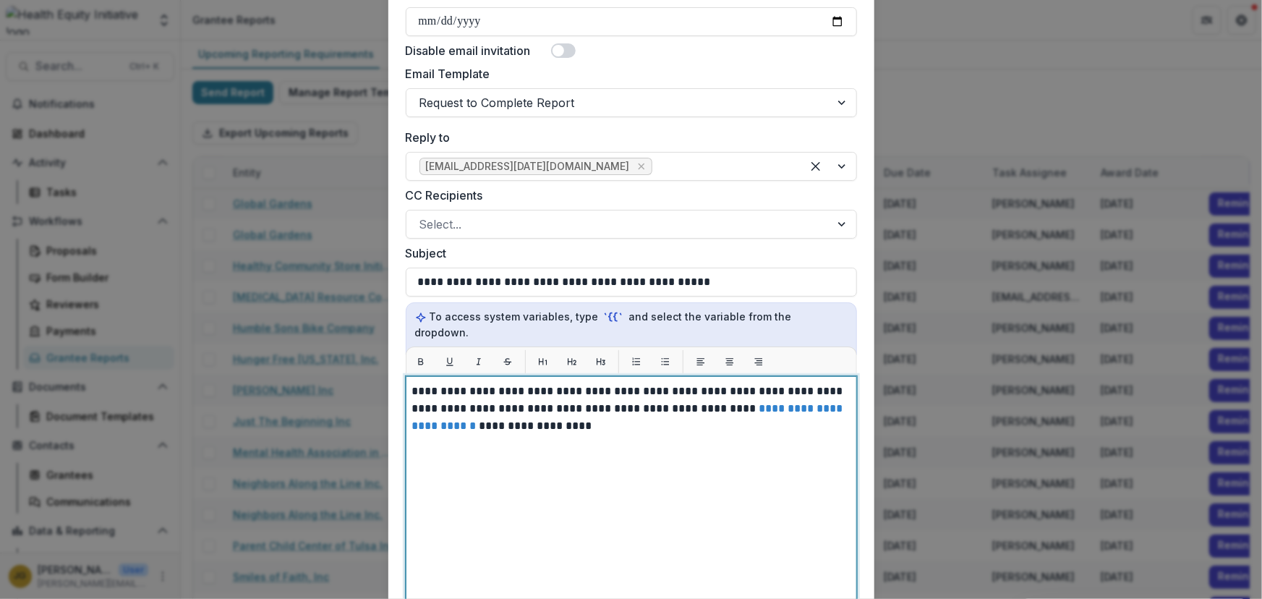
click at [619, 452] on div "**********" at bounding box center [631, 557] width 438 height 349
click at [599, 411] on div "**********" at bounding box center [631, 557] width 438 height 349
click at [543, 383] on p "**********" at bounding box center [631, 409] width 438 height 52
drag, startPoint x: 453, startPoint y: 358, endPoint x: 696, endPoint y: 355, distance: 243.1
click at [696, 383] on p "**********" at bounding box center [631, 409] width 438 height 52
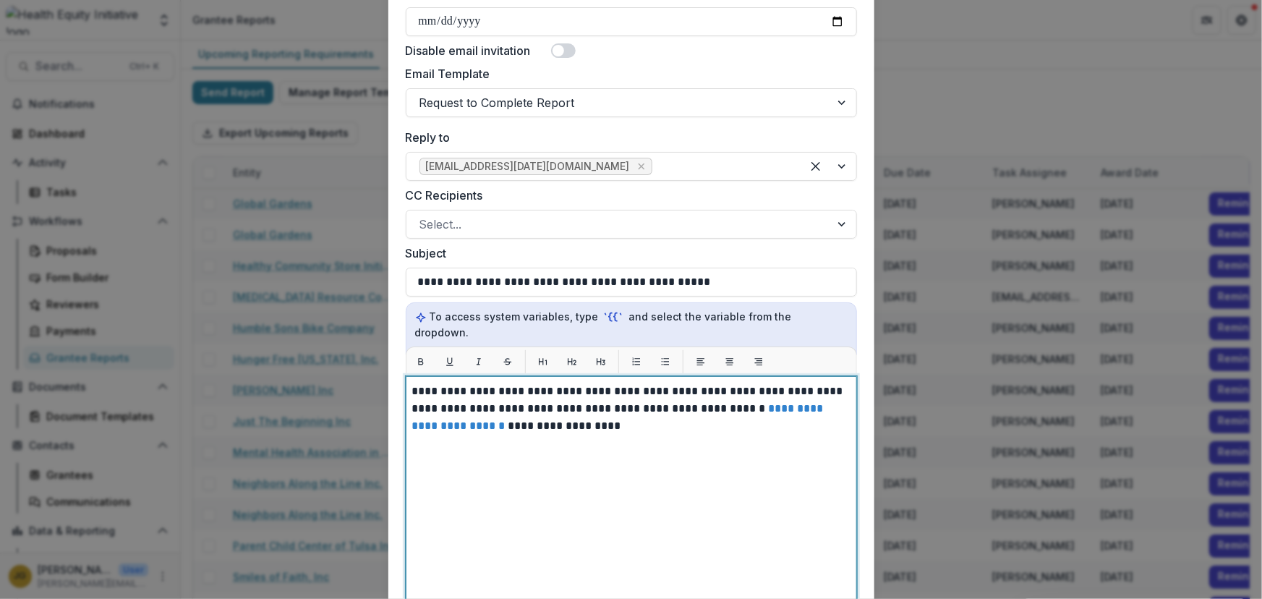
click at [686, 383] on p "**********" at bounding box center [631, 409] width 438 height 52
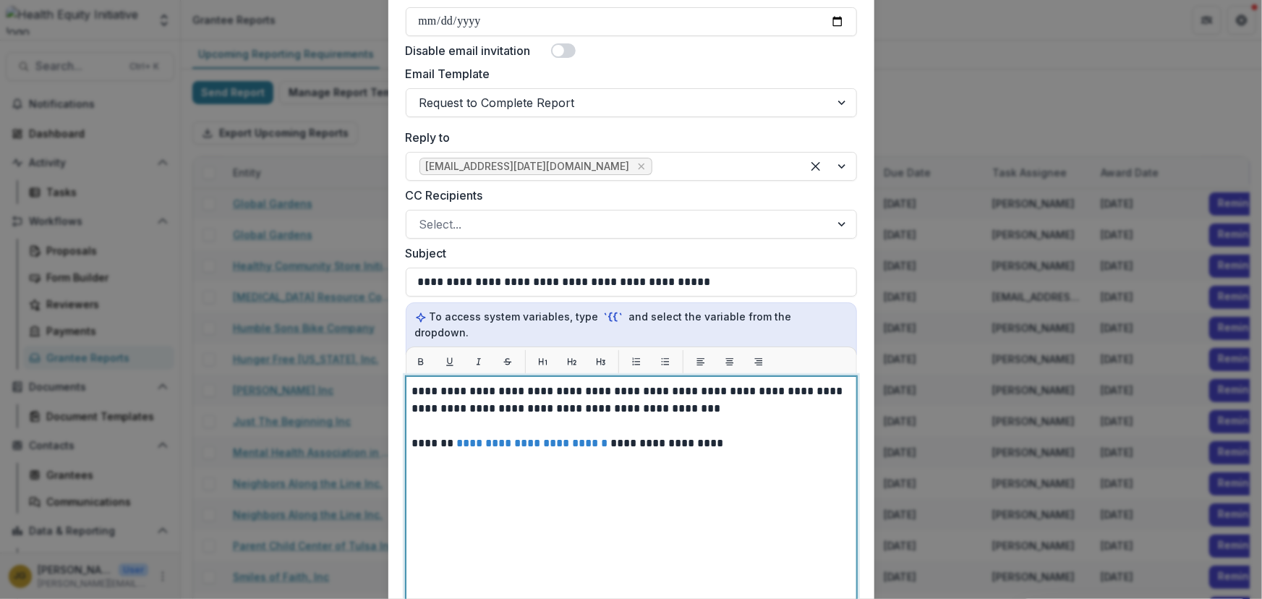
click at [694, 383] on p "**********" at bounding box center [631, 400] width 438 height 35
click at [618, 456] on div "**********" at bounding box center [631, 557] width 438 height 349
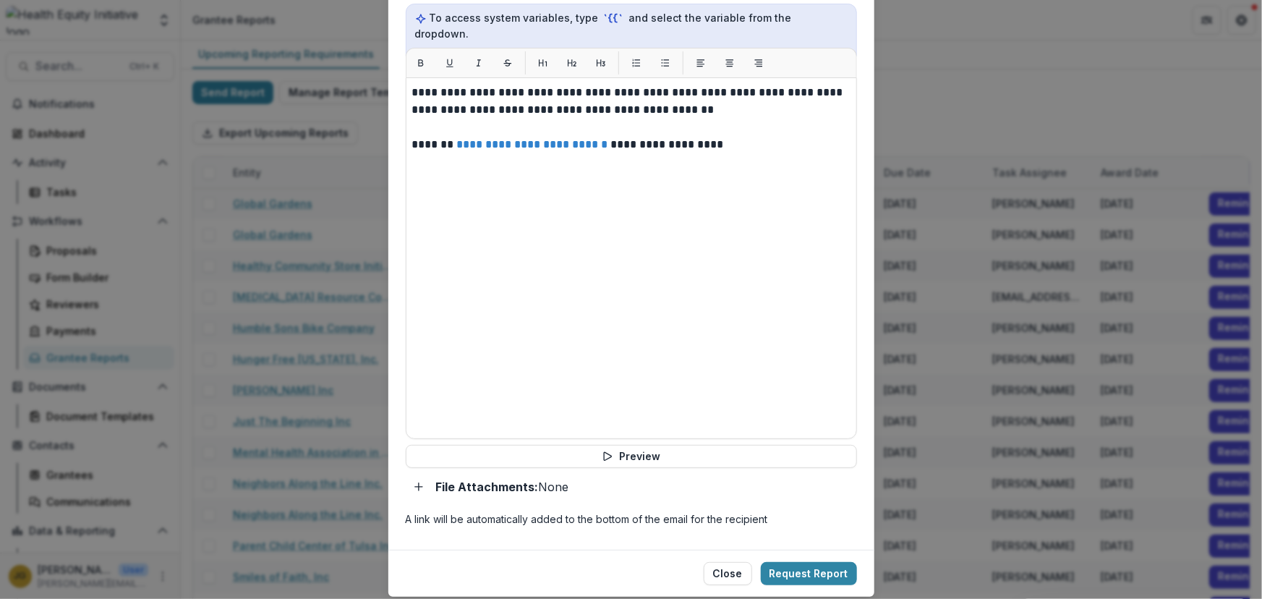
scroll to position [912, 0]
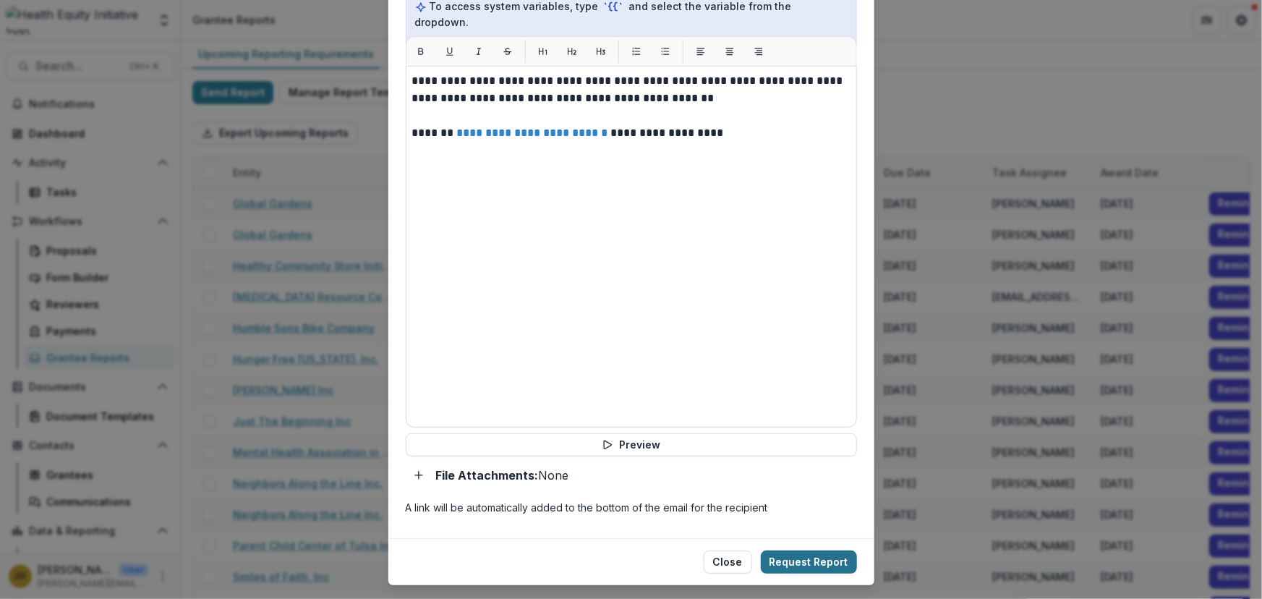
click at [788, 550] on button "Request Report" at bounding box center [809, 561] width 96 height 23
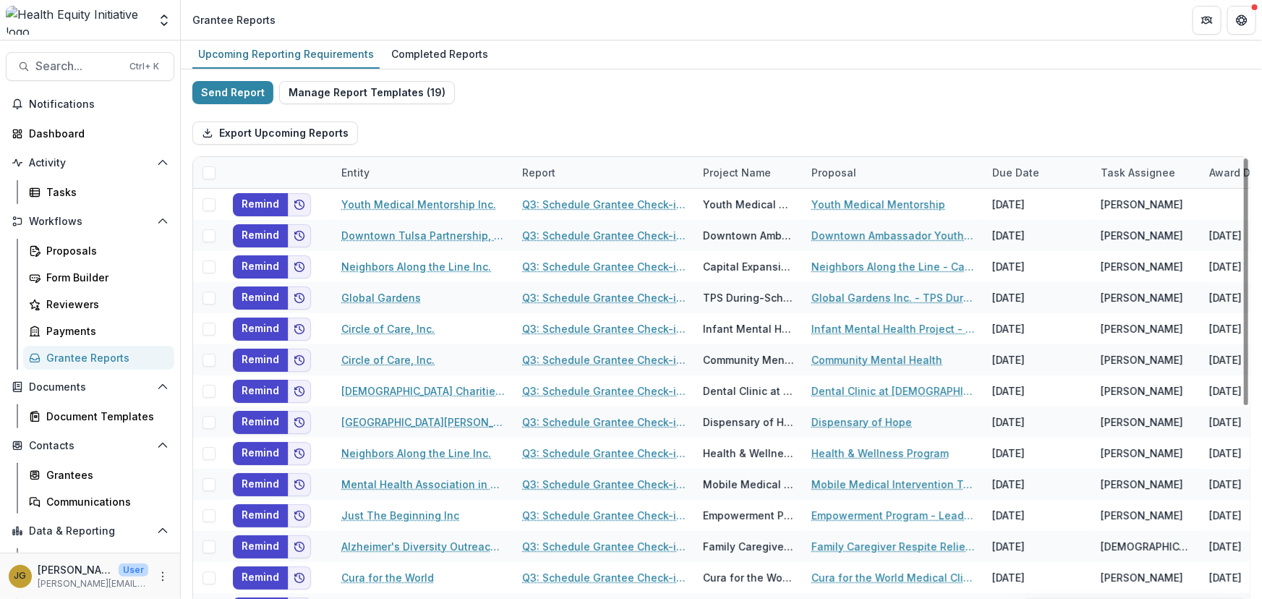
click at [363, 173] on div "Entity" at bounding box center [356, 172] width 46 height 15
click at [368, 235] on span "Sort Ascending" at bounding box center [400, 235] width 77 height 12
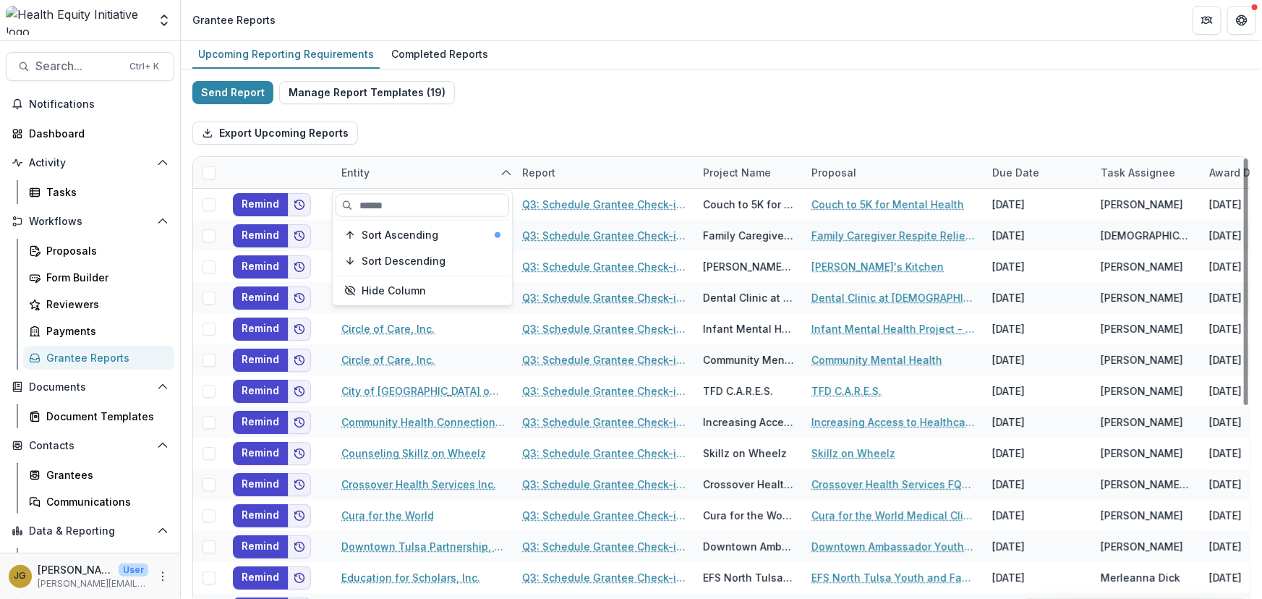
click at [446, 121] on div "Export Upcoming Reports" at bounding box center [721, 133] width 1058 height 46
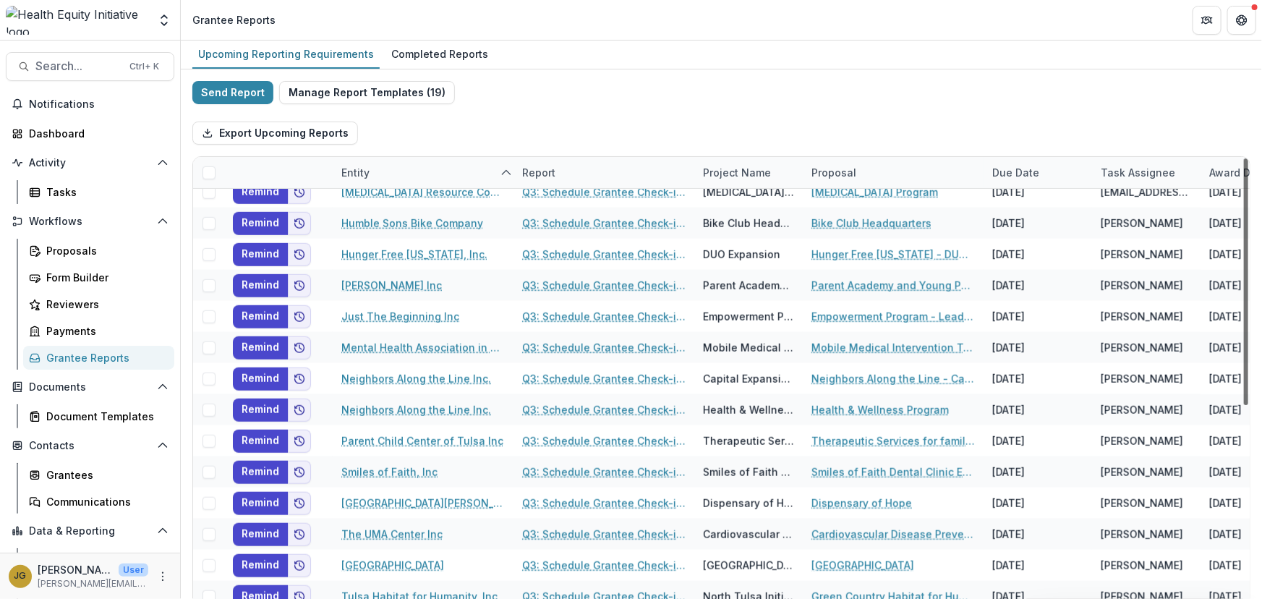
scroll to position [589, 0]
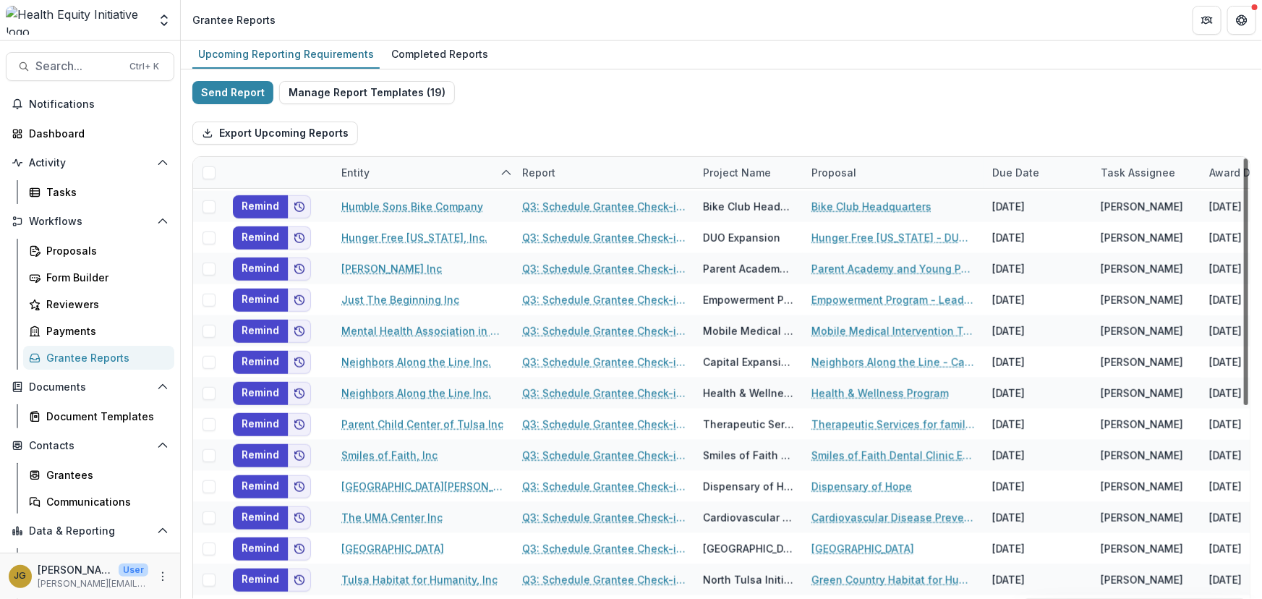
drag, startPoint x: 1241, startPoint y: 224, endPoint x: 1262, endPoint y: 524, distance: 300.1
click at [1248, 405] on div at bounding box center [1246, 281] width 4 height 247
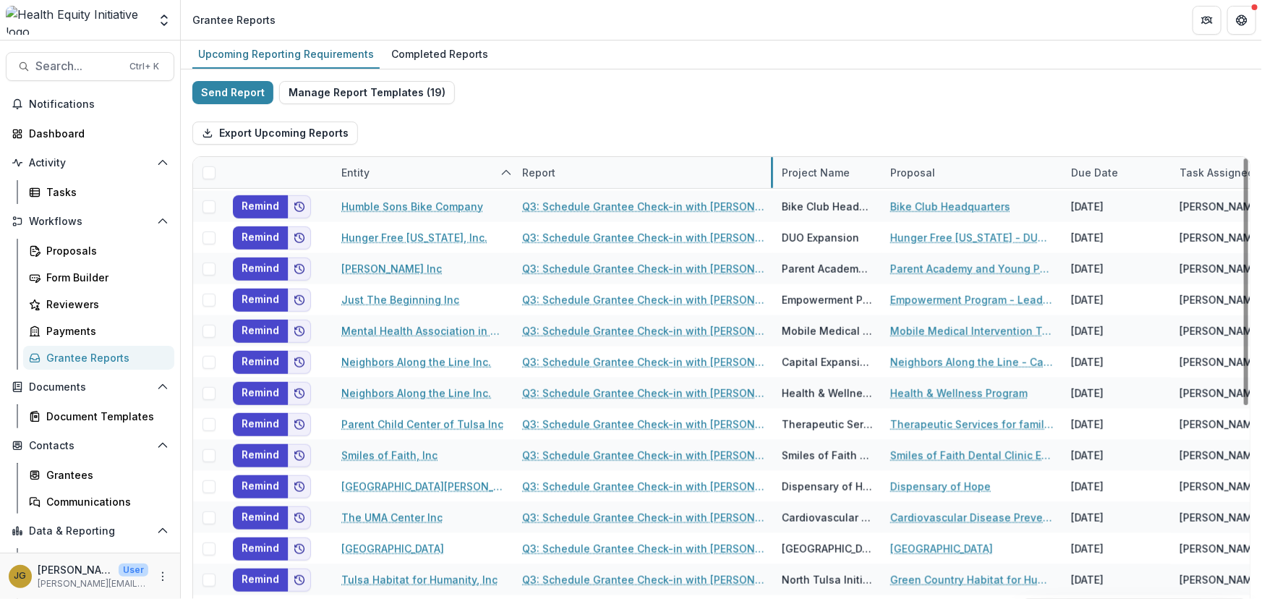
drag, startPoint x: 692, startPoint y: 171, endPoint x: 770, endPoint y: 166, distance: 79.1
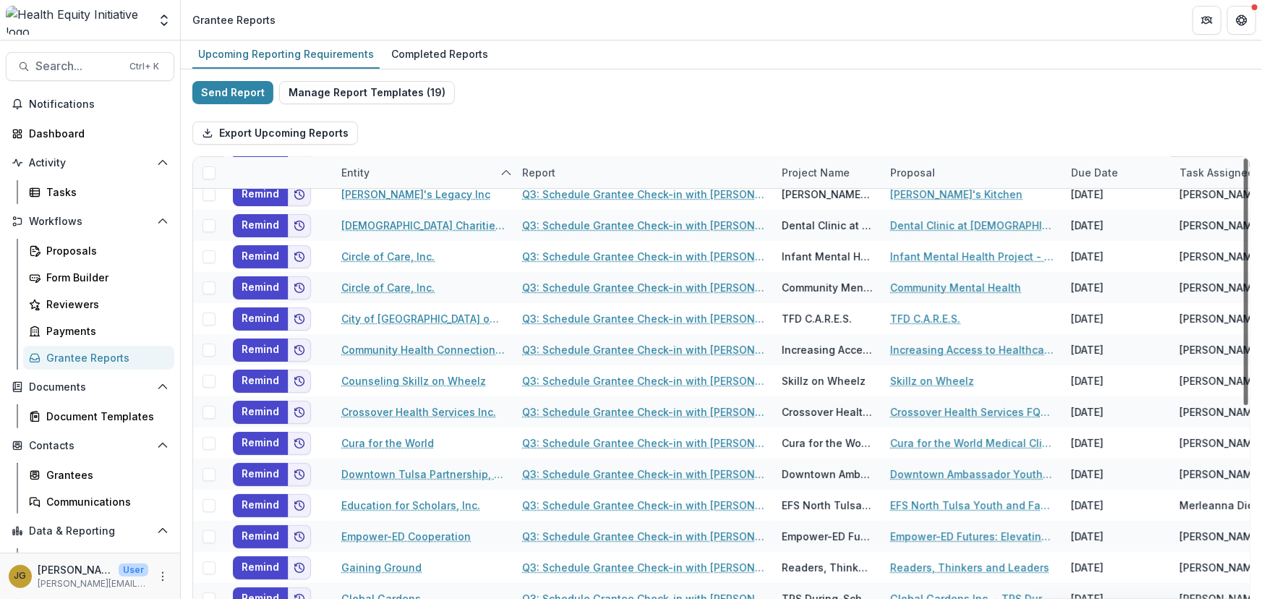
scroll to position [0, 0]
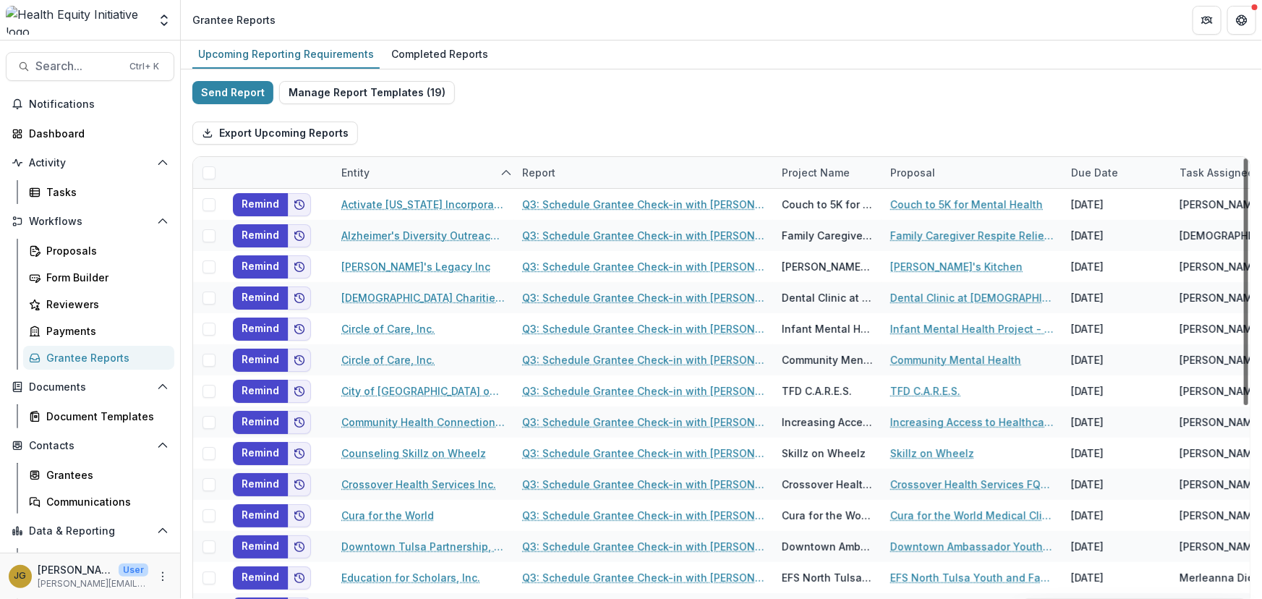
drag, startPoint x: 1243, startPoint y: 460, endPoint x: 1245, endPoint y: 171, distance: 288.6
click at [1245, 171] on div at bounding box center [1246, 281] width 4 height 247
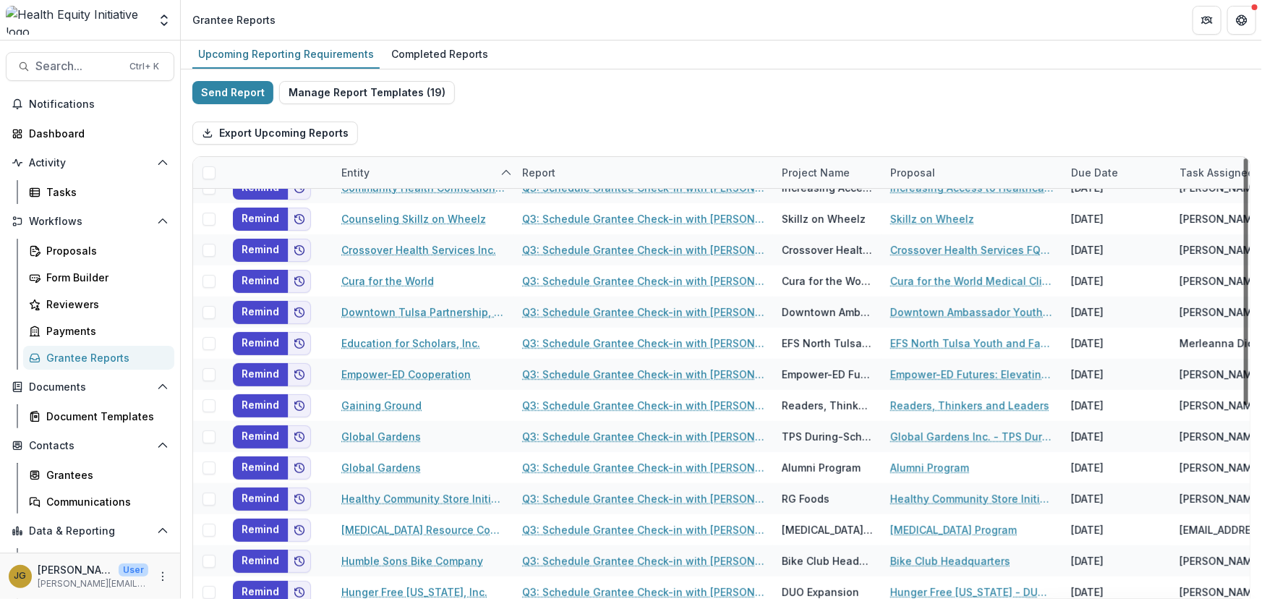
scroll to position [237, 0]
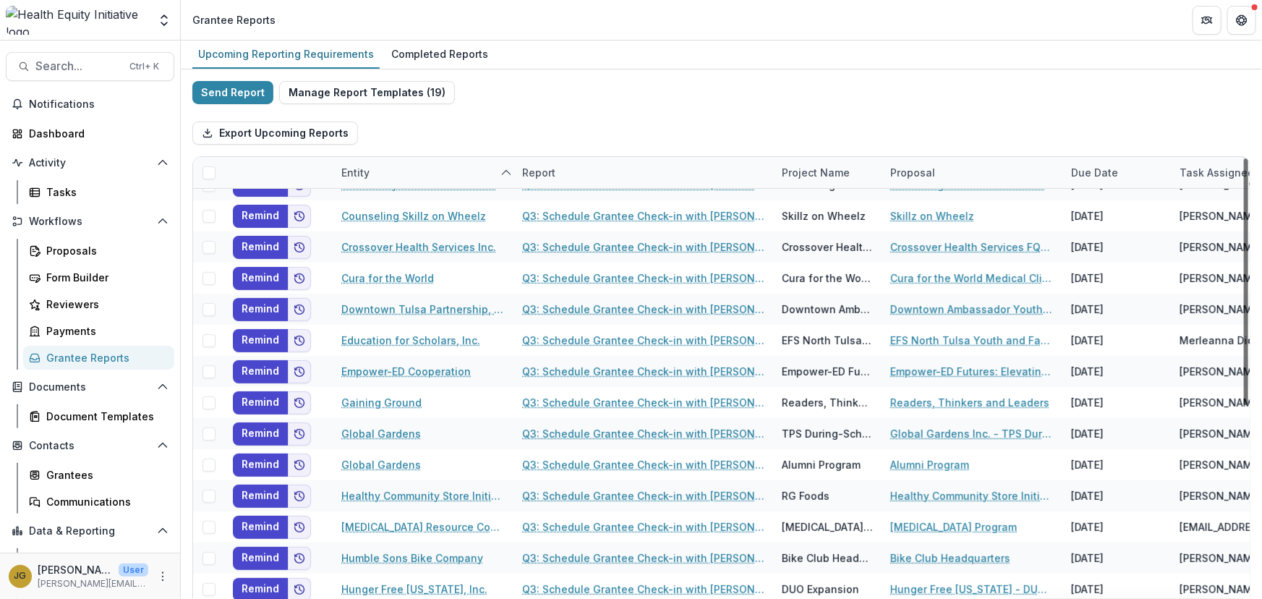
drag, startPoint x: 1242, startPoint y: 345, endPoint x: 1236, endPoint y: 456, distance: 110.8
click at [1244, 405] on div at bounding box center [1246, 281] width 4 height 247
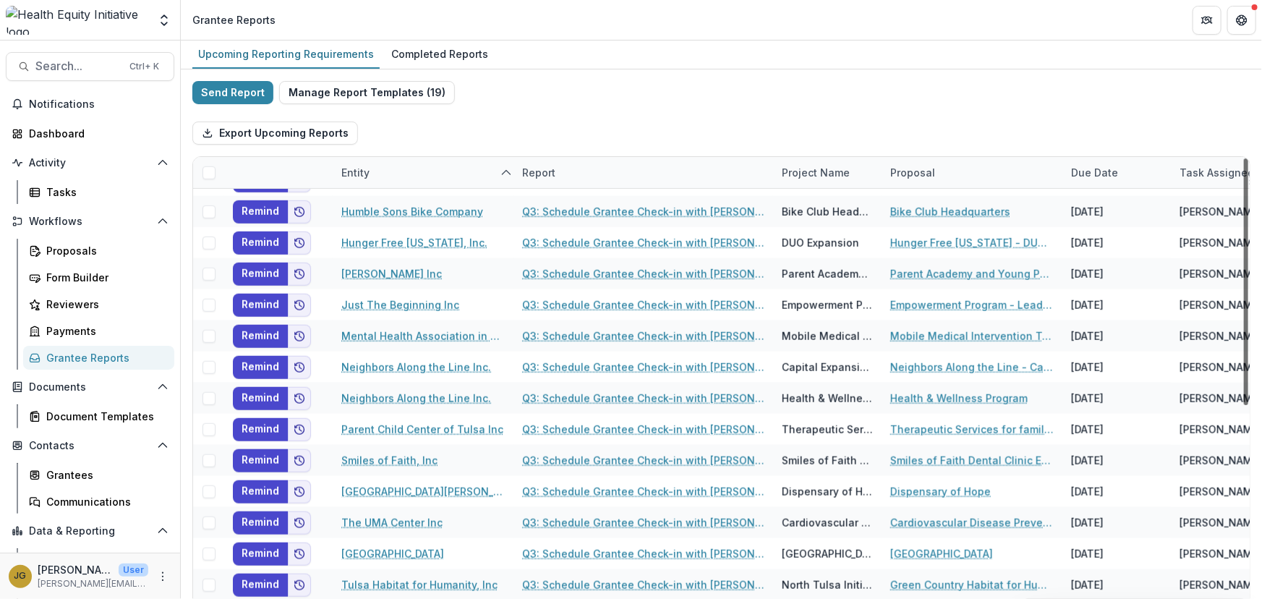
scroll to position [589, 0]
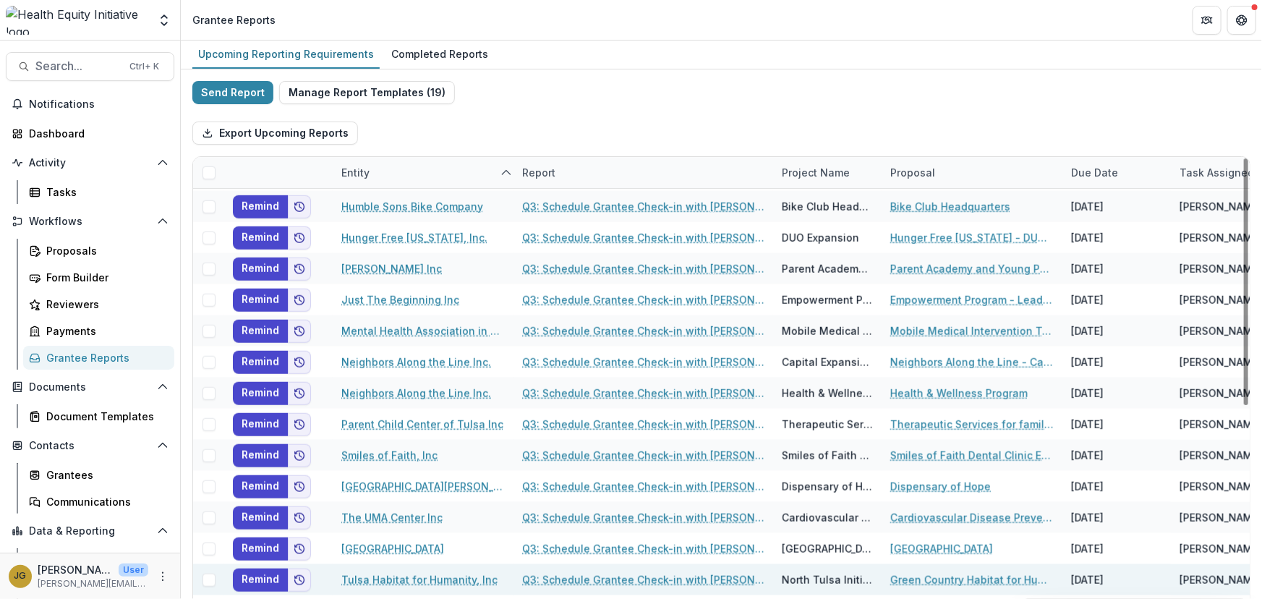
drag, startPoint x: 1242, startPoint y: 404, endPoint x: 1229, endPoint y: 576, distance: 172.6
click at [1244, 405] on div at bounding box center [1246, 281] width 4 height 247
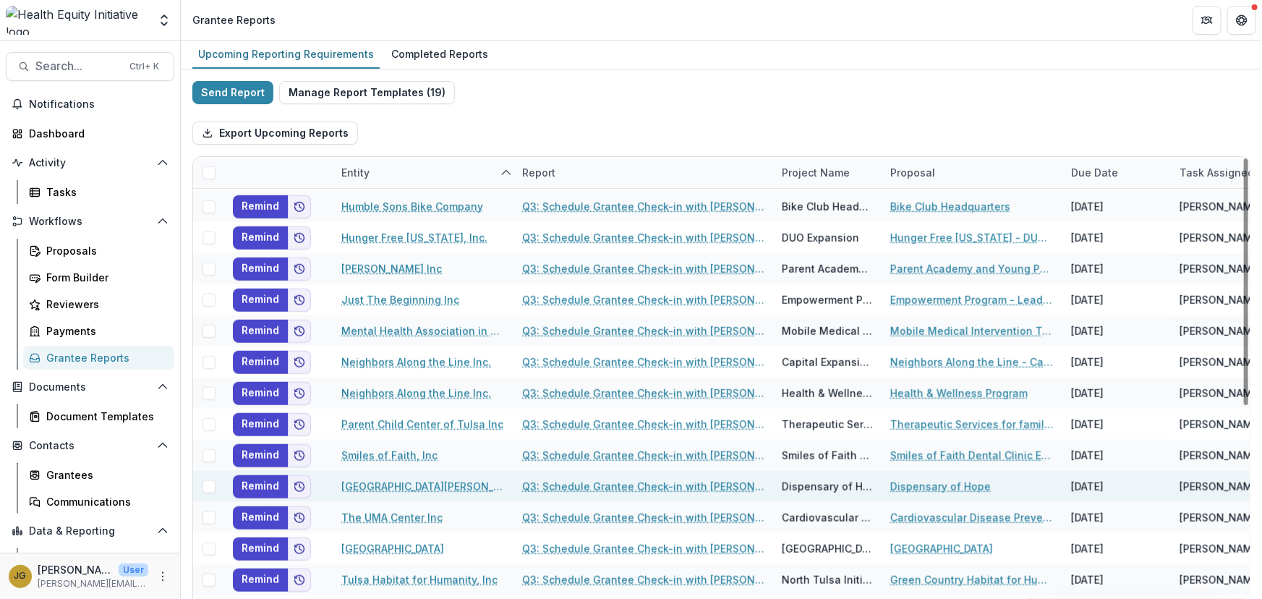
drag, startPoint x: 1242, startPoint y: 475, endPoint x: 1234, endPoint y: 490, distance: 17.1
click at [1244, 405] on div at bounding box center [1246, 281] width 4 height 247
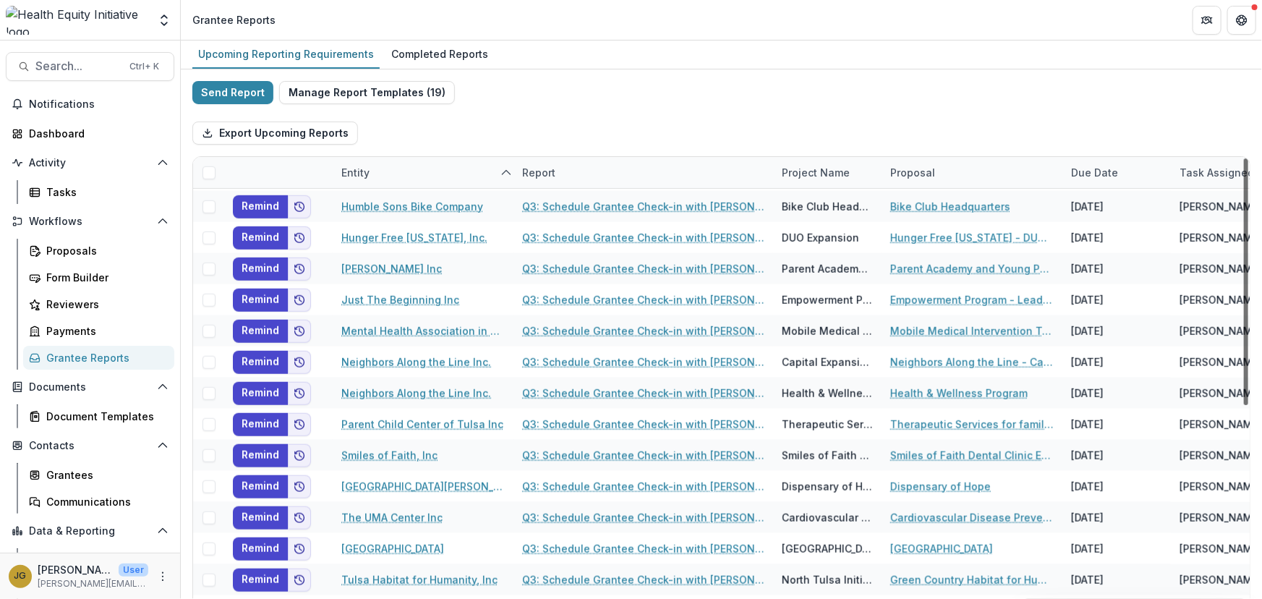
drag, startPoint x: 1241, startPoint y: 483, endPoint x: 1243, endPoint y: 516, distance: 33.3
click at [1244, 405] on div at bounding box center [1246, 281] width 4 height 247
drag, startPoint x: 1242, startPoint y: 428, endPoint x: 1245, endPoint y: 516, distance: 88.3
click at [1245, 405] on div at bounding box center [1246, 281] width 4 height 247
click at [399, 53] on div "Completed Reports" at bounding box center [440, 53] width 109 height 21
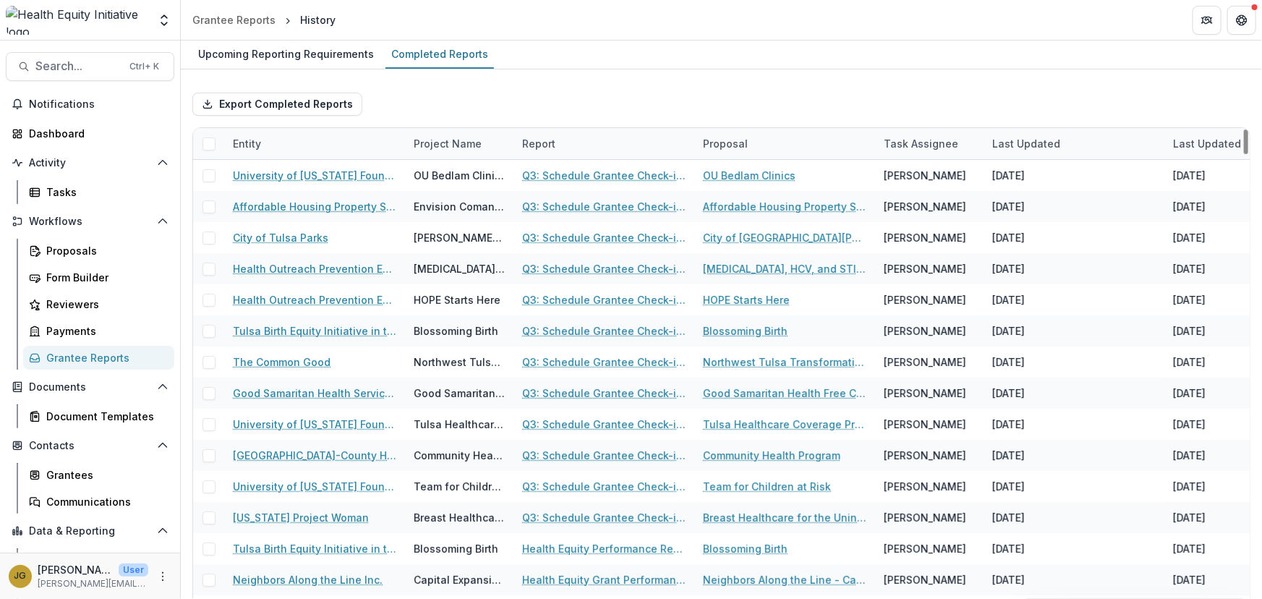
click at [262, 141] on div "Entity" at bounding box center [247, 143] width 46 height 15
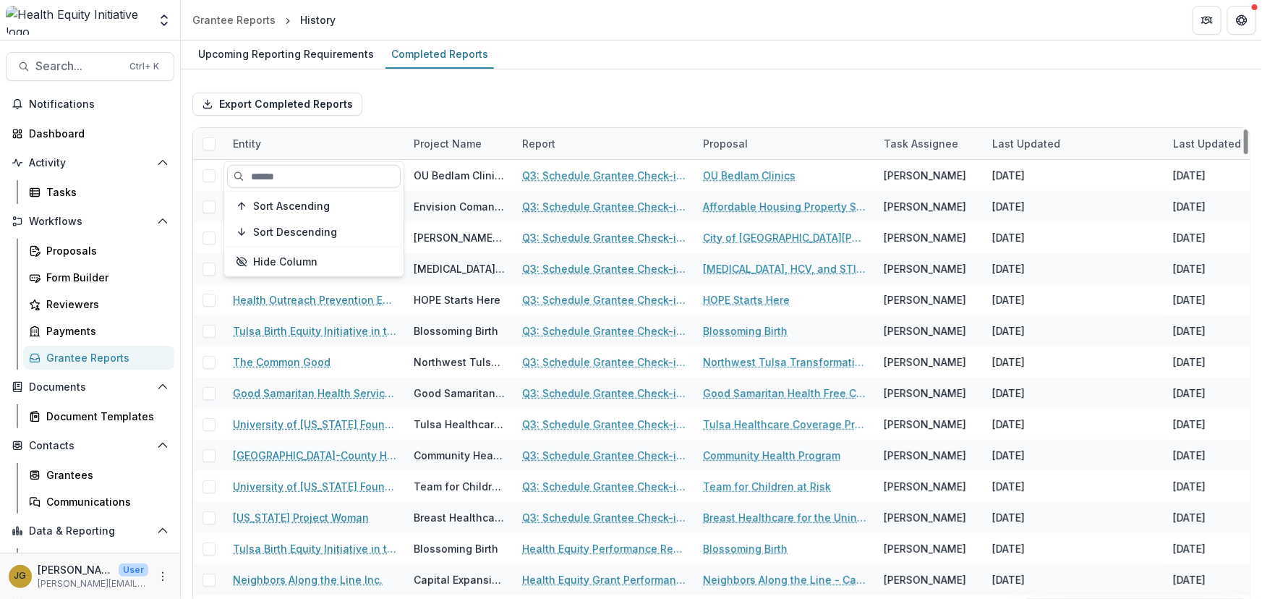
click at [263, 172] on input at bounding box center [314, 176] width 174 height 23
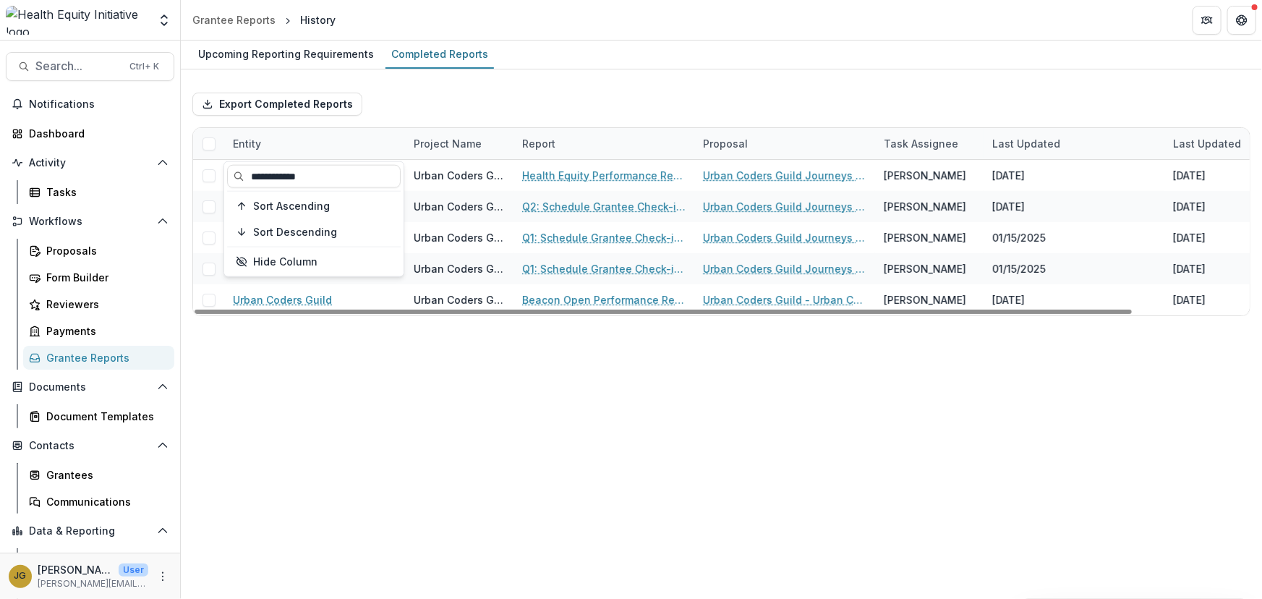
type input "**********"
click at [479, 404] on div "Upcoming Reporting Requirements Completed Reports Export Completed Reports Enti…" at bounding box center [721, 320] width 1081 height 558
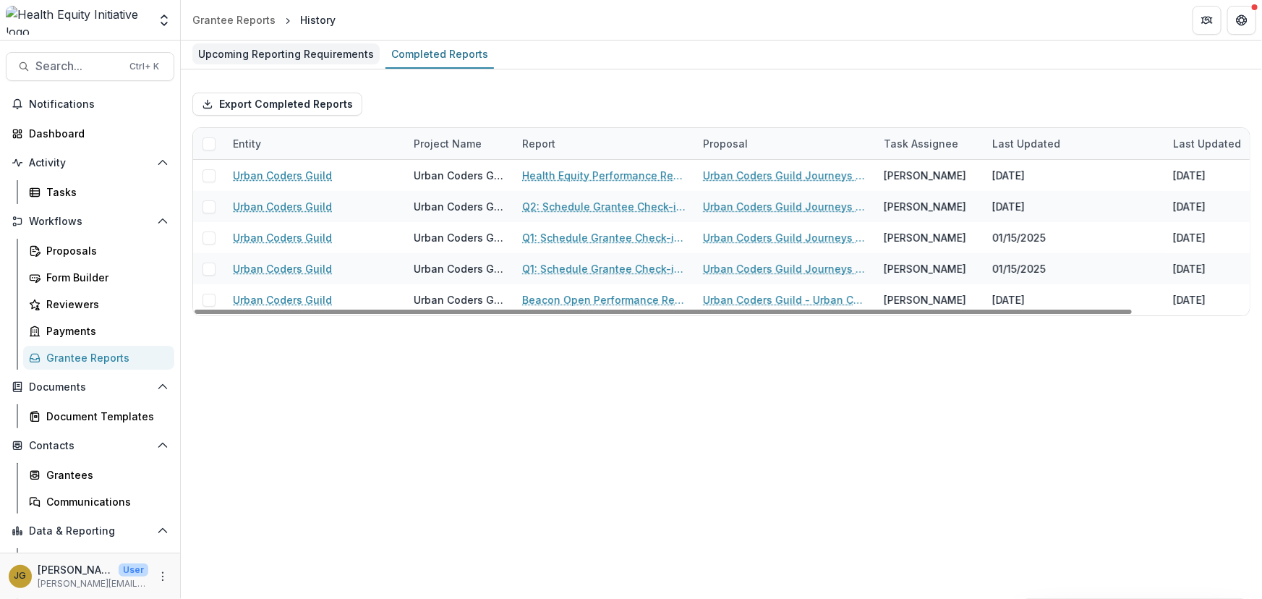
click at [253, 58] on div "Upcoming Reporting Requirements" at bounding box center [285, 53] width 187 height 21
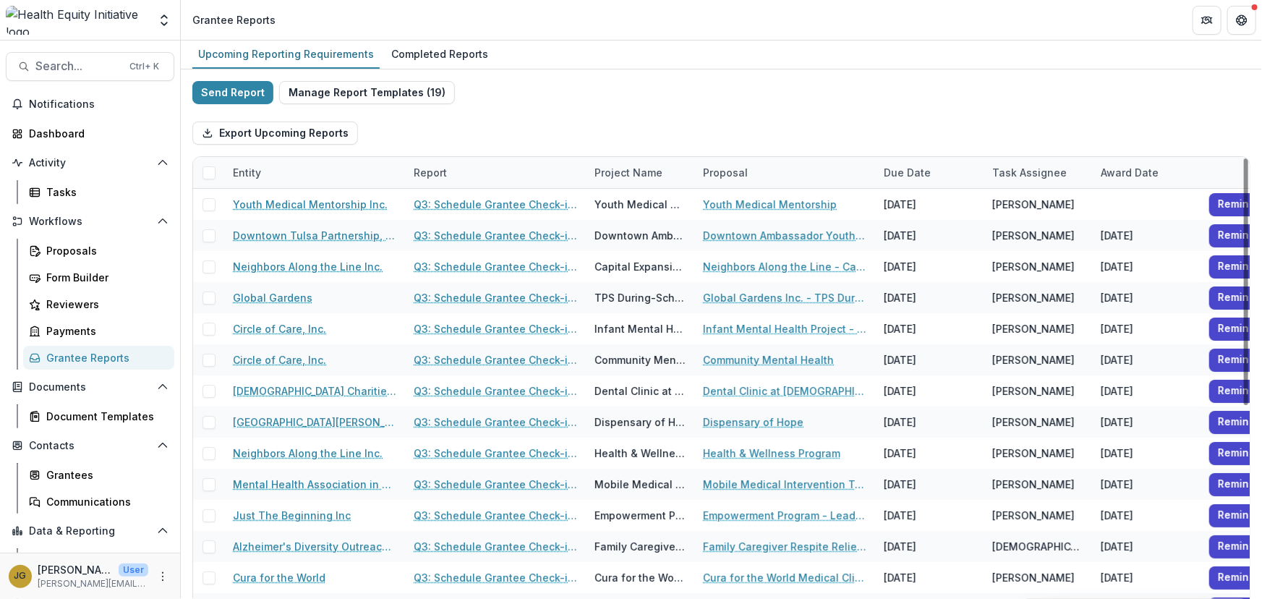
click at [277, 178] on div "Entity" at bounding box center [314, 172] width 181 height 31
click at [271, 208] on input at bounding box center [314, 205] width 174 height 23
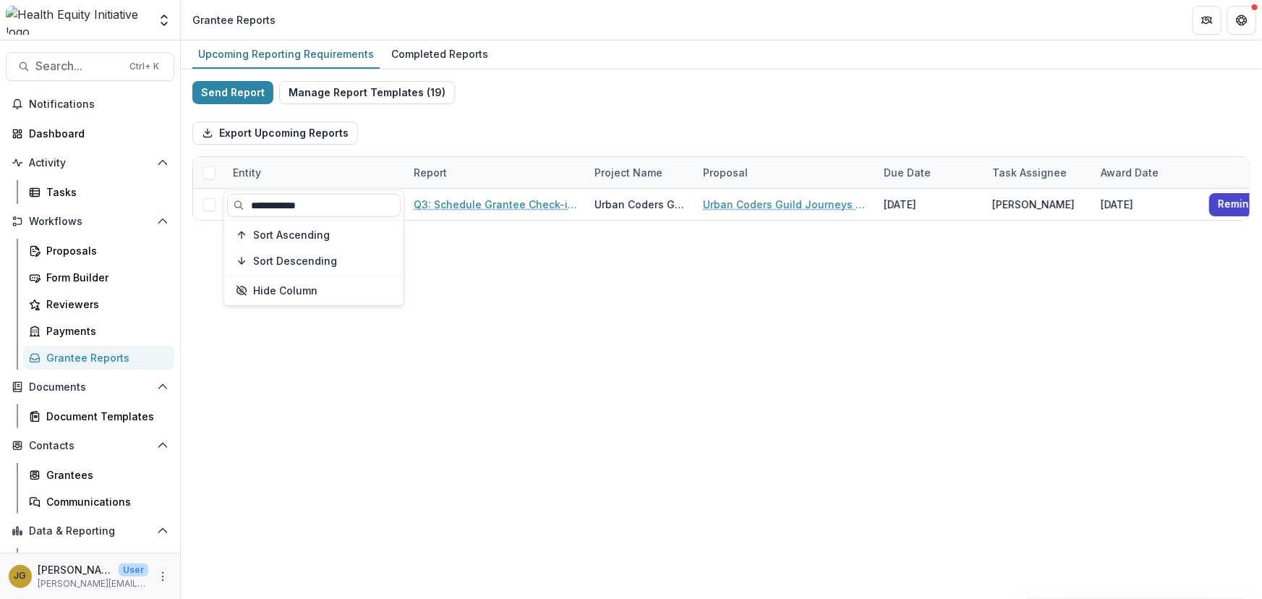
type input "**********"
click at [466, 346] on div "Upcoming Reporting Requirements Completed Reports Send Report Manage Report Tem…" at bounding box center [721, 320] width 1081 height 558
click at [65, 353] on div "Grantee Reports" at bounding box center [104, 357] width 116 height 15
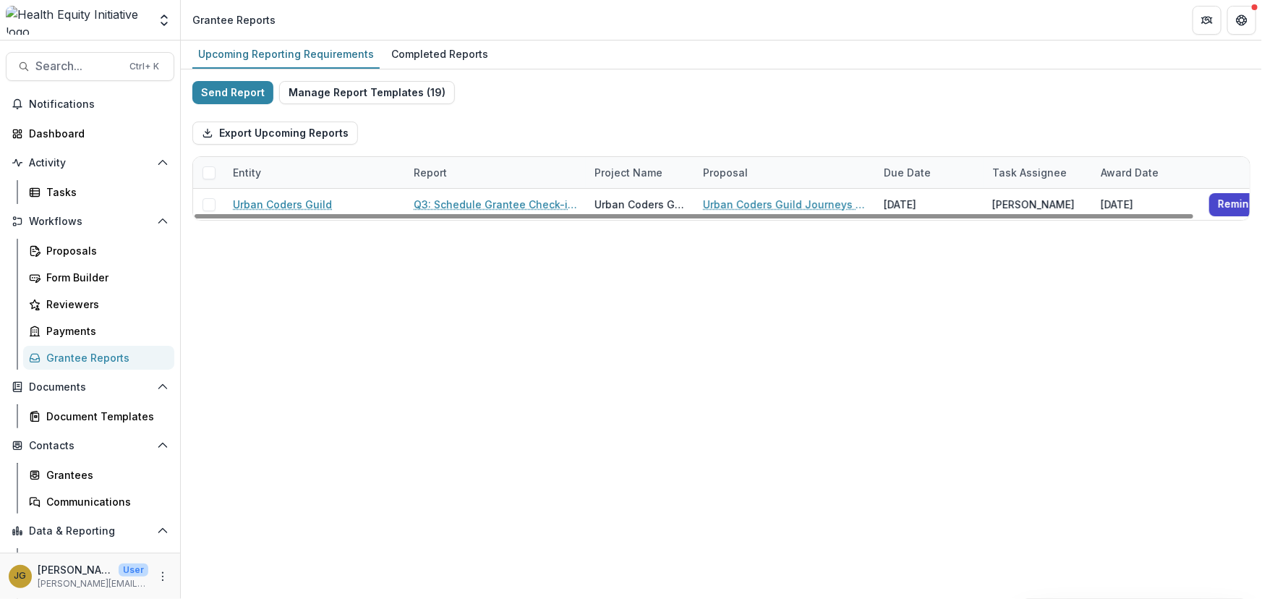
click at [263, 169] on div "Entity" at bounding box center [247, 172] width 46 height 15
drag, startPoint x: 333, startPoint y: 206, endPoint x: 166, endPoint y: 207, distance: 167.1
click at [166, 207] on body "**********" at bounding box center [631, 299] width 1262 height 599
click at [253, 171] on div "Entity" at bounding box center [247, 172] width 46 height 15
drag, startPoint x: 317, startPoint y: 203, endPoint x: 239, endPoint y: 205, distance: 78.2
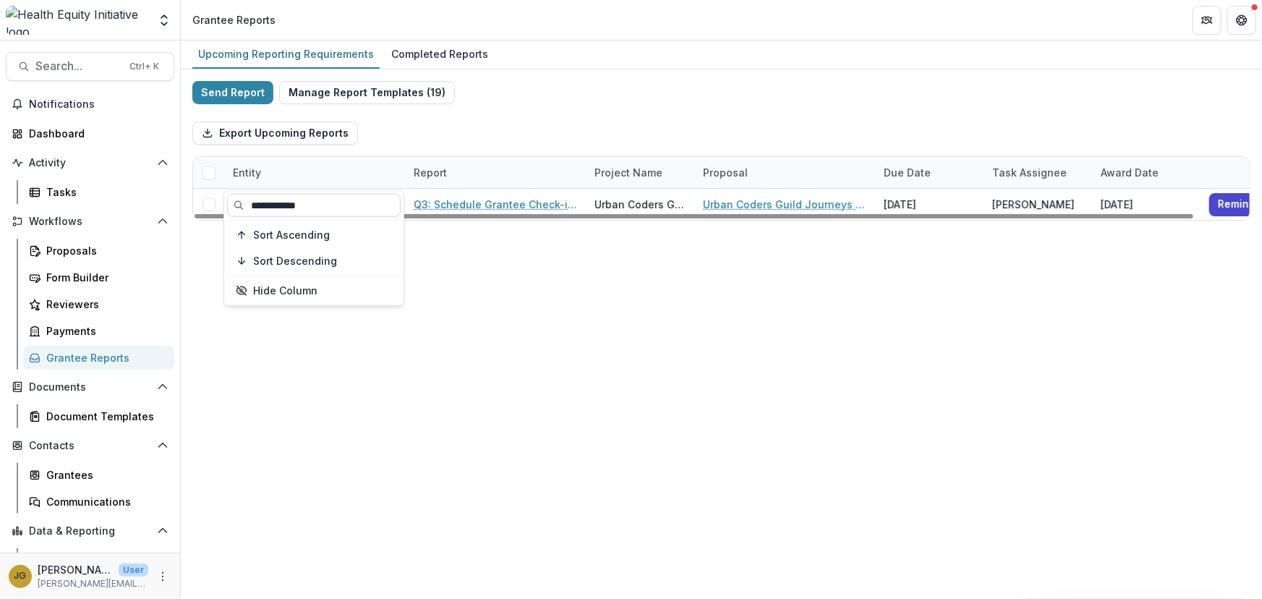
click at [239, 205] on input "**********" at bounding box center [314, 205] width 174 height 23
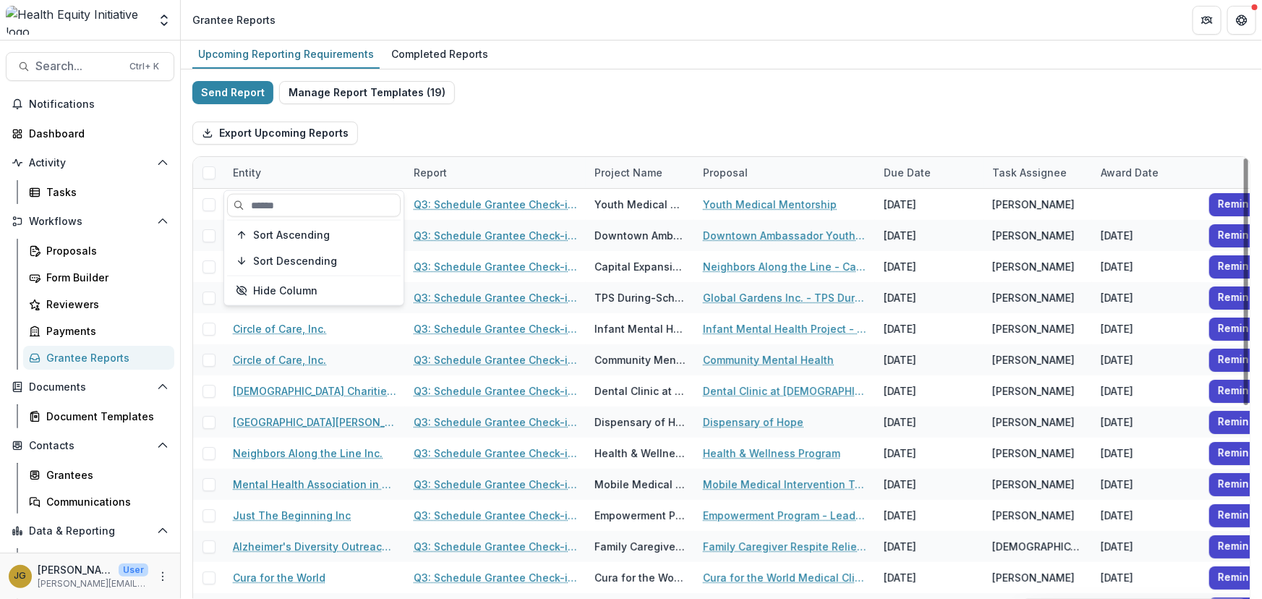
click at [569, 126] on div "Export Upcoming Reports" at bounding box center [721, 133] width 1058 height 46
click at [242, 174] on div "Entity" at bounding box center [247, 172] width 46 height 15
click at [251, 237] on button "Sort Ascending" at bounding box center [314, 235] width 174 height 23
click at [464, 116] on div "Export Upcoming Reports" at bounding box center [721, 133] width 1058 height 46
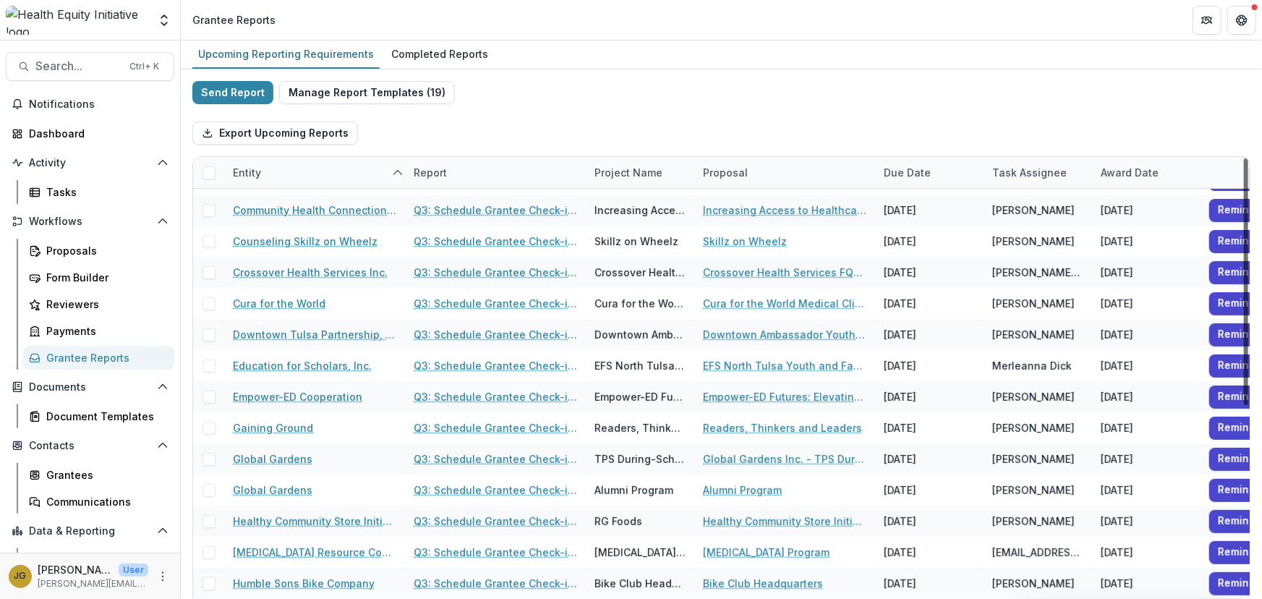
scroll to position [213, 0]
drag, startPoint x: 1243, startPoint y: 270, endPoint x: 1243, endPoint y: 369, distance: 99.1
click at [1244, 369] on div at bounding box center [1246, 281] width 4 height 247
click at [427, 52] on div "Completed Reports" at bounding box center [440, 53] width 109 height 21
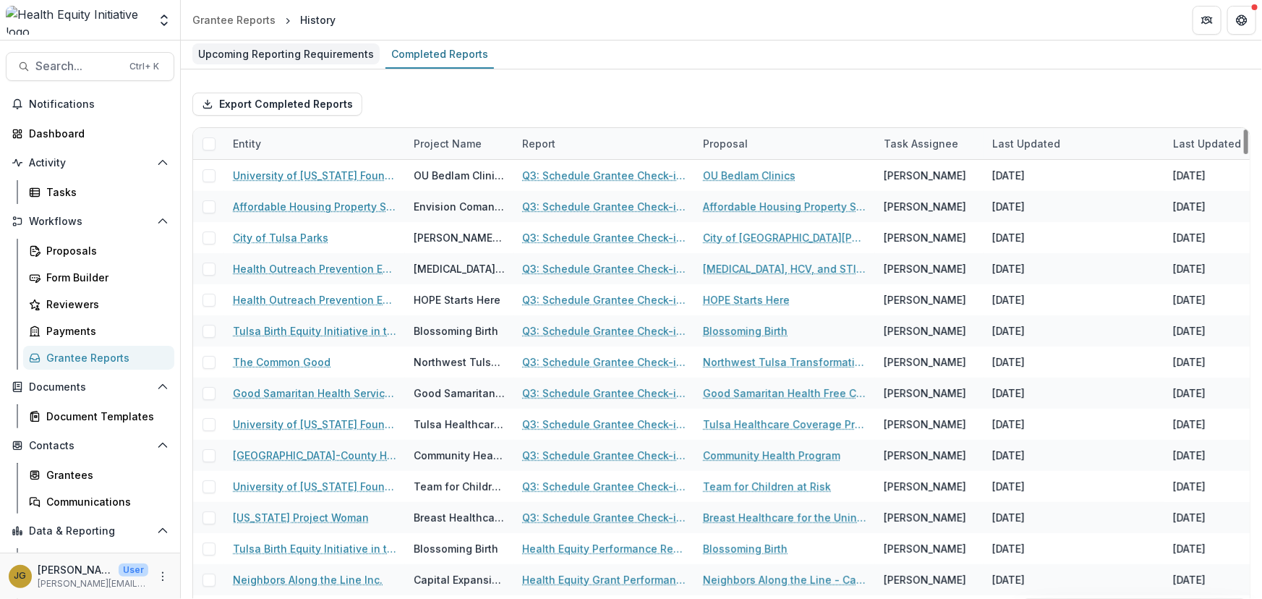
click at [239, 51] on div "Upcoming Reporting Requirements" at bounding box center [285, 53] width 187 height 21
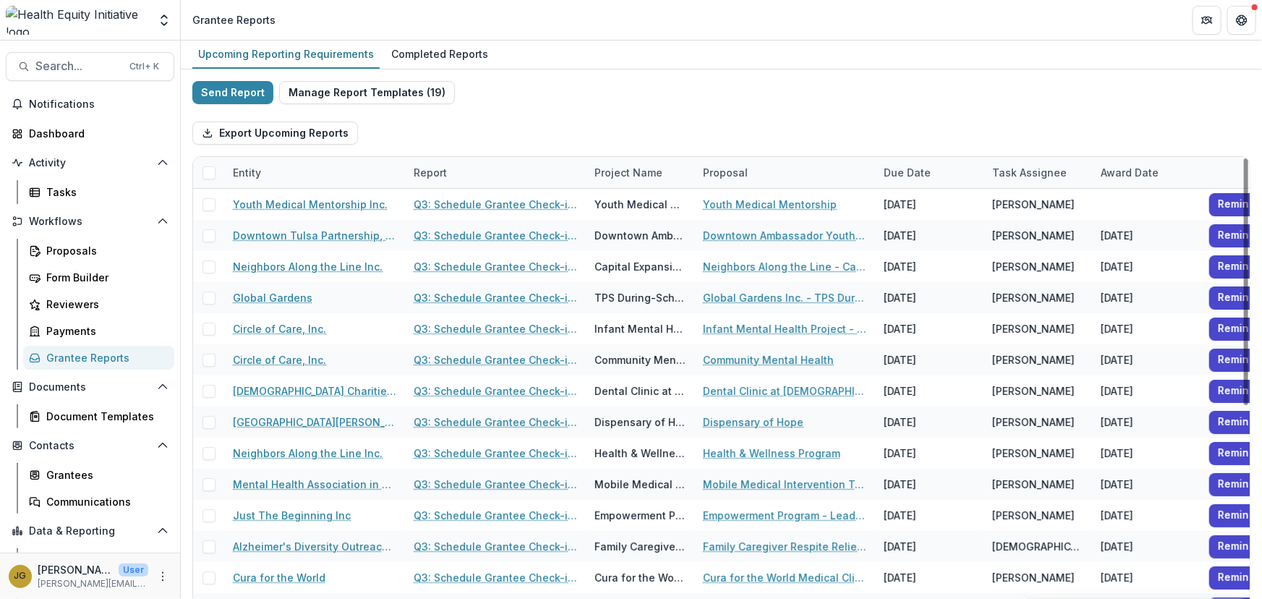
click at [252, 174] on div "Entity" at bounding box center [247, 172] width 46 height 15
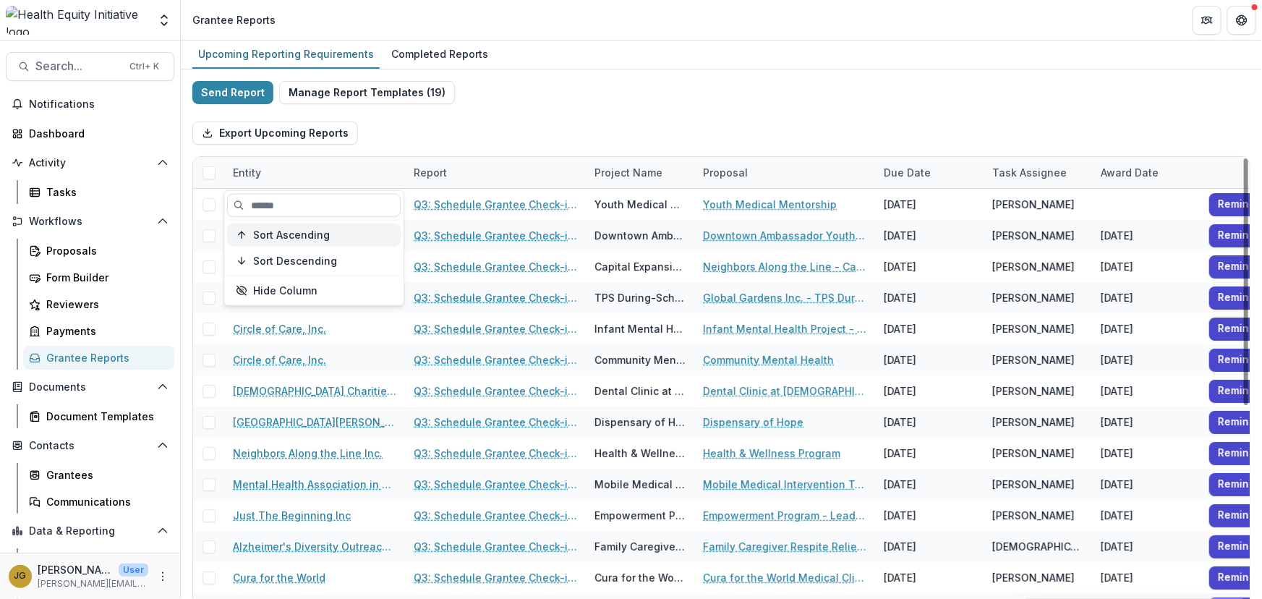
click at [270, 235] on span "Sort Ascending" at bounding box center [291, 235] width 77 height 12
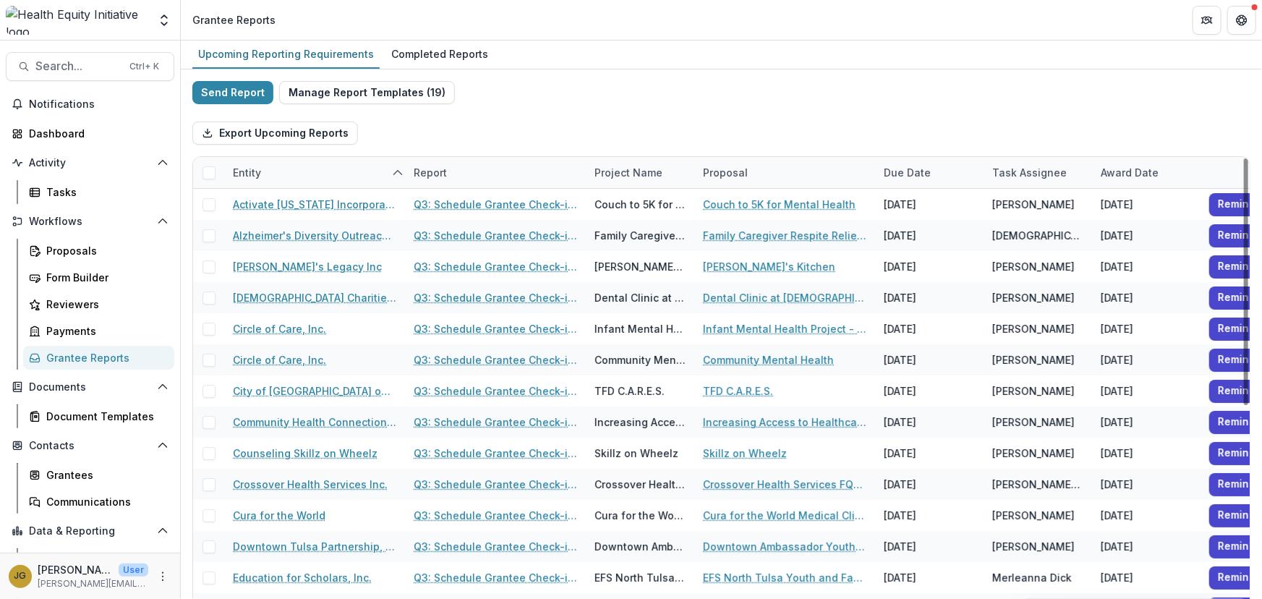
click at [690, 127] on div "Export Upcoming Reports" at bounding box center [721, 133] width 1058 height 46
drag, startPoint x: 1242, startPoint y: 214, endPoint x: 1172, endPoint y: 137, distance: 104.5
click at [1244, 158] on div at bounding box center [1246, 281] width 4 height 247
click at [250, 170] on div "Entity" at bounding box center [247, 172] width 46 height 15
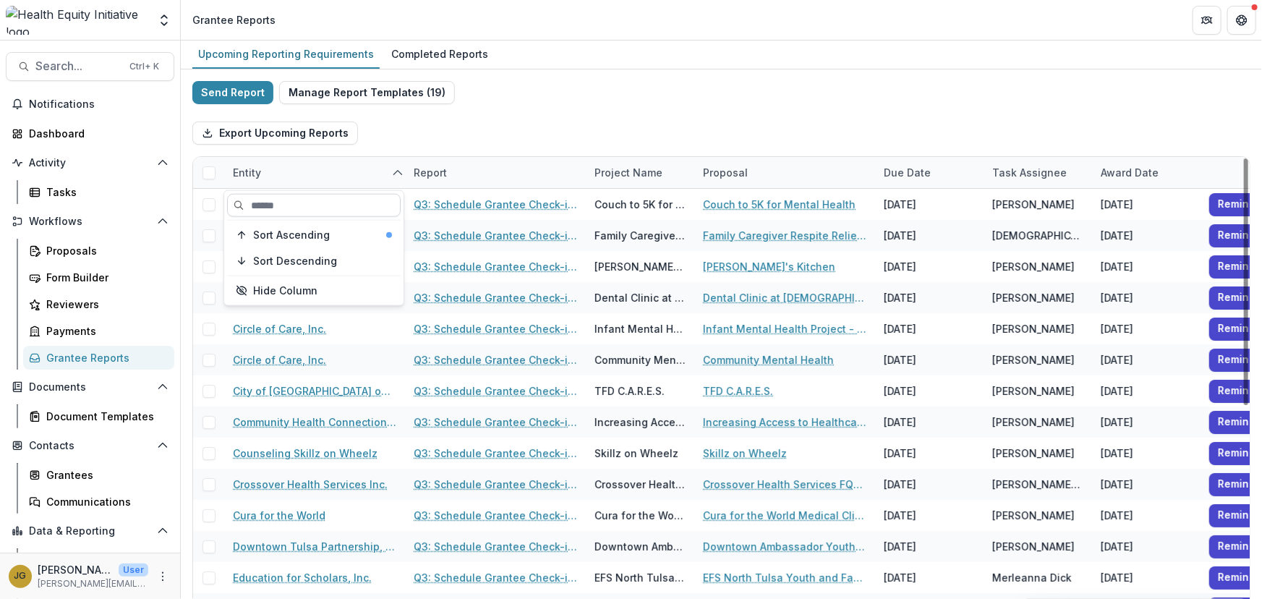
click at [268, 207] on input at bounding box center [314, 205] width 174 height 23
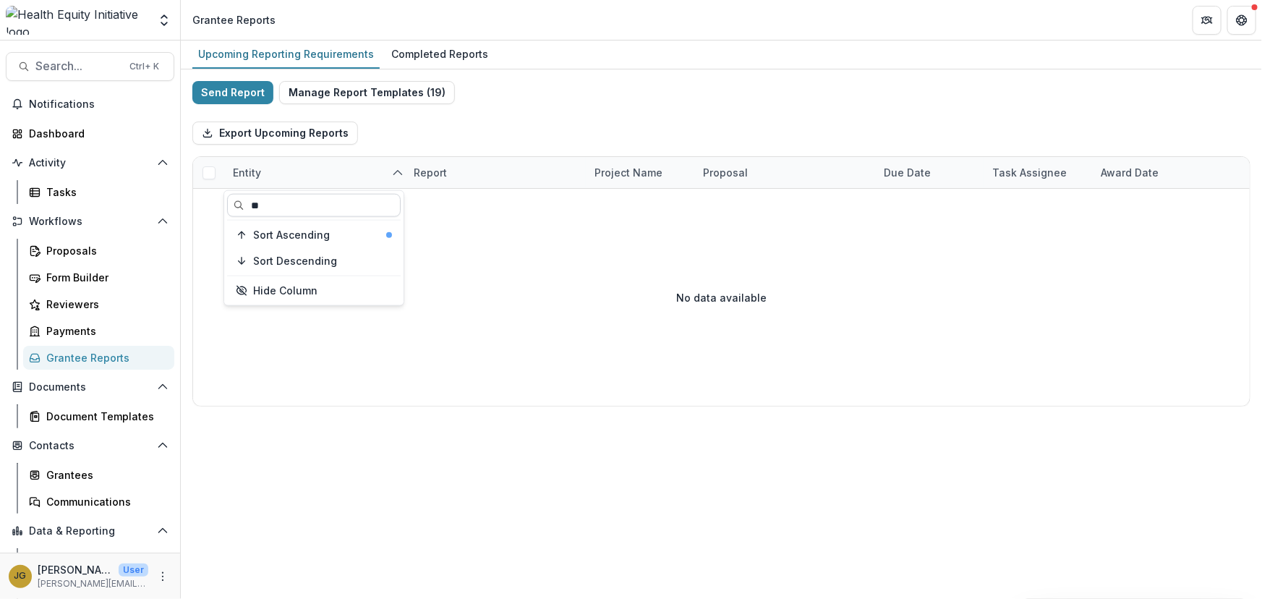
type input "*"
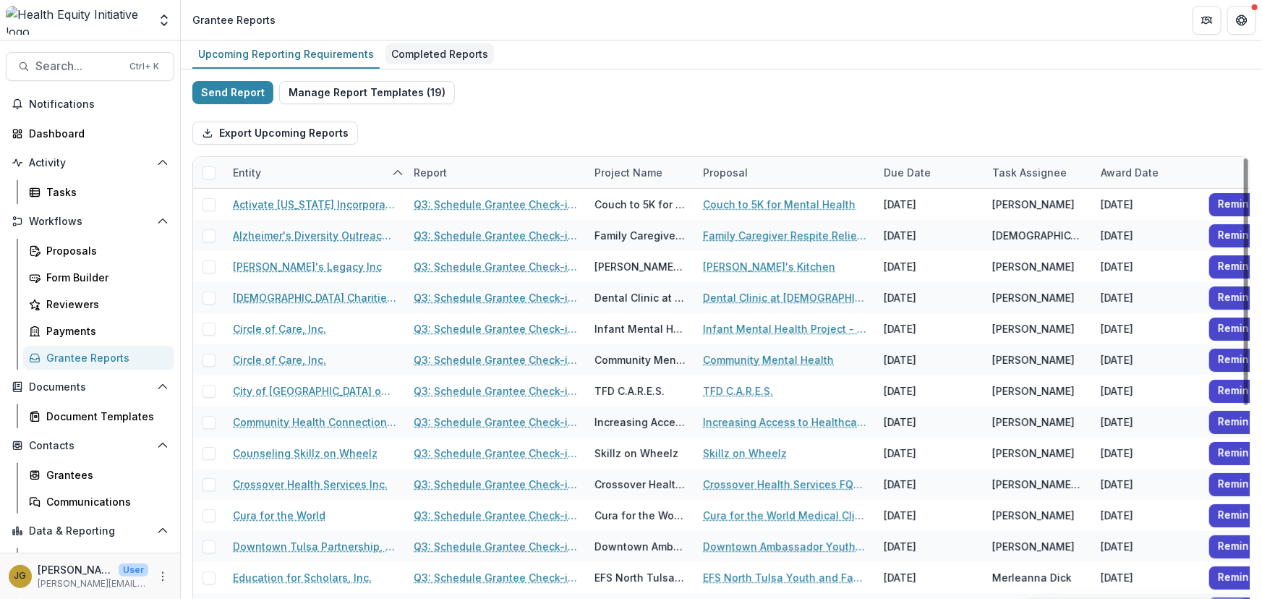
click at [397, 54] on div "Completed Reports" at bounding box center [440, 53] width 109 height 21
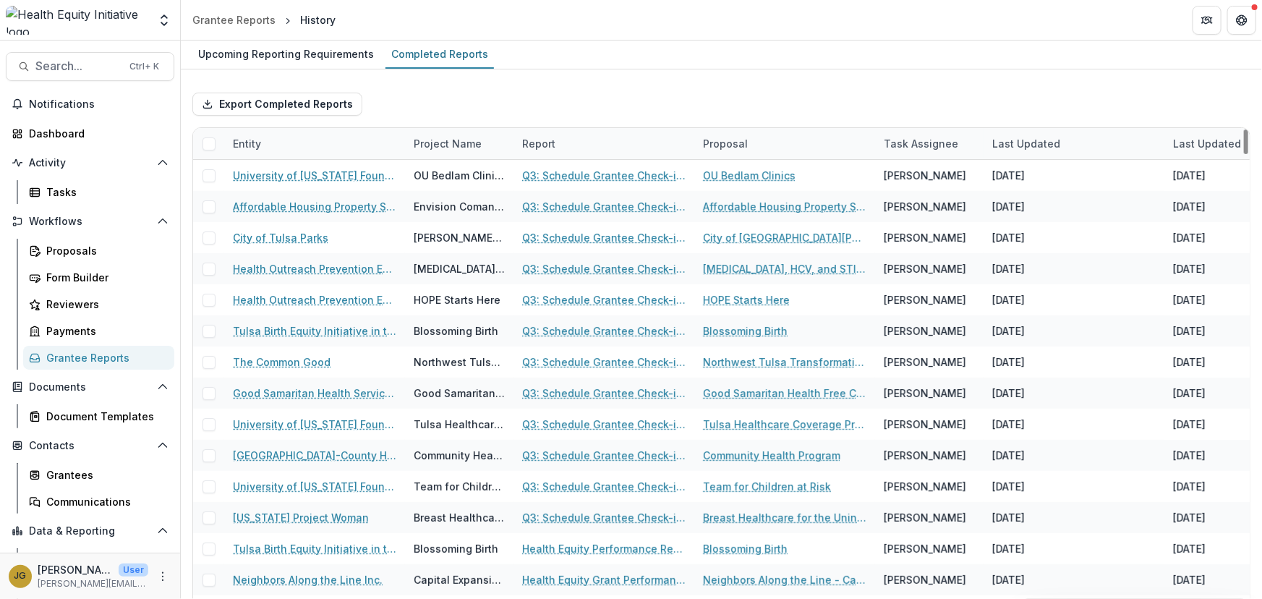
click at [266, 145] on div "Entity" at bounding box center [247, 143] width 46 height 15
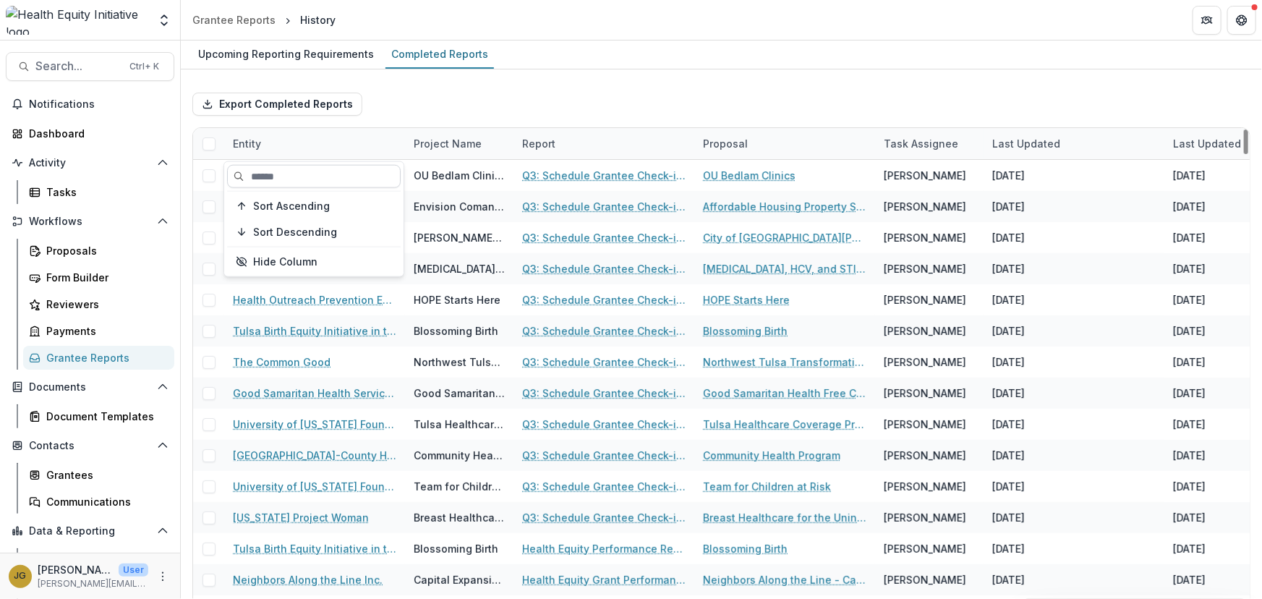
click at [255, 174] on input at bounding box center [314, 176] width 174 height 23
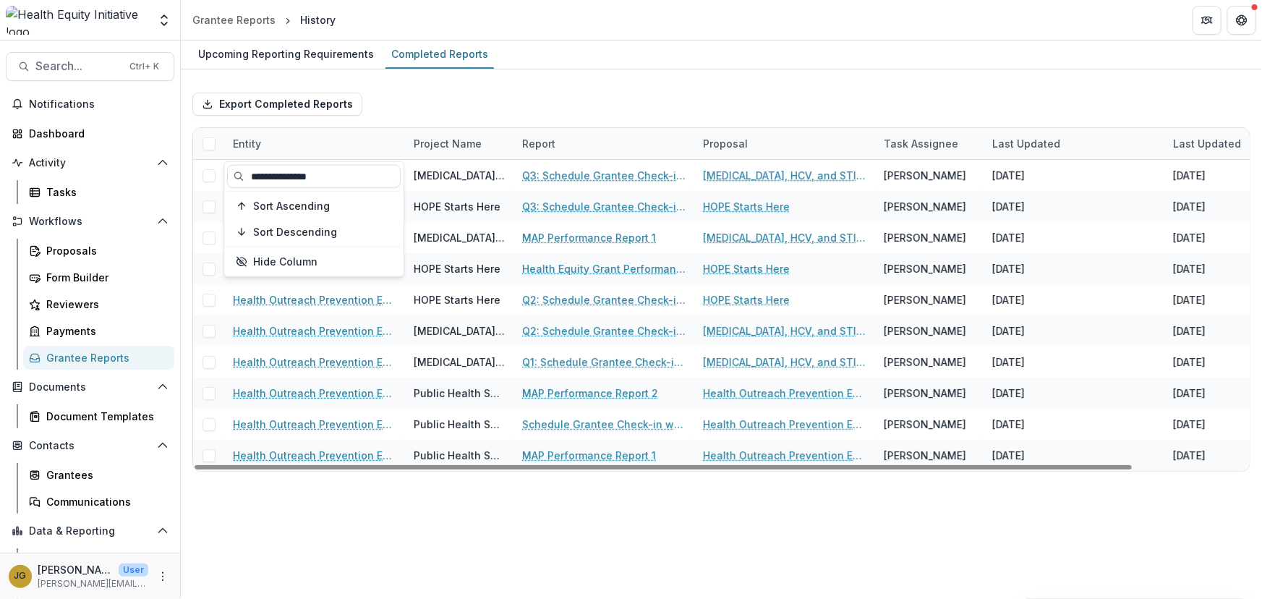
type input "**********"
click at [519, 111] on div "Export Completed Reports" at bounding box center [721, 104] width 1058 height 46
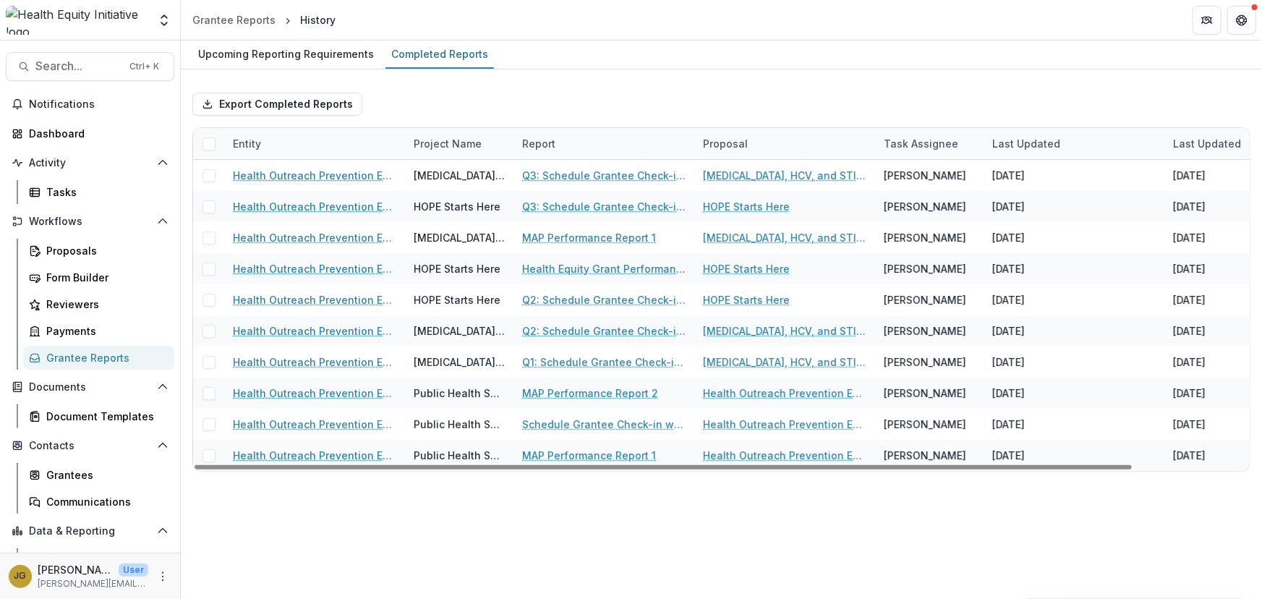
click at [261, 140] on div "Entity" at bounding box center [247, 143] width 46 height 15
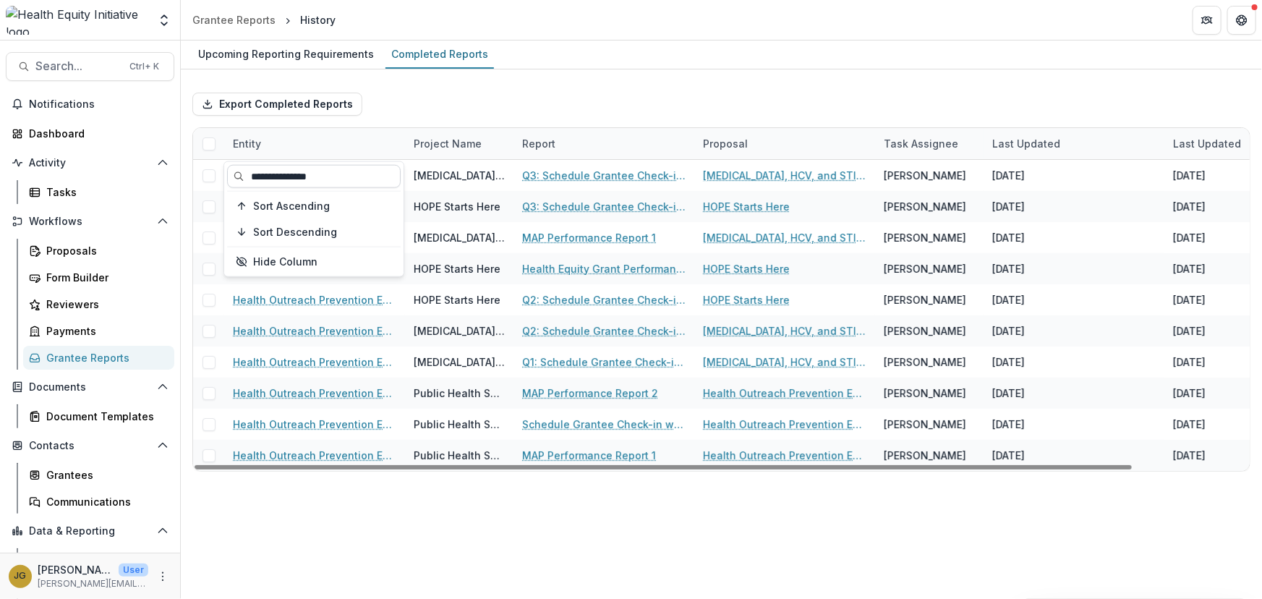
drag, startPoint x: 333, startPoint y: 176, endPoint x: 227, endPoint y: 175, distance: 105.6
click at [227, 175] on input "**********" at bounding box center [314, 176] width 174 height 23
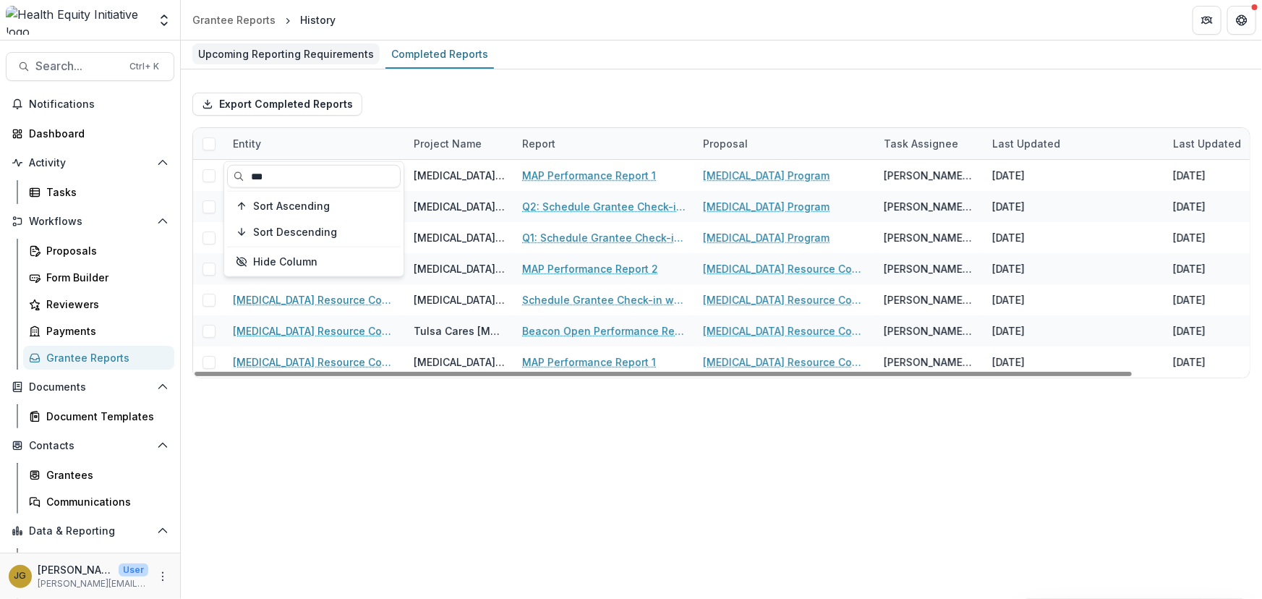
type input "***"
click at [260, 54] on div "Upcoming Reporting Requirements" at bounding box center [285, 53] width 187 height 21
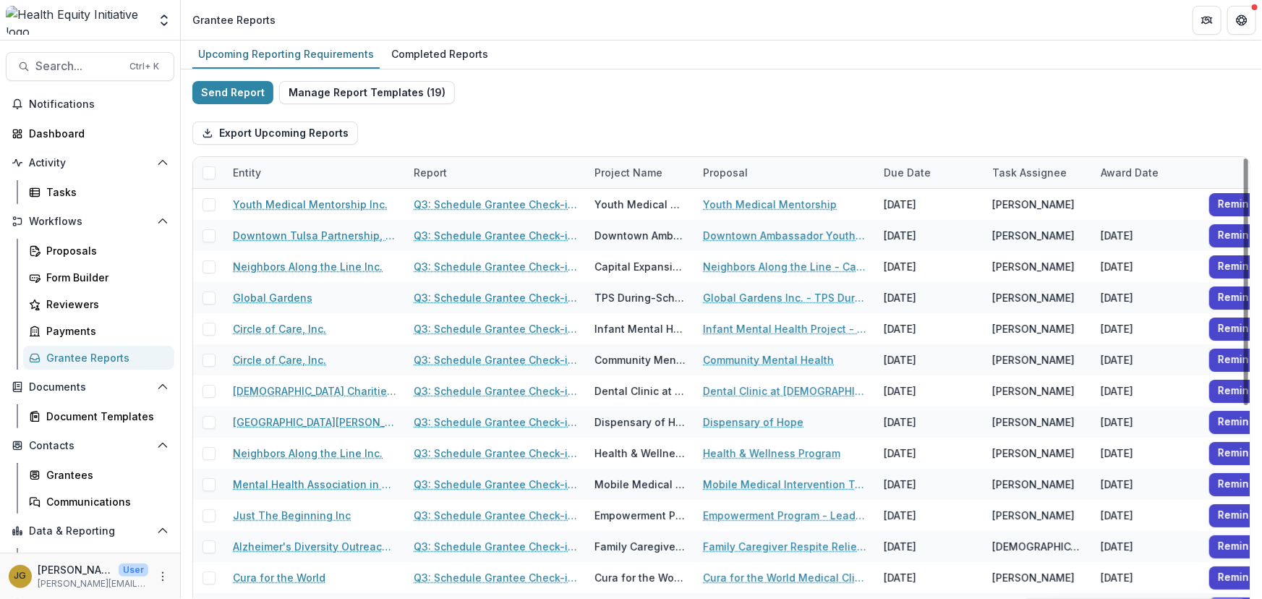
click at [268, 173] on div "Entity" at bounding box center [247, 172] width 46 height 15
click at [263, 204] on input at bounding box center [314, 205] width 174 height 23
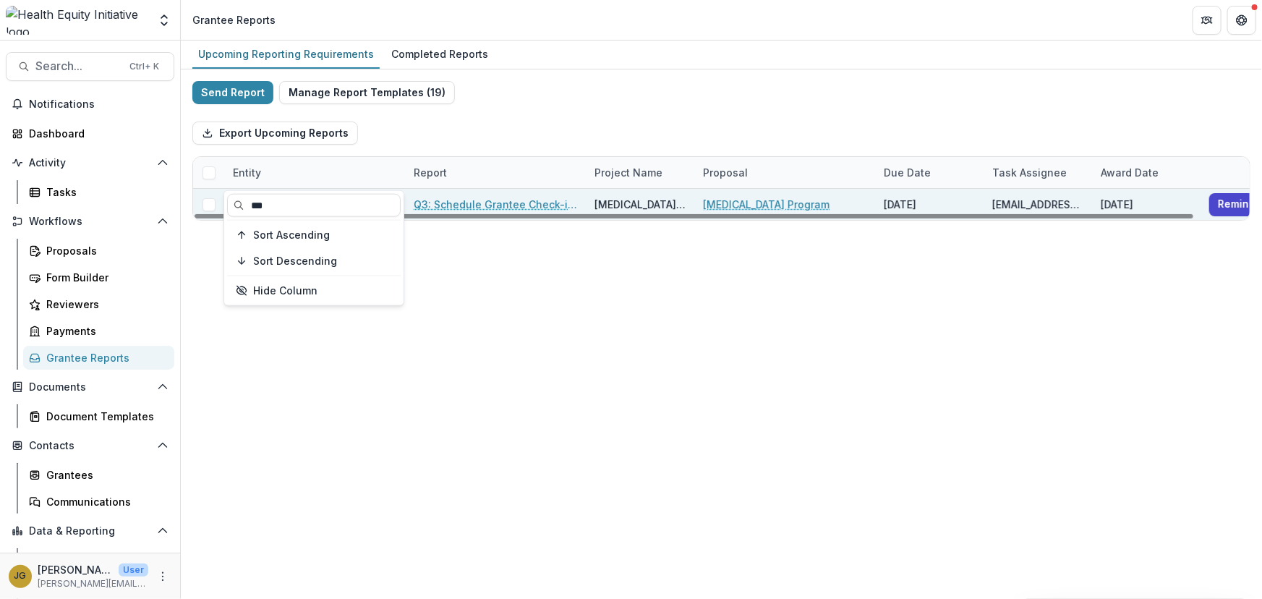
drag, startPoint x: 276, startPoint y: 203, endPoint x: 213, endPoint y: 206, distance: 62.3
click at [213, 206] on body "Skip to content Foundations Health Equity Initiative Nonprofits Janel_Org Test …" at bounding box center [631, 299] width 1262 height 599
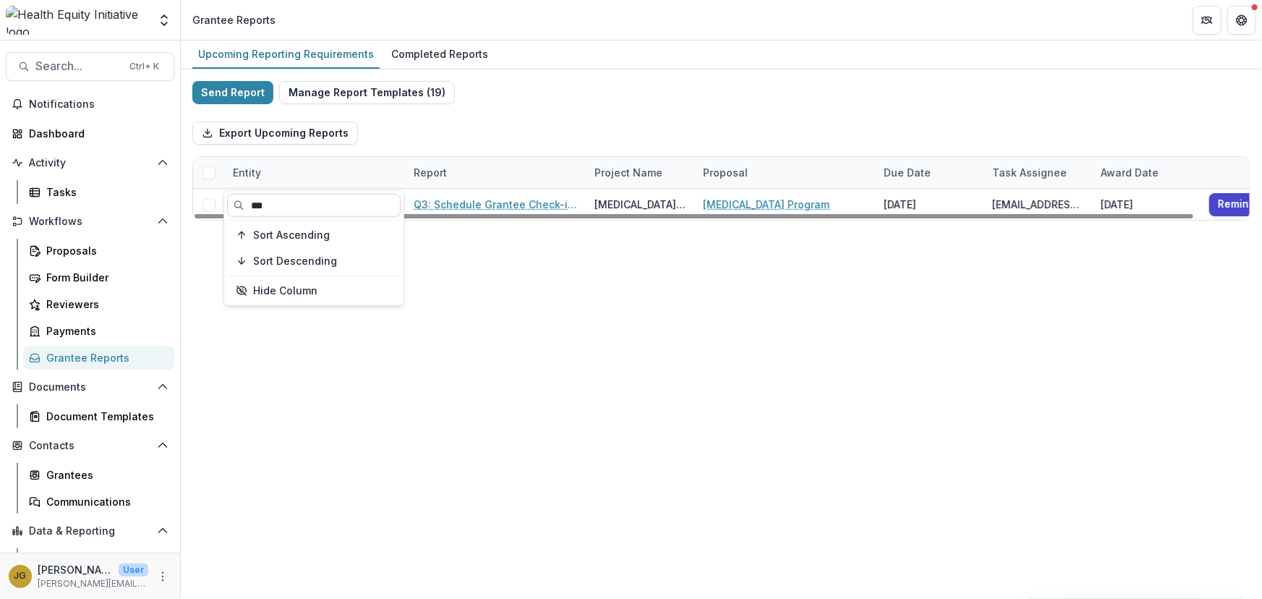
drag, startPoint x: 273, startPoint y: 202, endPoint x: 226, endPoint y: 202, distance: 47.0
click at [227, 202] on input "***" at bounding box center [314, 205] width 174 height 23
drag, startPoint x: 323, startPoint y: 203, endPoint x: 229, endPoint y: 194, distance: 94.4
click at [229, 194] on input "**********" at bounding box center [314, 205] width 174 height 23
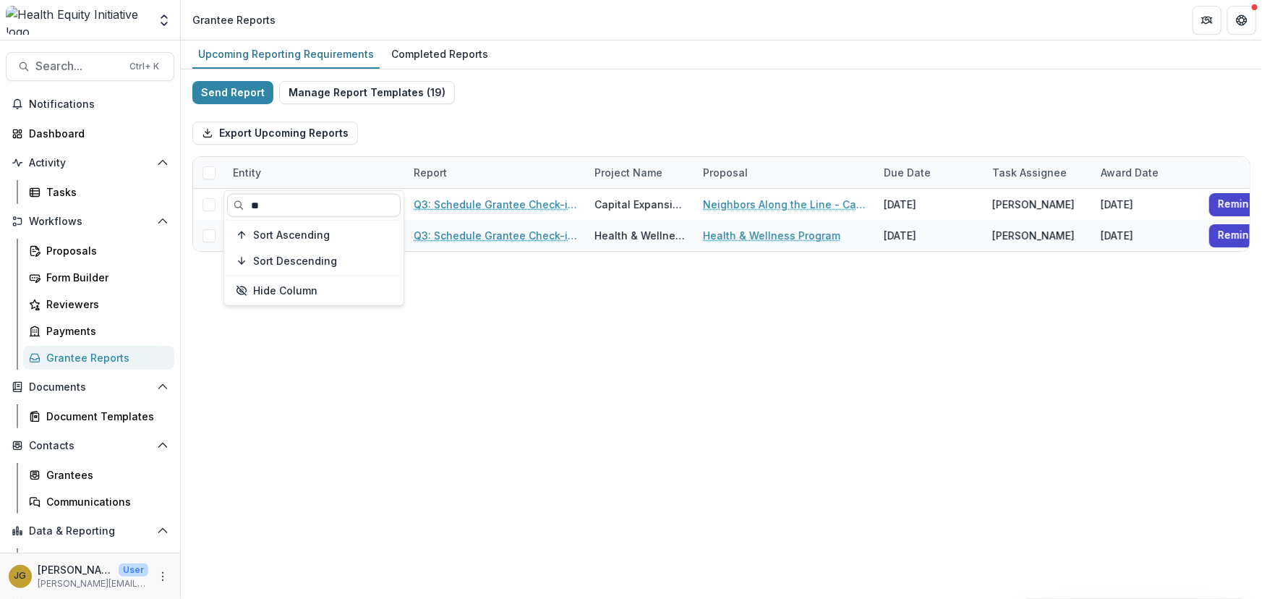
type input "*"
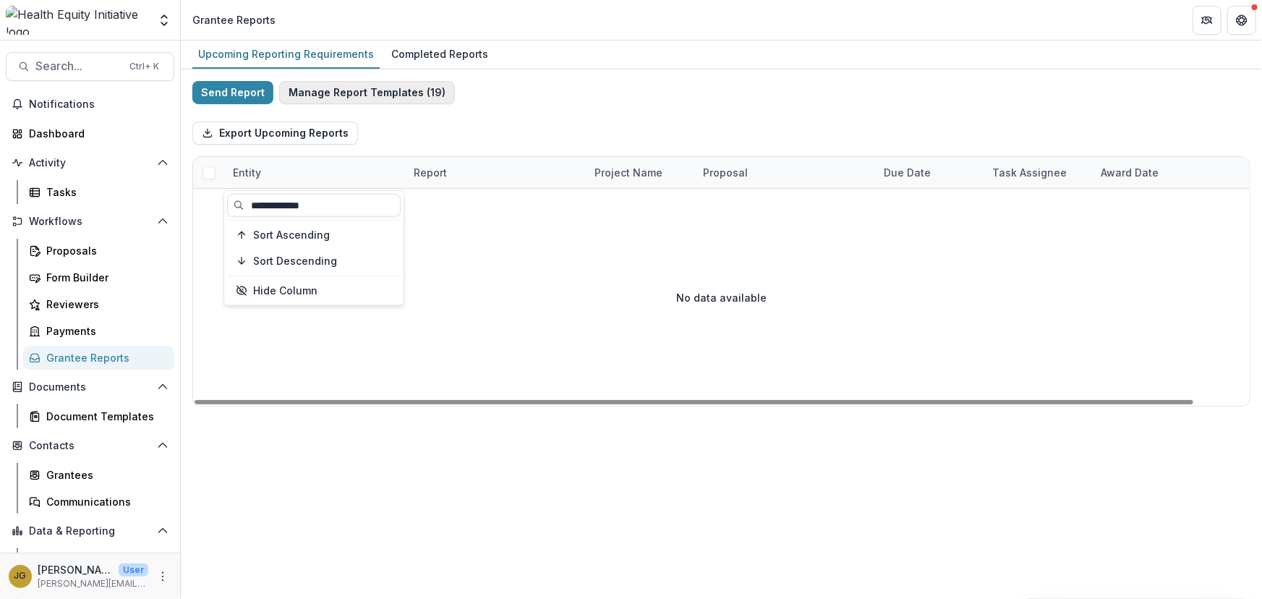
type input "**********"
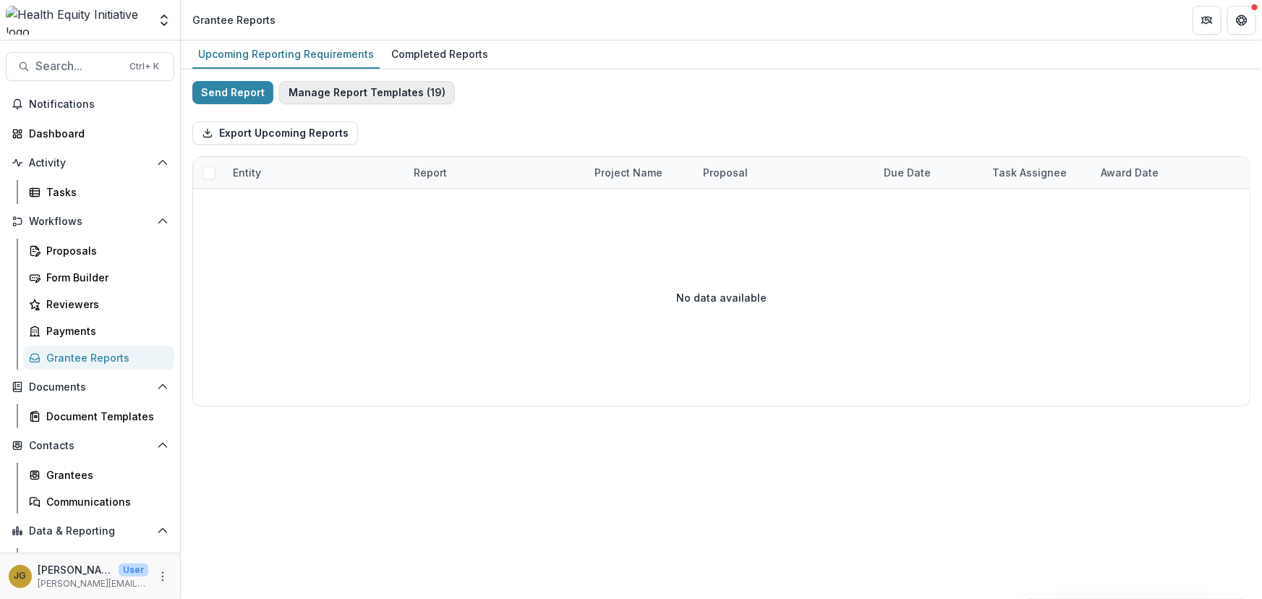
click at [331, 88] on button "Manage Report Templates ( 19 )" at bounding box center [367, 92] width 176 height 23
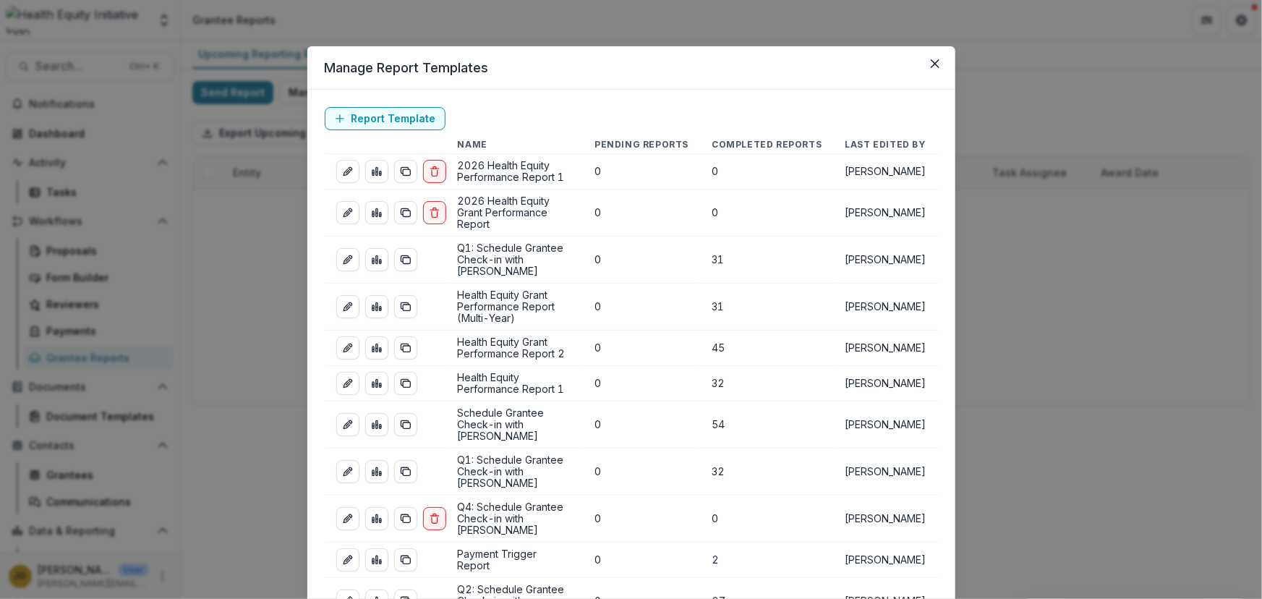
click at [237, 215] on div "Manage Report Templates Report Template Name Pending Reports Completed Reports …" at bounding box center [631, 299] width 1262 height 599
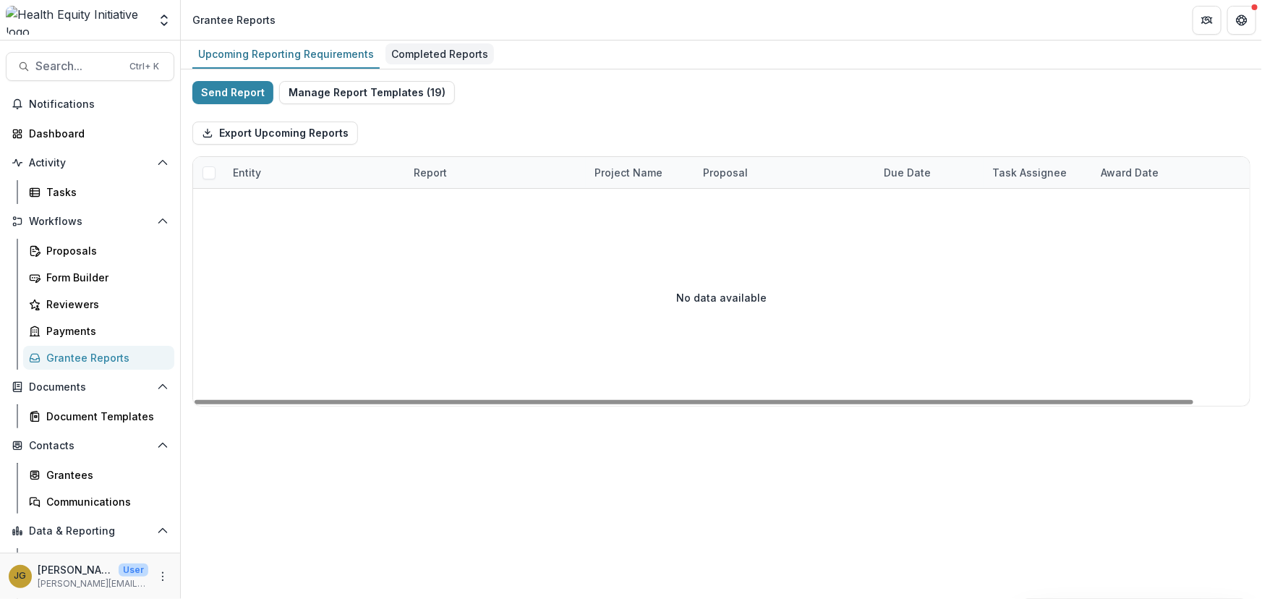
click at [407, 56] on div "Completed Reports" at bounding box center [440, 53] width 109 height 21
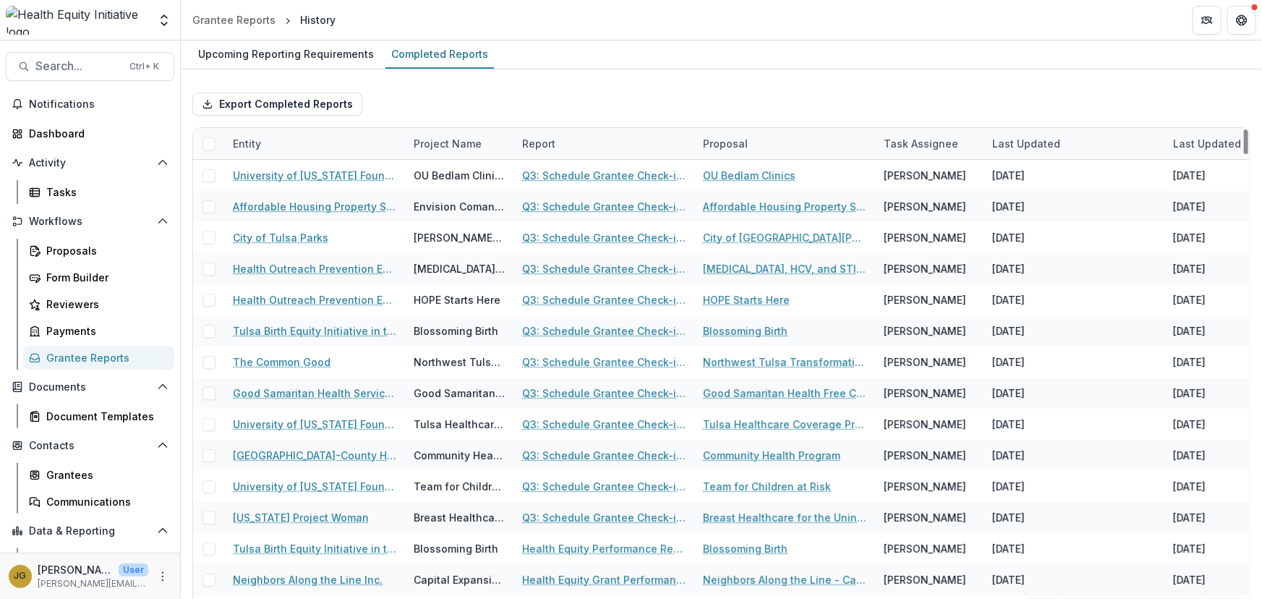
drag, startPoint x: 255, startPoint y: 142, endPoint x: 274, endPoint y: 79, distance: 66.4
click at [274, 79] on div "Export Completed Reports Entity Project Name Report Proposal Task Assignee Last…" at bounding box center [721, 370] width 1081 height 602
drag, startPoint x: 1241, startPoint y: 144, endPoint x: 1217, endPoint y: 131, distance: 27.2
click at [1244, 141] on div at bounding box center [1246, 141] width 4 height 25
click at [272, 58] on div "Upcoming Reporting Requirements" at bounding box center [285, 53] width 187 height 21
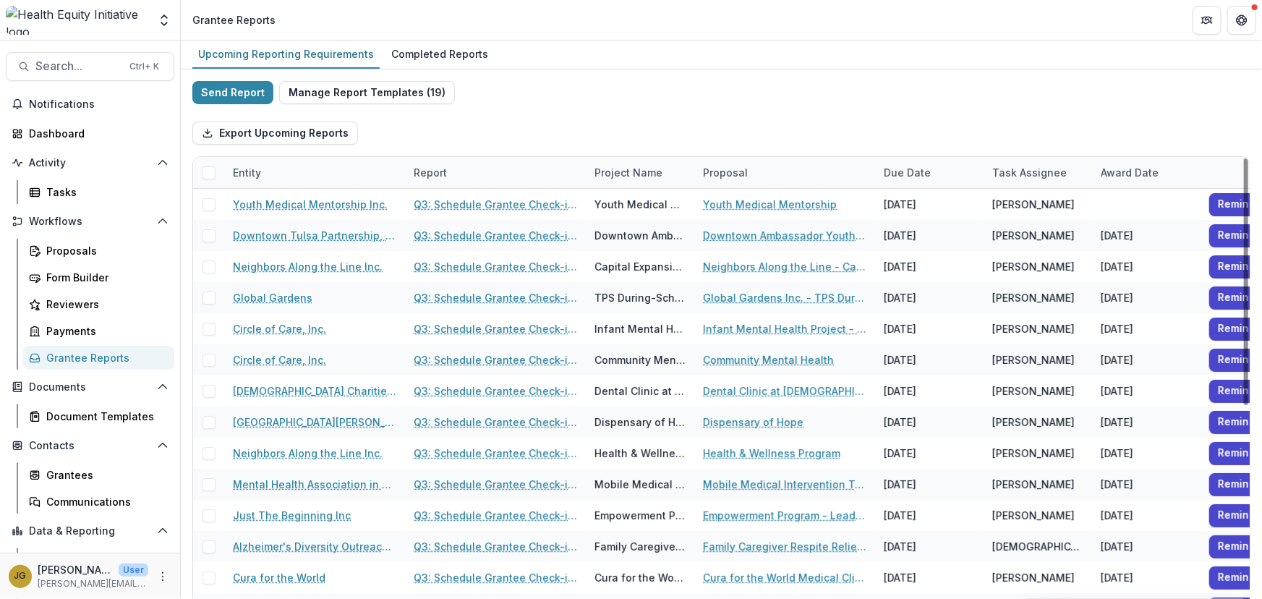
click at [268, 169] on div "Entity" at bounding box center [247, 172] width 46 height 15
click at [267, 210] on input at bounding box center [314, 205] width 174 height 23
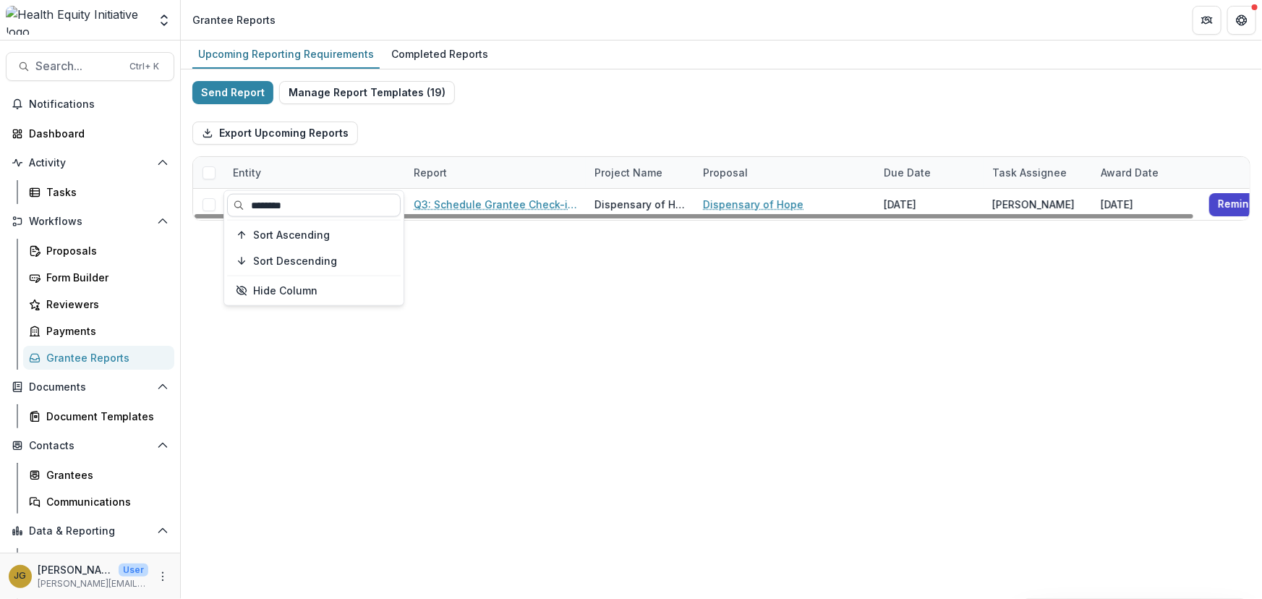
drag, startPoint x: 292, startPoint y: 205, endPoint x: 246, endPoint y: 200, distance: 46.6
click at [246, 200] on input "********" at bounding box center [314, 205] width 174 height 23
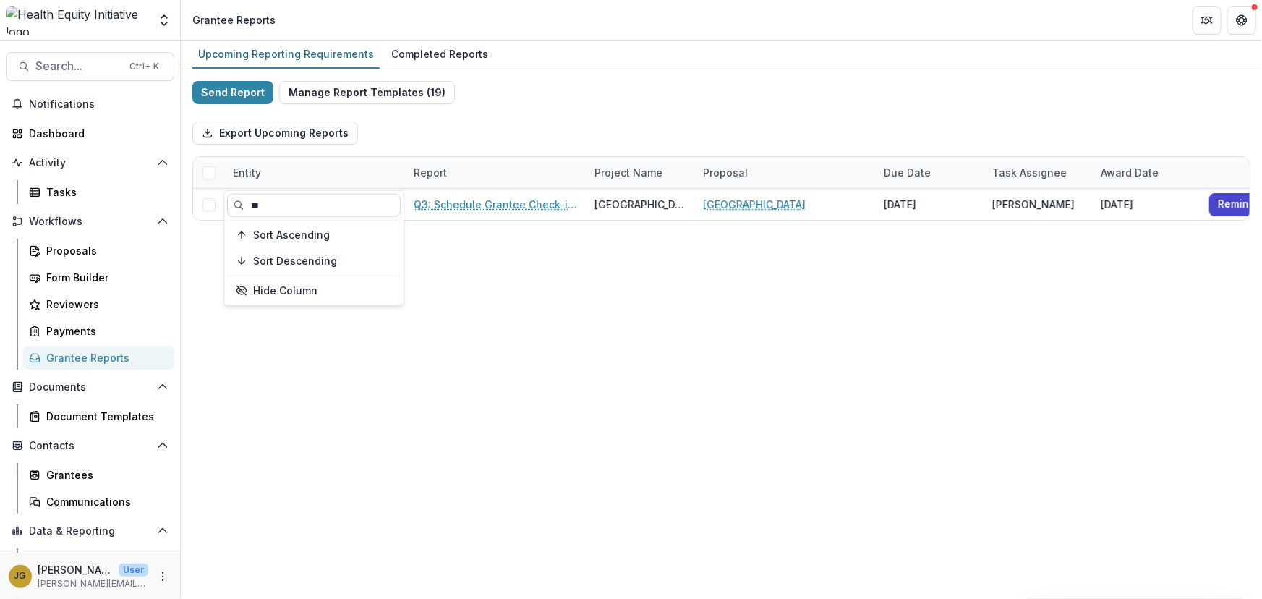
type input "*"
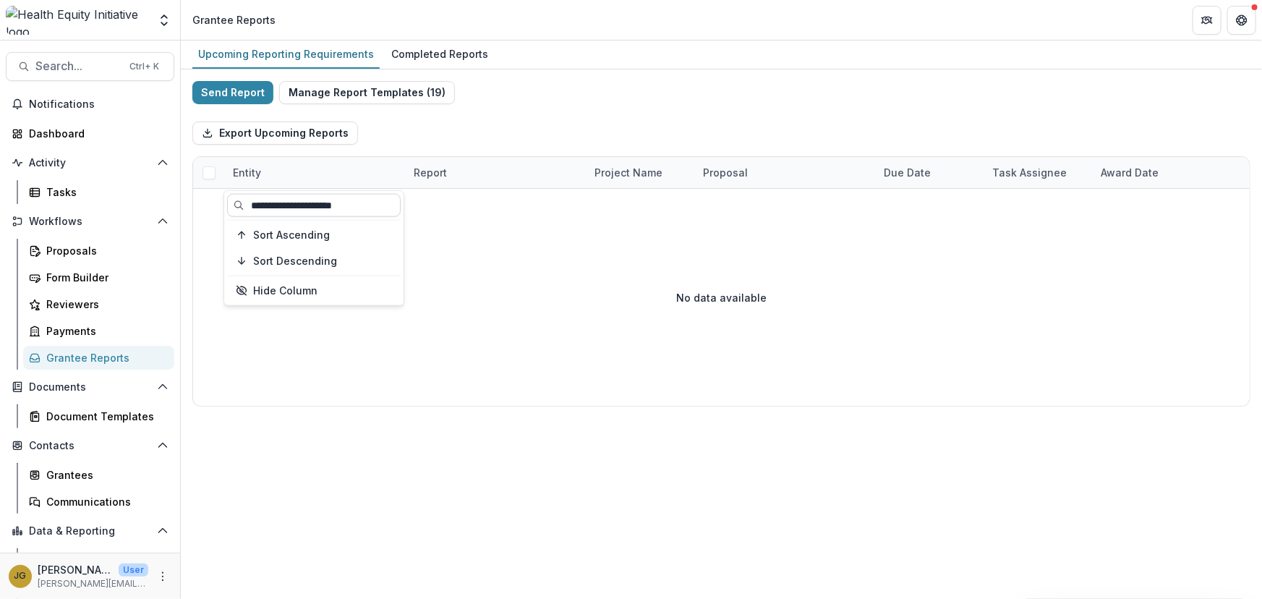
type input "**********"
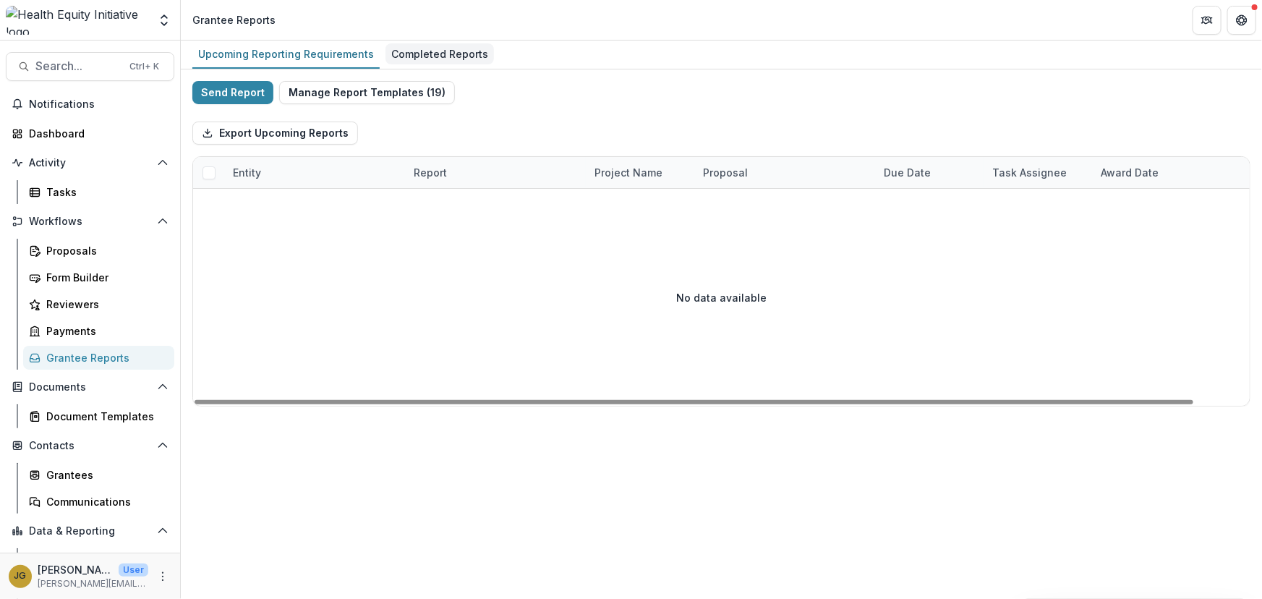
click at [400, 57] on div "Completed Reports" at bounding box center [440, 53] width 109 height 21
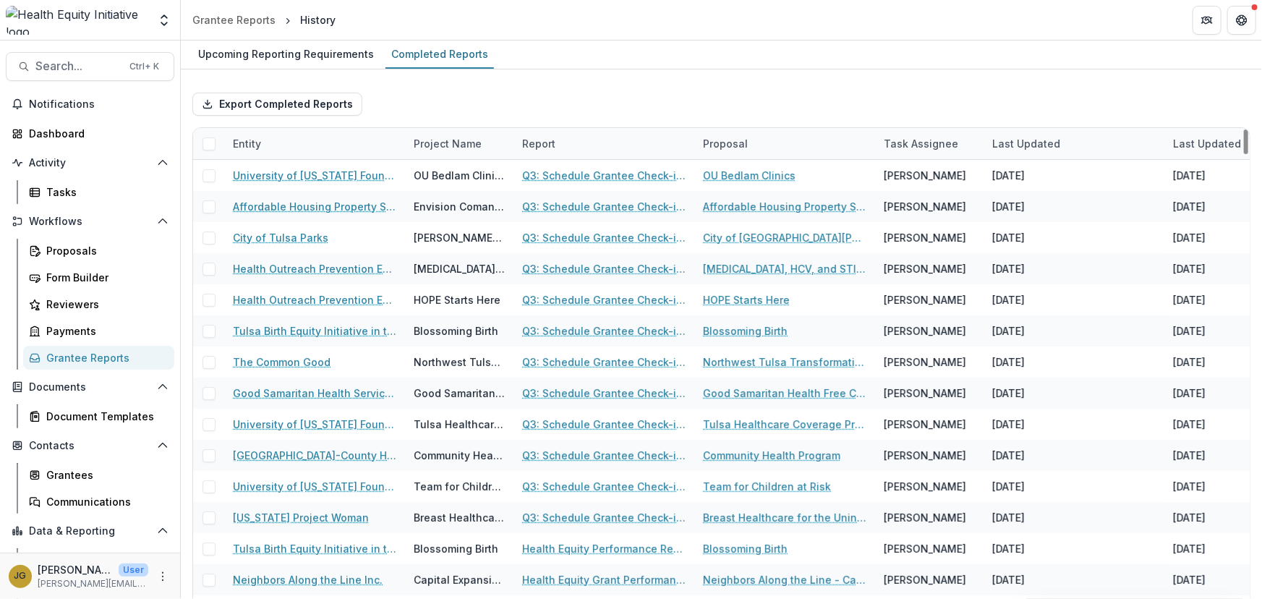
click at [259, 146] on div "Entity" at bounding box center [247, 143] width 46 height 15
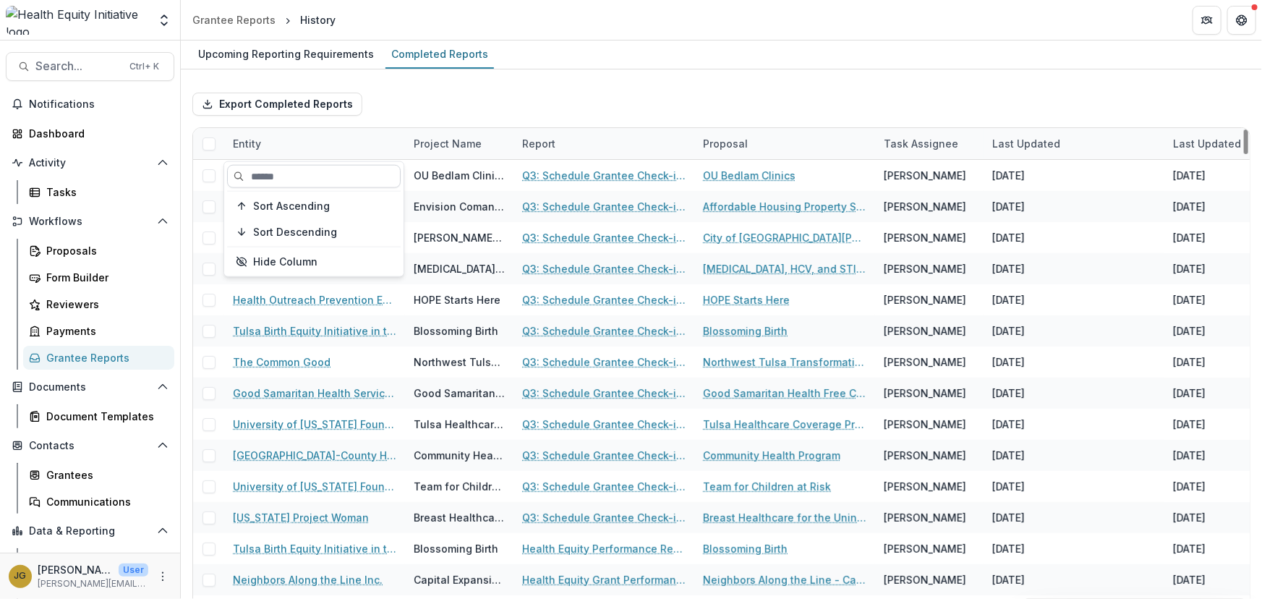
click at [260, 171] on input at bounding box center [314, 176] width 174 height 23
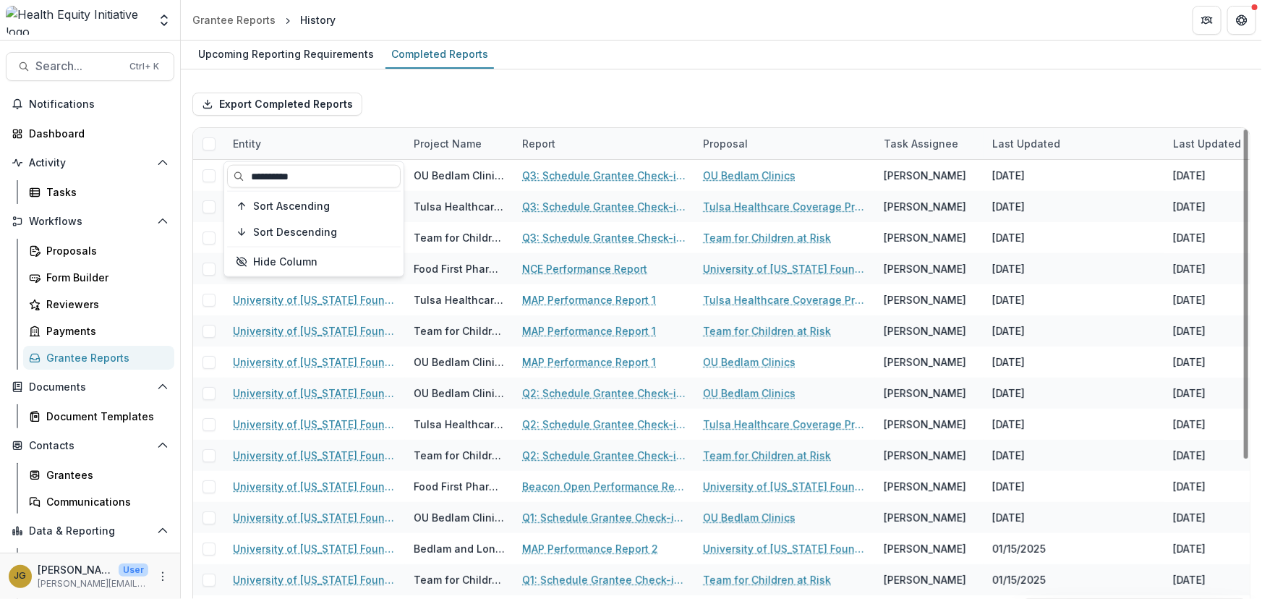
type input "**********"
click at [380, 106] on div "Export Completed Reports" at bounding box center [721, 104] width 1058 height 46
